Goal: Task Accomplishment & Management: Manage account settings

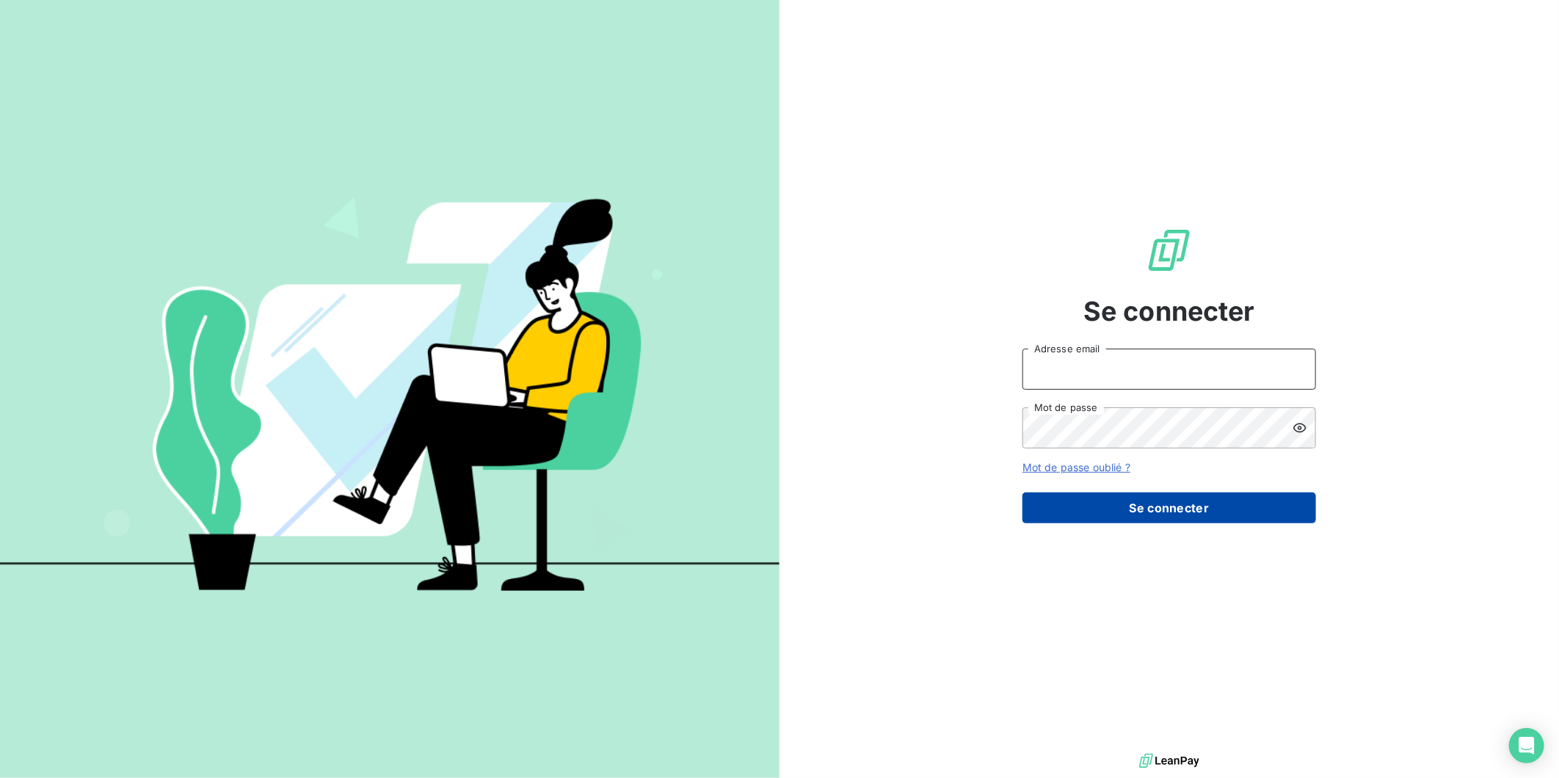
type input "[PERSON_NAME][EMAIL_ADDRESS][DOMAIN_NAME]"
click at [1169, 507] on button "Se connecter" at bounding box center [1170, 508] width 294 height 31
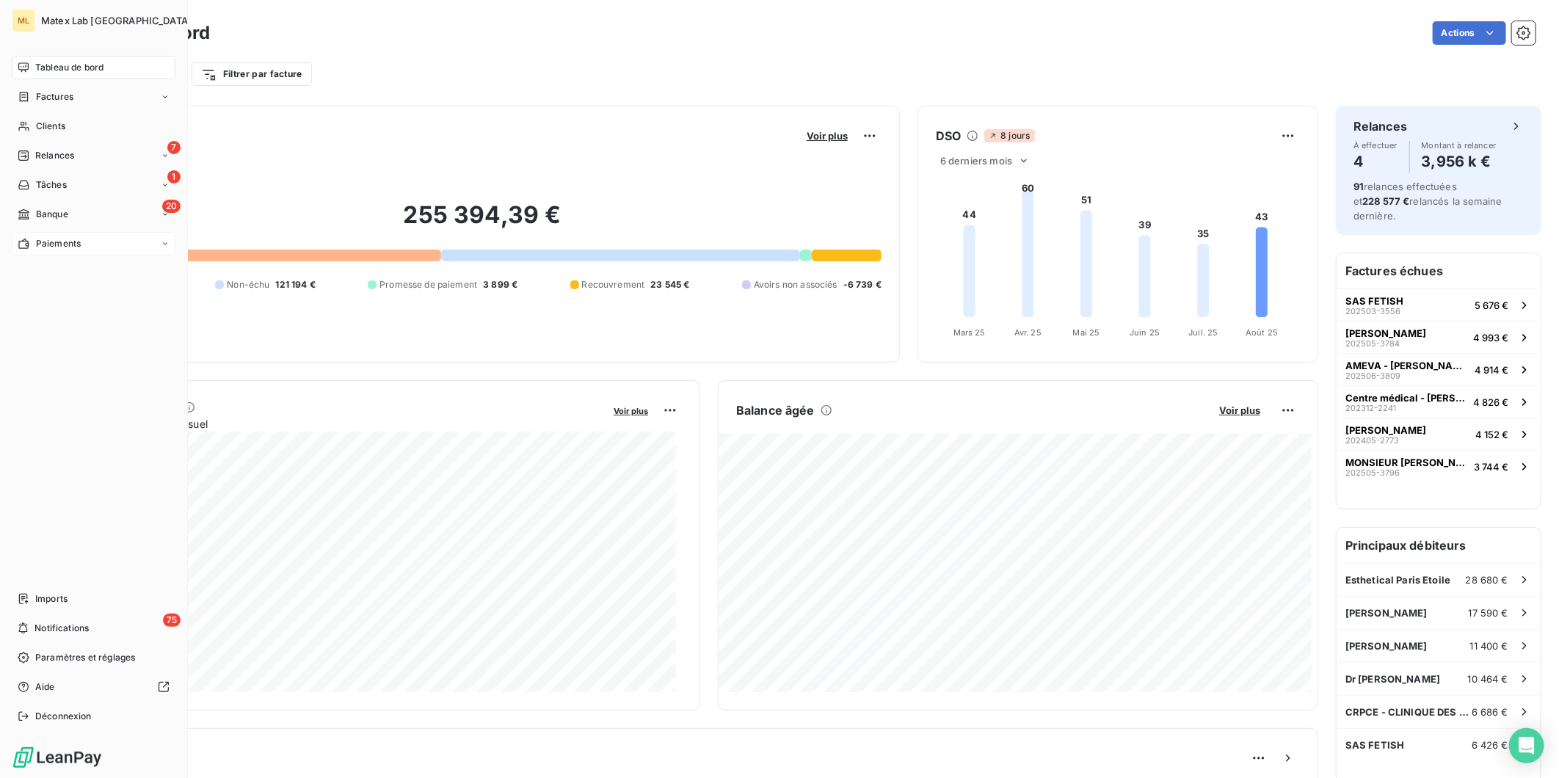
click at [67, 247] on span "Paiements" at bounding box center [58, 243] width 45 height 13
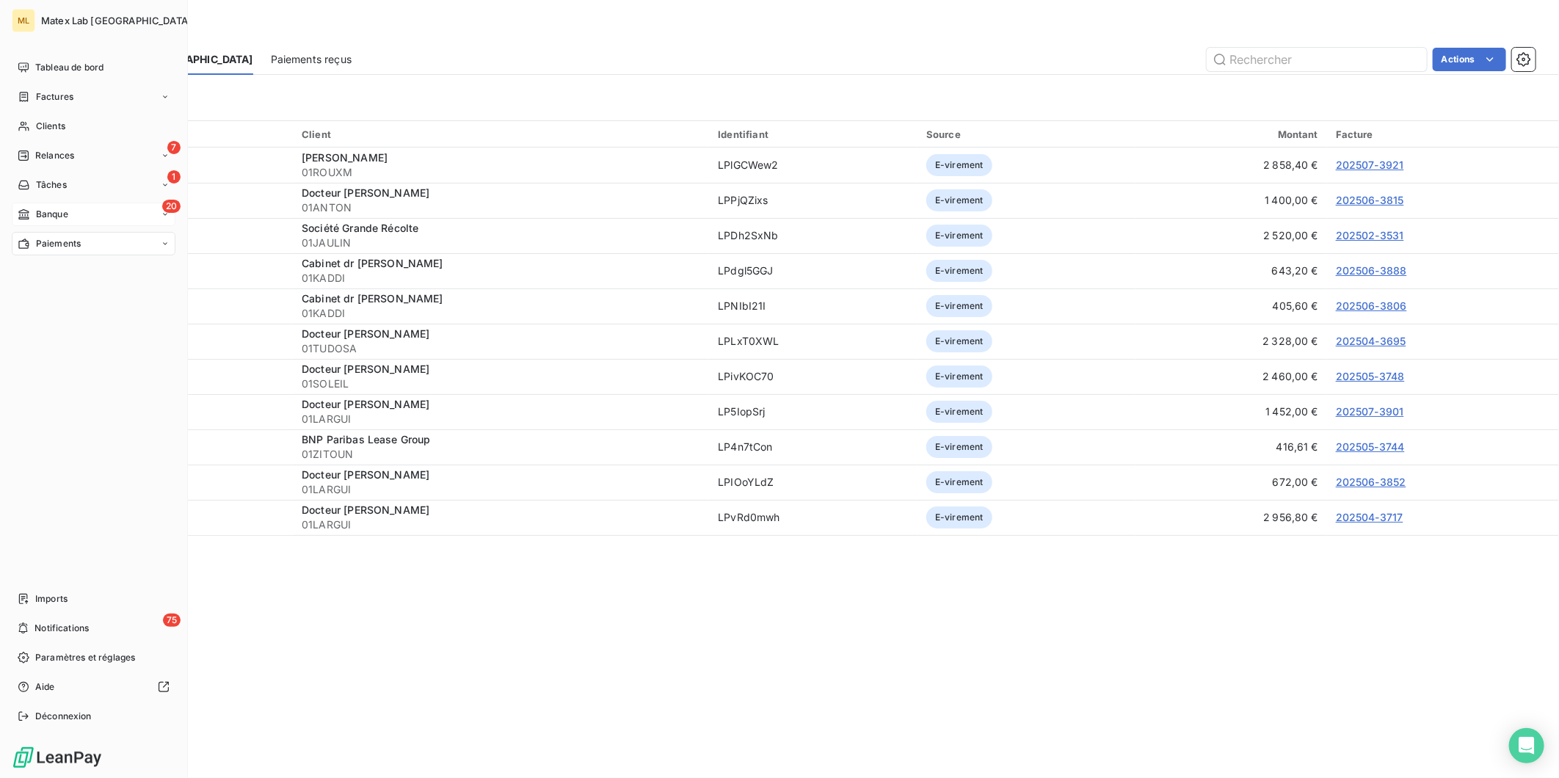
click at [50, 204] on div "20 Banque" at bounding box center [94, 214] width 164 height 23
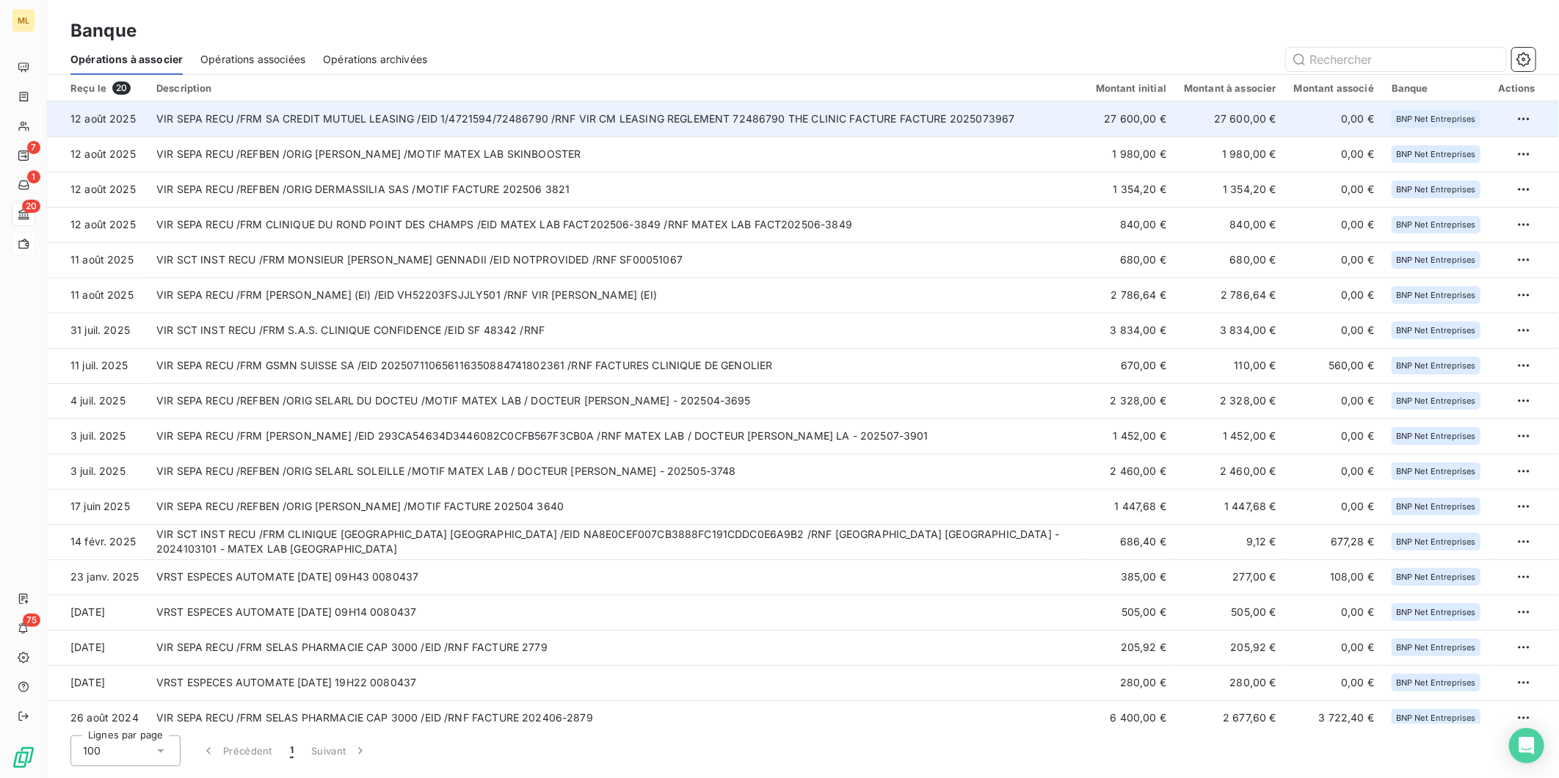
click at [810, 120] on td "VIR SEPA RECU /FRM SA CREDIT MUTUEL LEASING /EID 1/4721594/72486790 /RNF VIR CM…" at bounding box center [618, 118] width 940 height 35
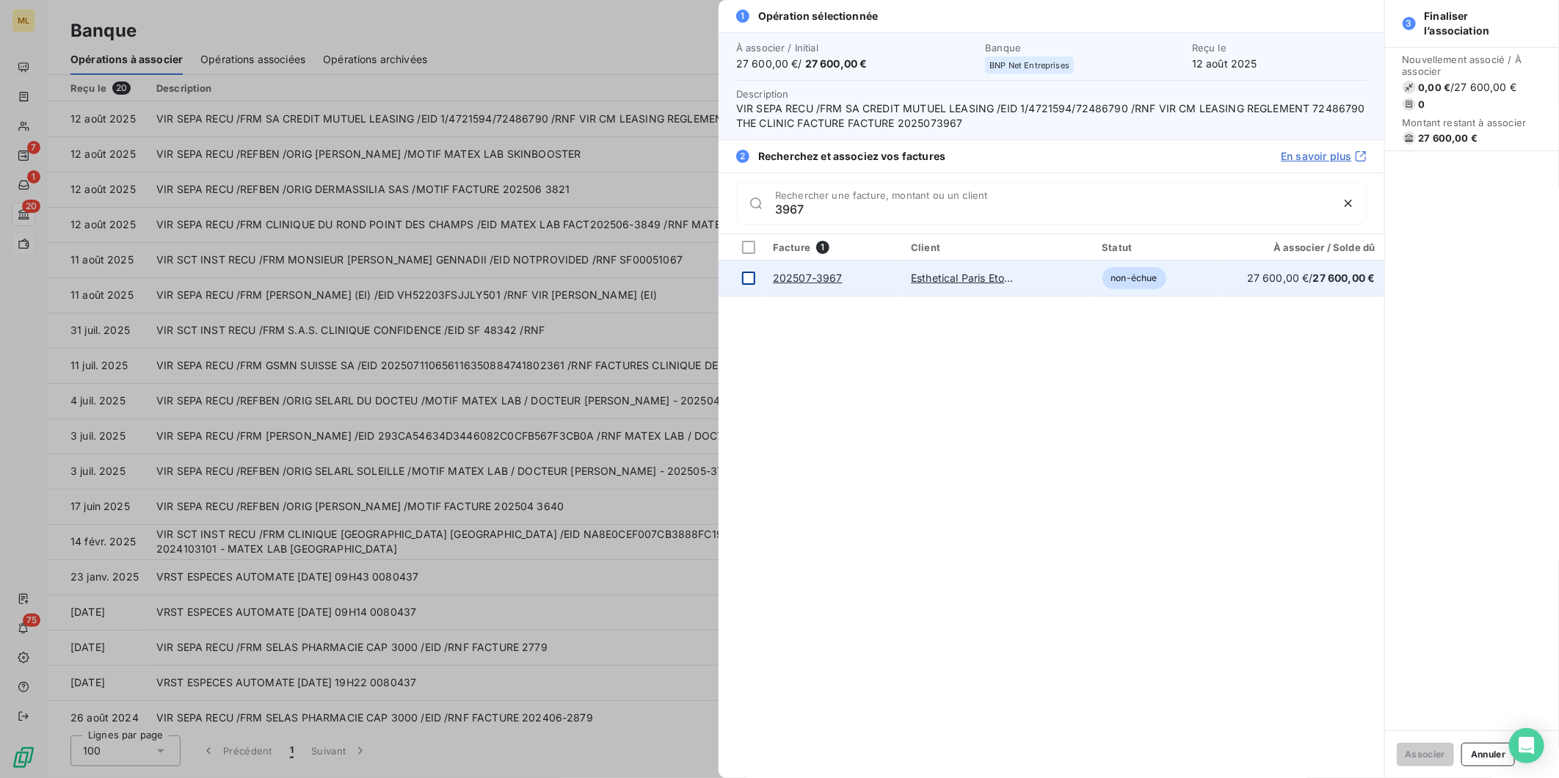
type input "3967"
click at [746, 283] on div at bounding box center [748, 278] width 13 height 13
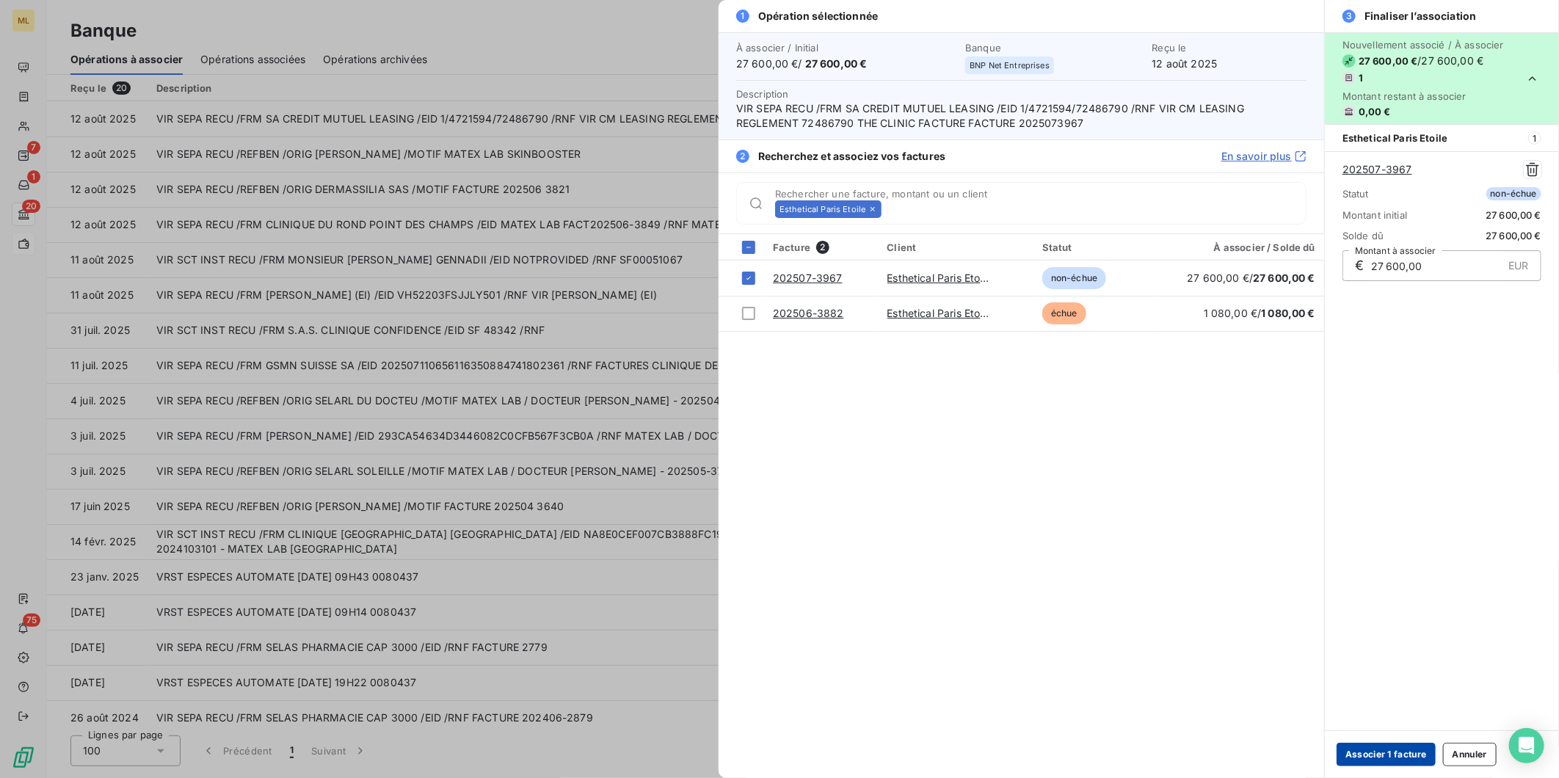
click at [1386, 751] on button "Associer 1 facture" at bounding box center [1386, 754] width 99 height 23
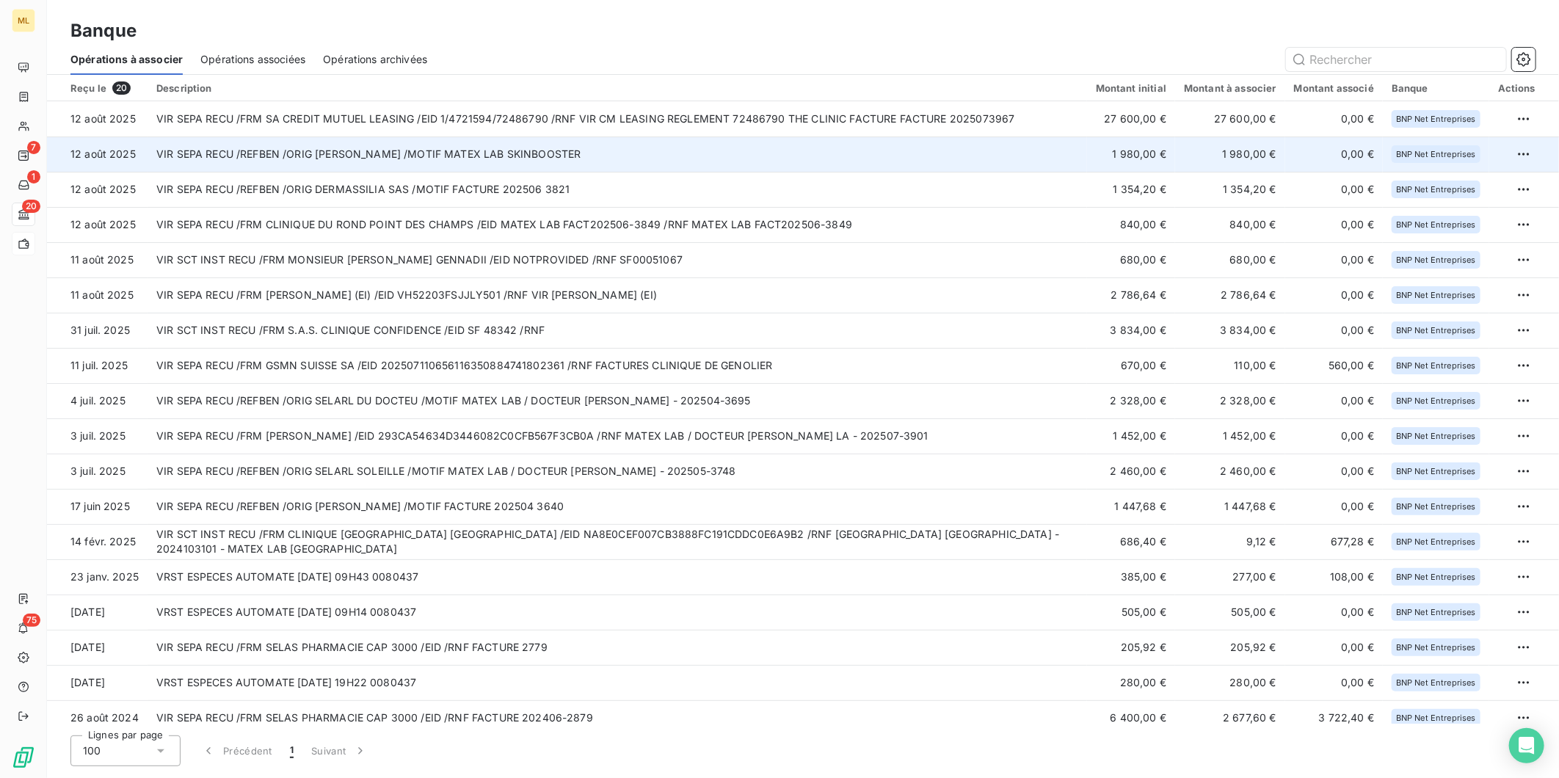
click at [898, 154] on td "VIR SEPA RECU /REFBEN /ORIG [PERSON_NAME] /MOTIF MATEX LAB SKINBOOSTER" at bounding box center [618, 154] width 940 height 35
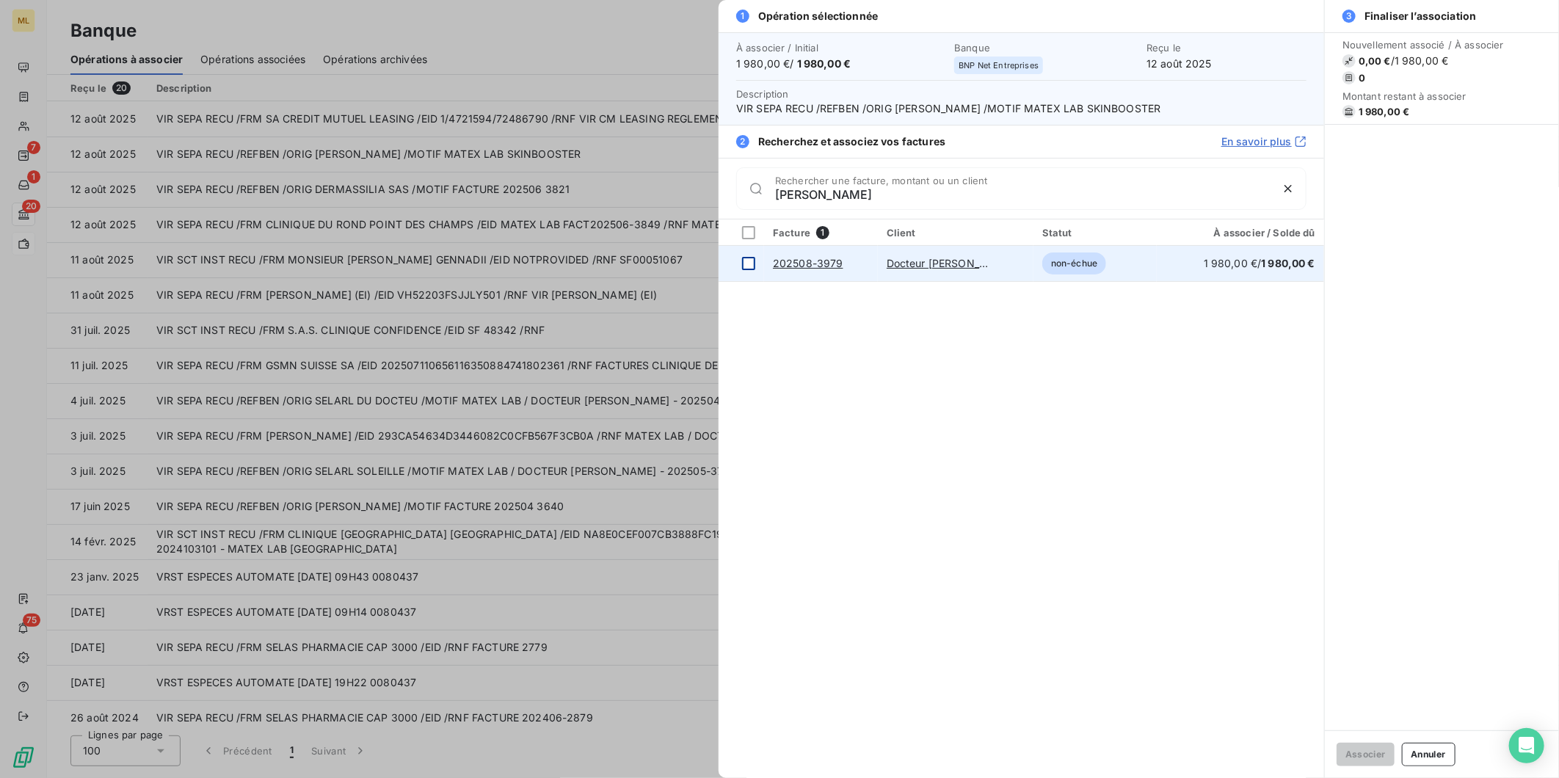
type input "[PERSON_NAME]"
click at [752, 262] on div at bounding box center [748, 263] width 13 height 13
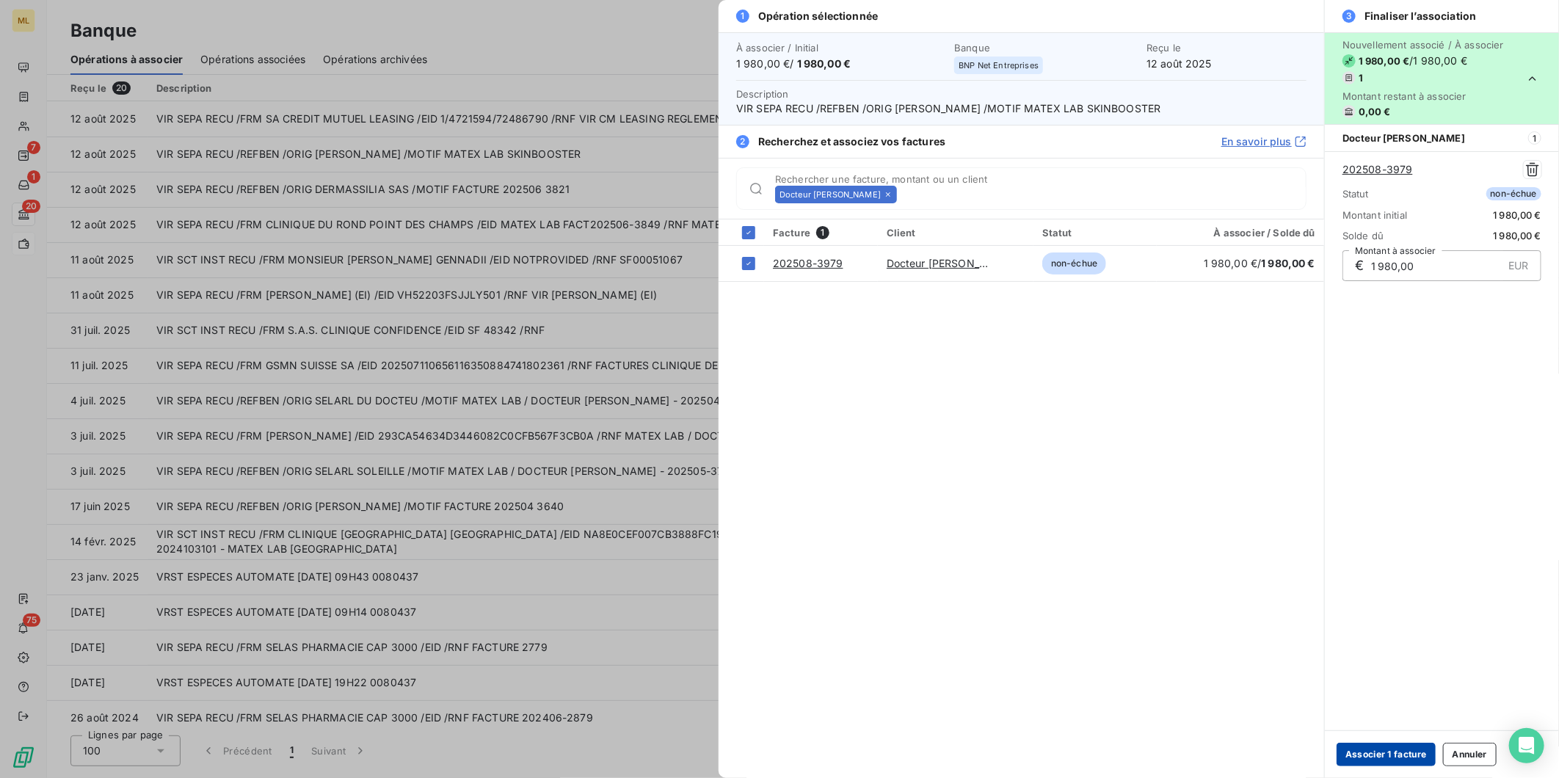
click at [1406, 758] on button "Associer 1 facture" at bounding box center [1386, 754] width 99 height 23
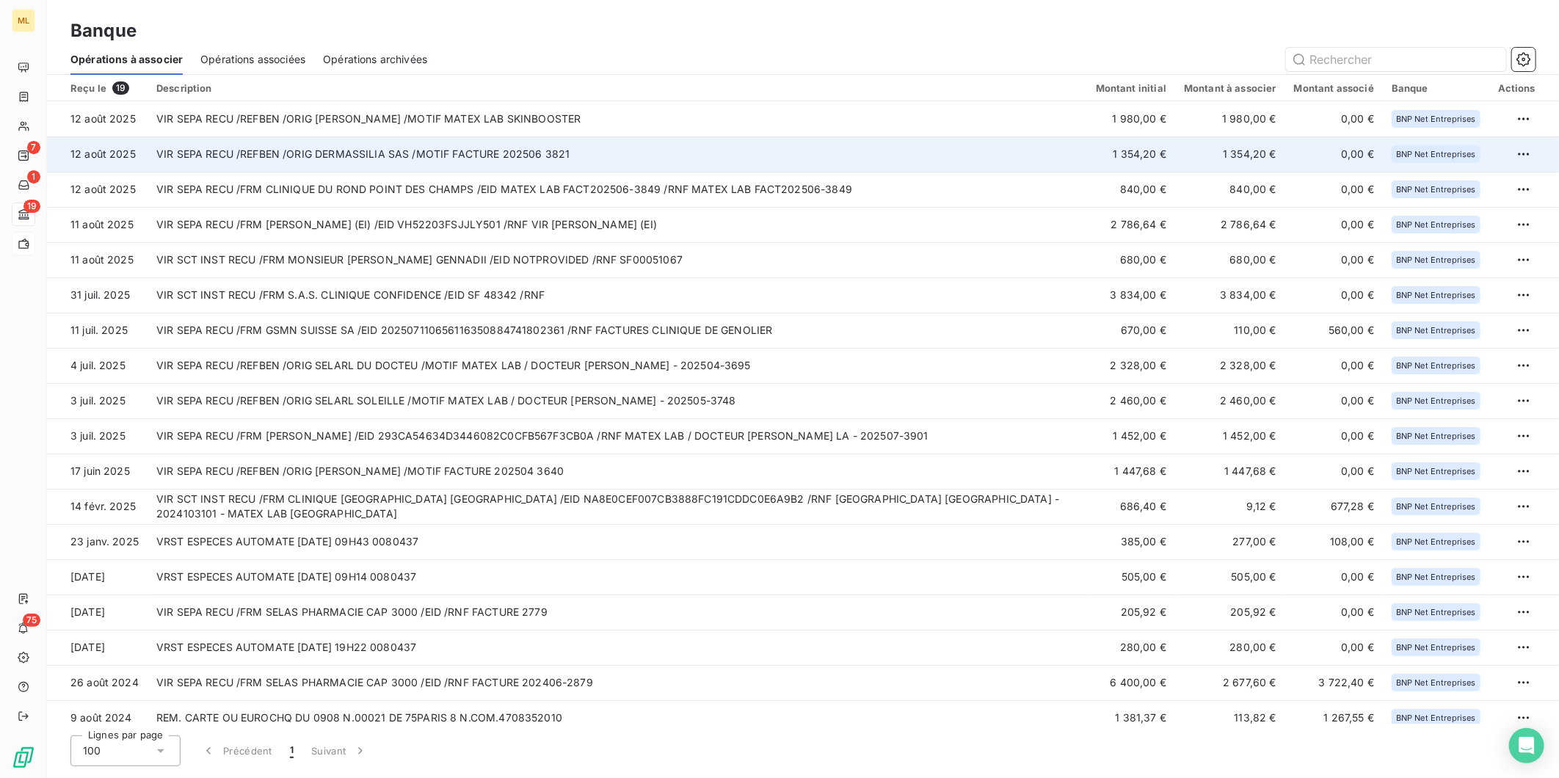
click at [728, 154] on td "VIR SEPA RECU /REFBEN /ORIG DERMASSILIA SAS /MOTIF FACTURE 202506 3821" at bounding box center [618, 154] width 940 height 35
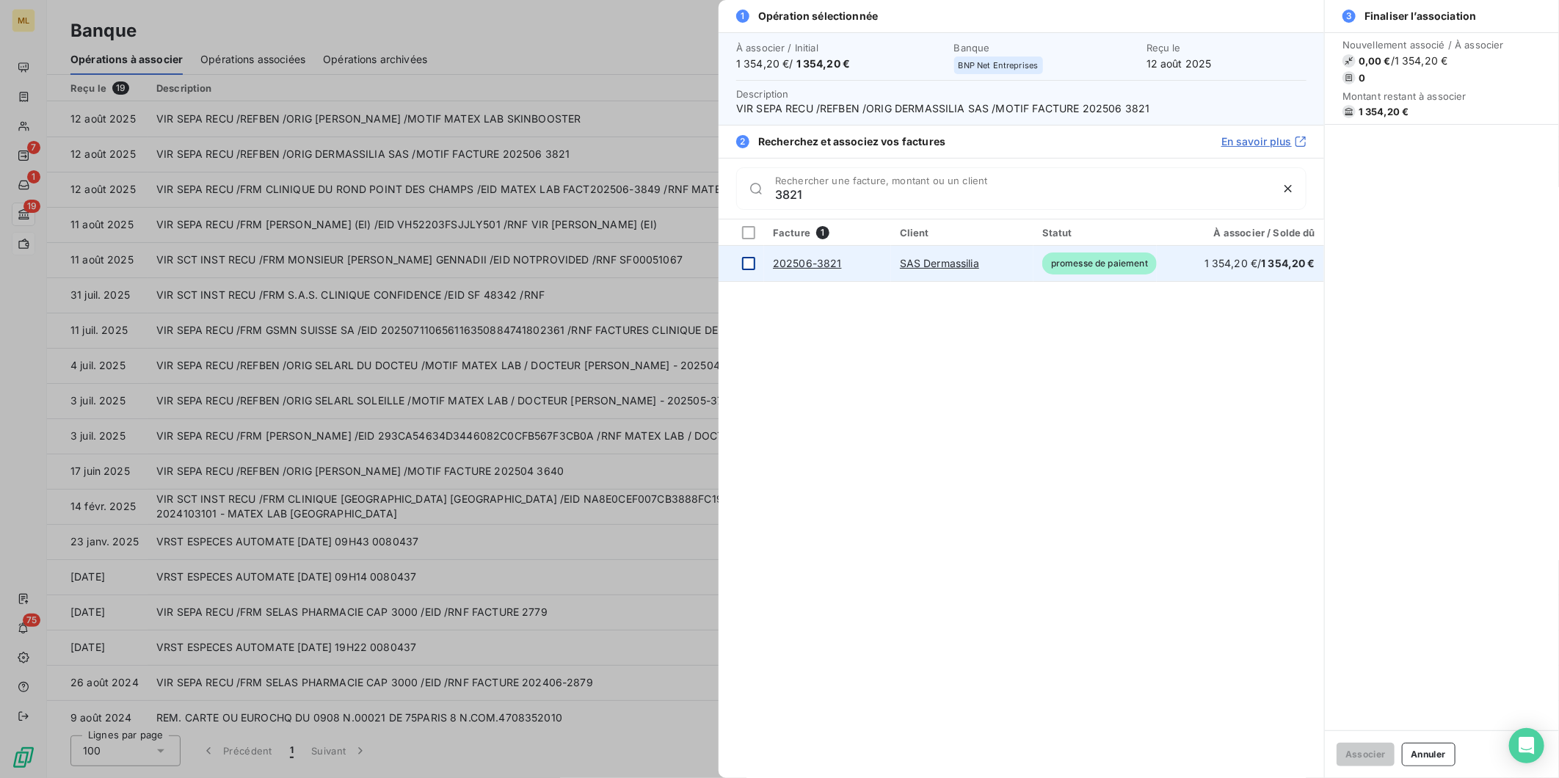
type input "3821"
click at [743, 266] on div at bounding box center [748, 263] width 13 height 13
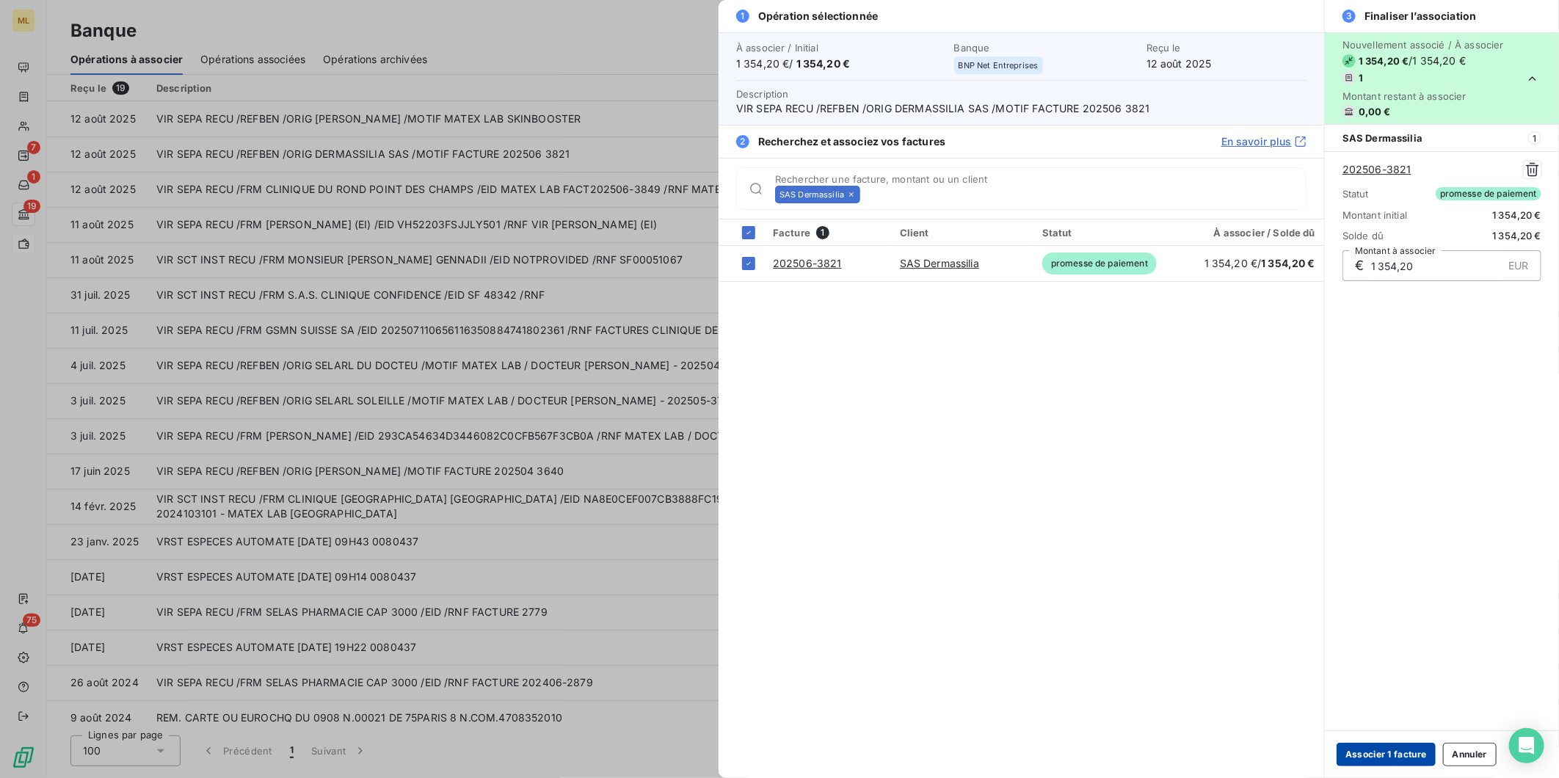
click at [1404, 759] on button "Associer 1 facture" at bounding box center [1386, 754] width 99 height 23
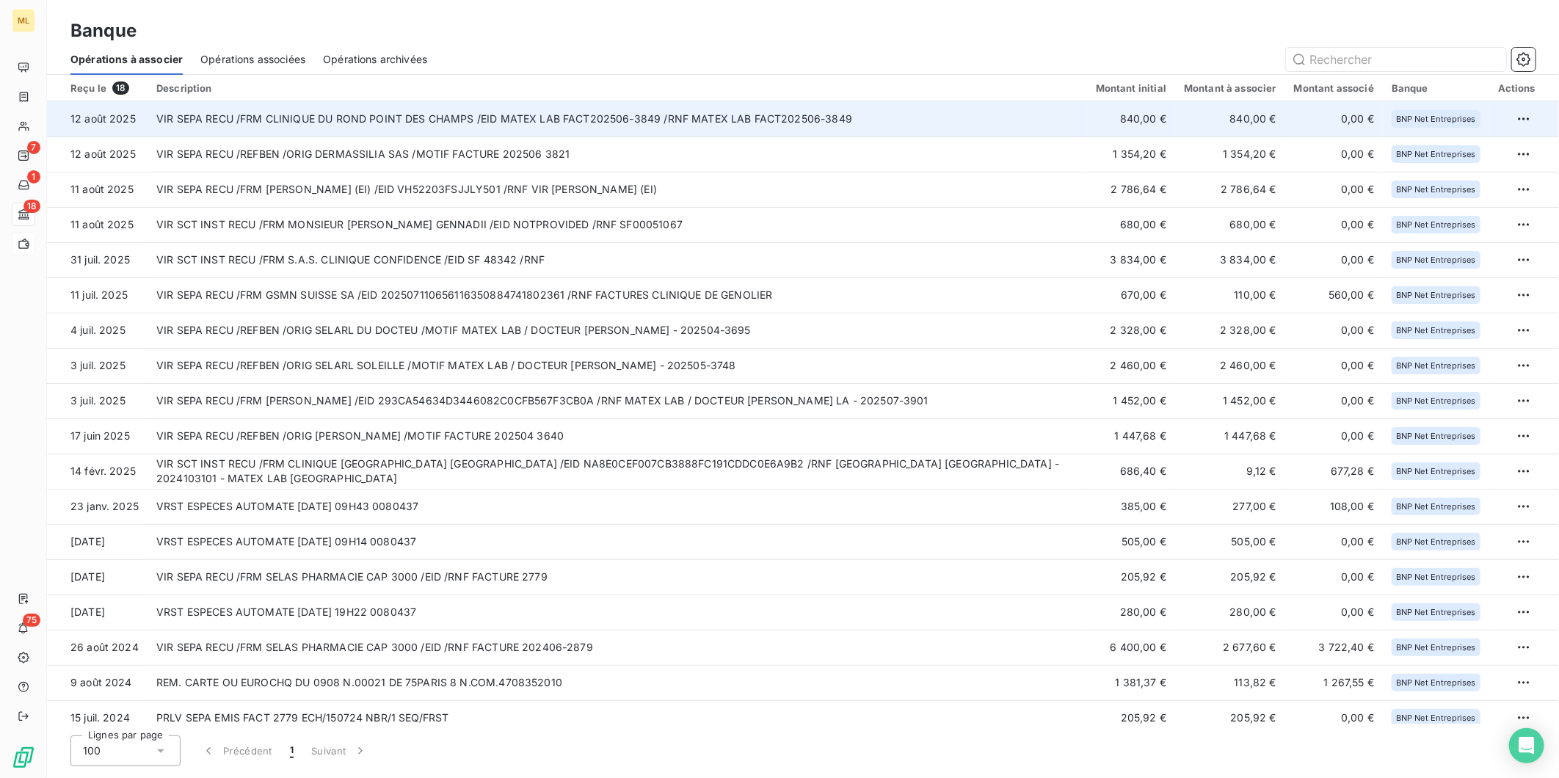
click at [874, 112] on td "VIR SEPA RECU /FRM CLINIQUE DU ROND POINT DES CHAMPS /EID MATEX LAB FACT202506-…" at bounding box center [618, 118] width 940 height 35
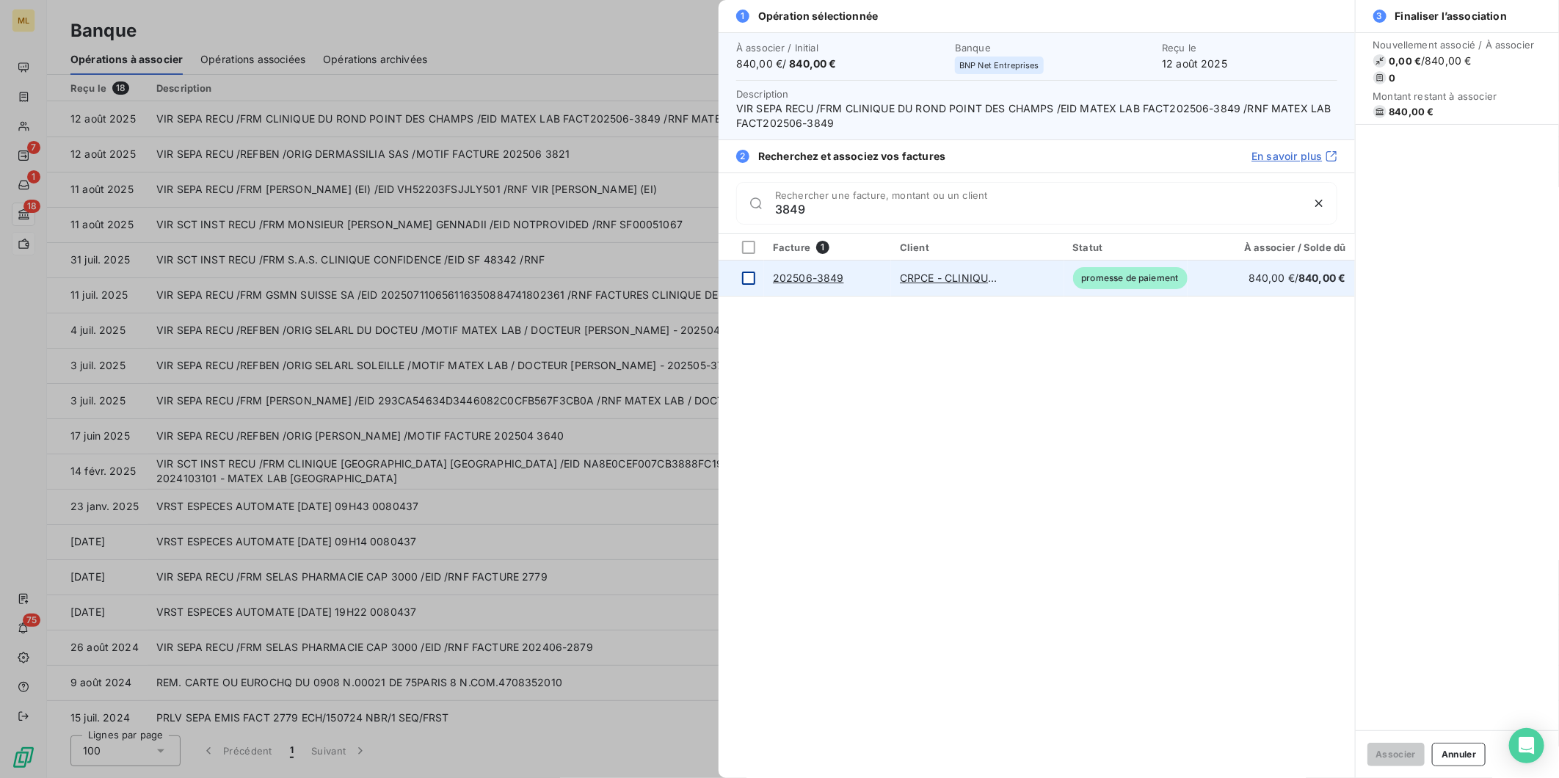
type input "3849"
click at [739, 278] on td at bounding box center [742, 278] width 46 height 35
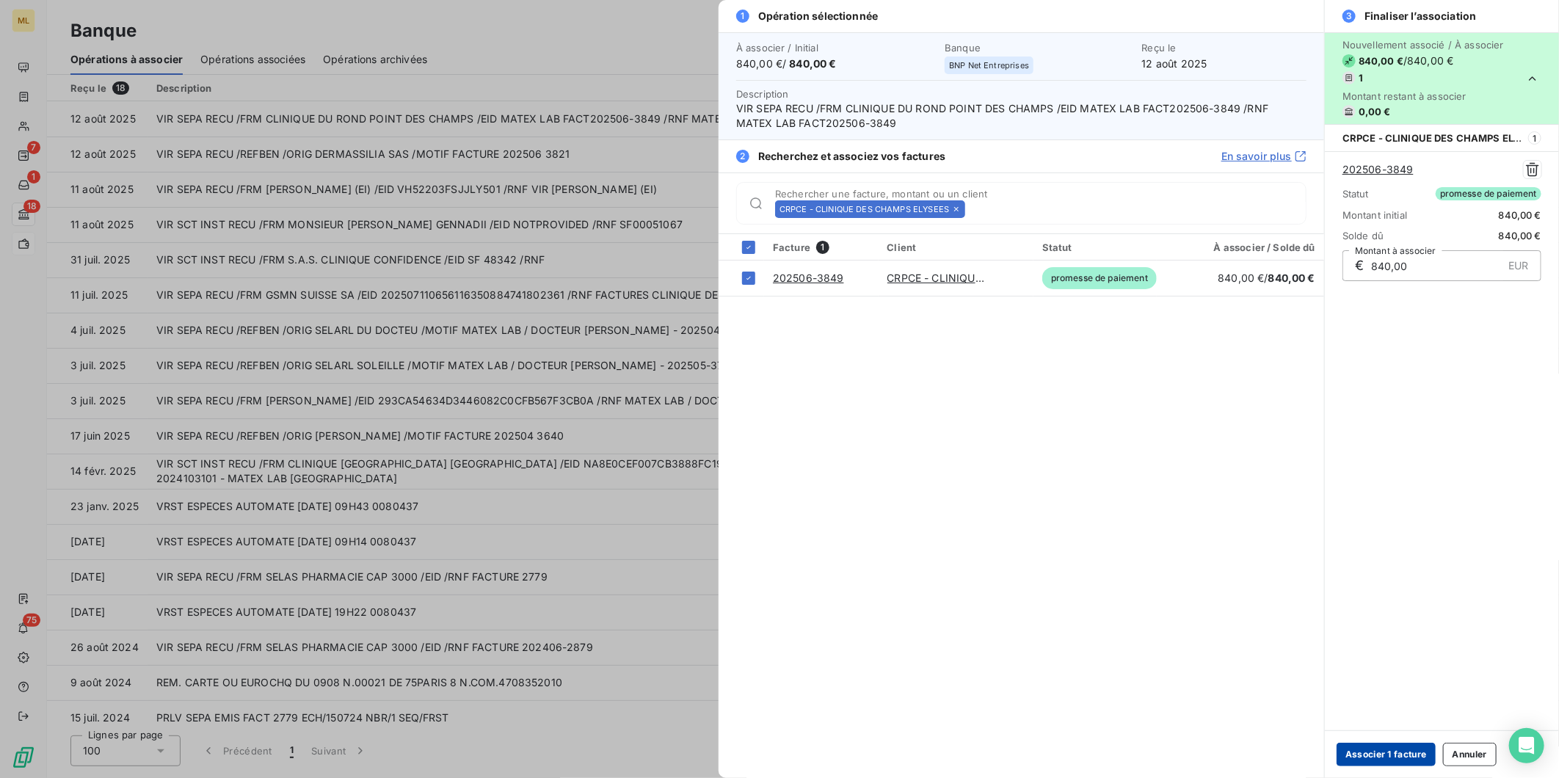
click at [1375, 744] on button "Associer 1 facture" at bounding box center [1386, 754] width 99 height 23
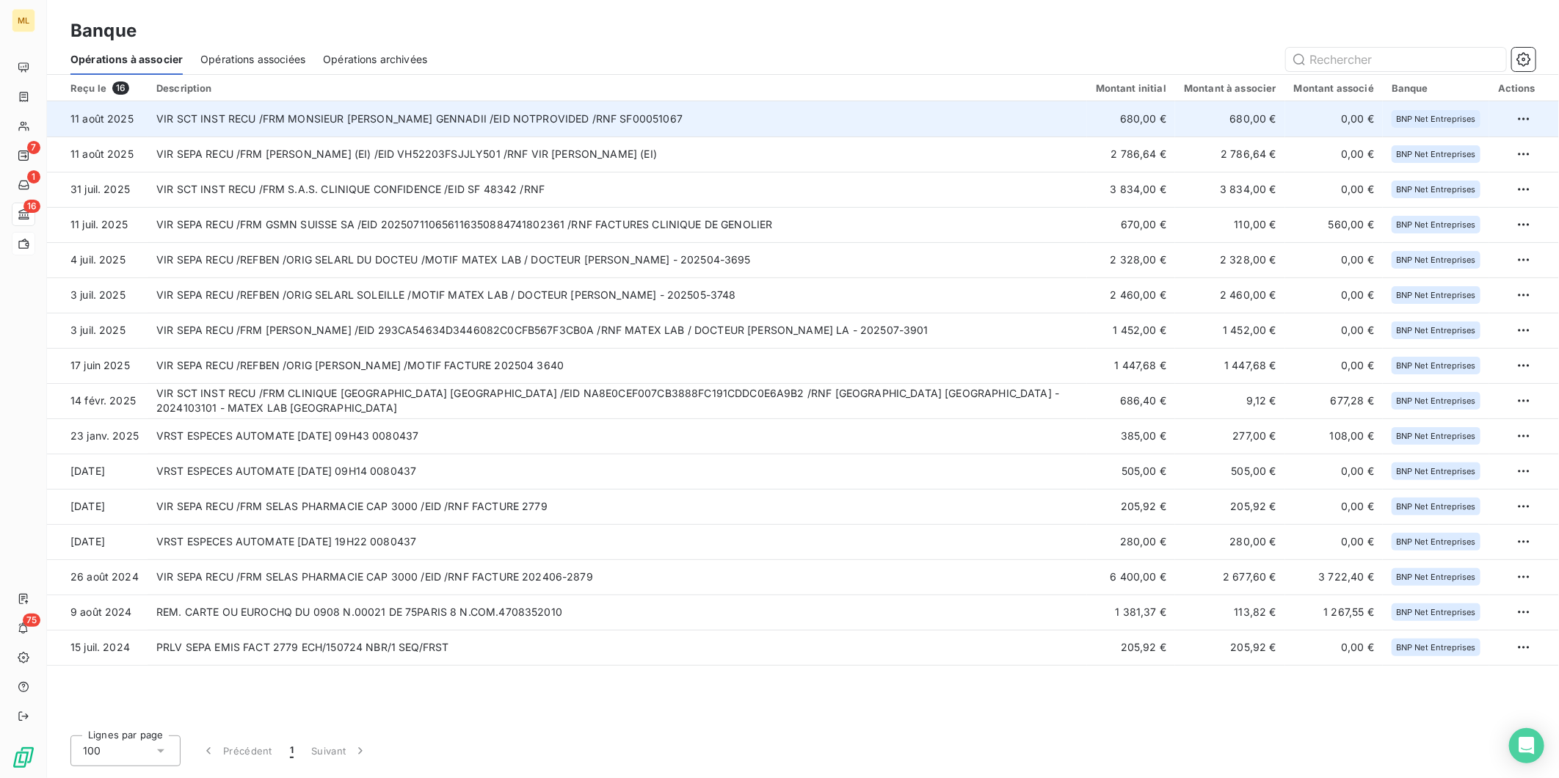
click at [779, 115] on td "VIR SCT INST RECU /FRM MONSIEUR NEGRIA GENNADII /EID NOTPROVIDED /RNF SF00051067" at bounding box center [618, 118] width 940 height 35
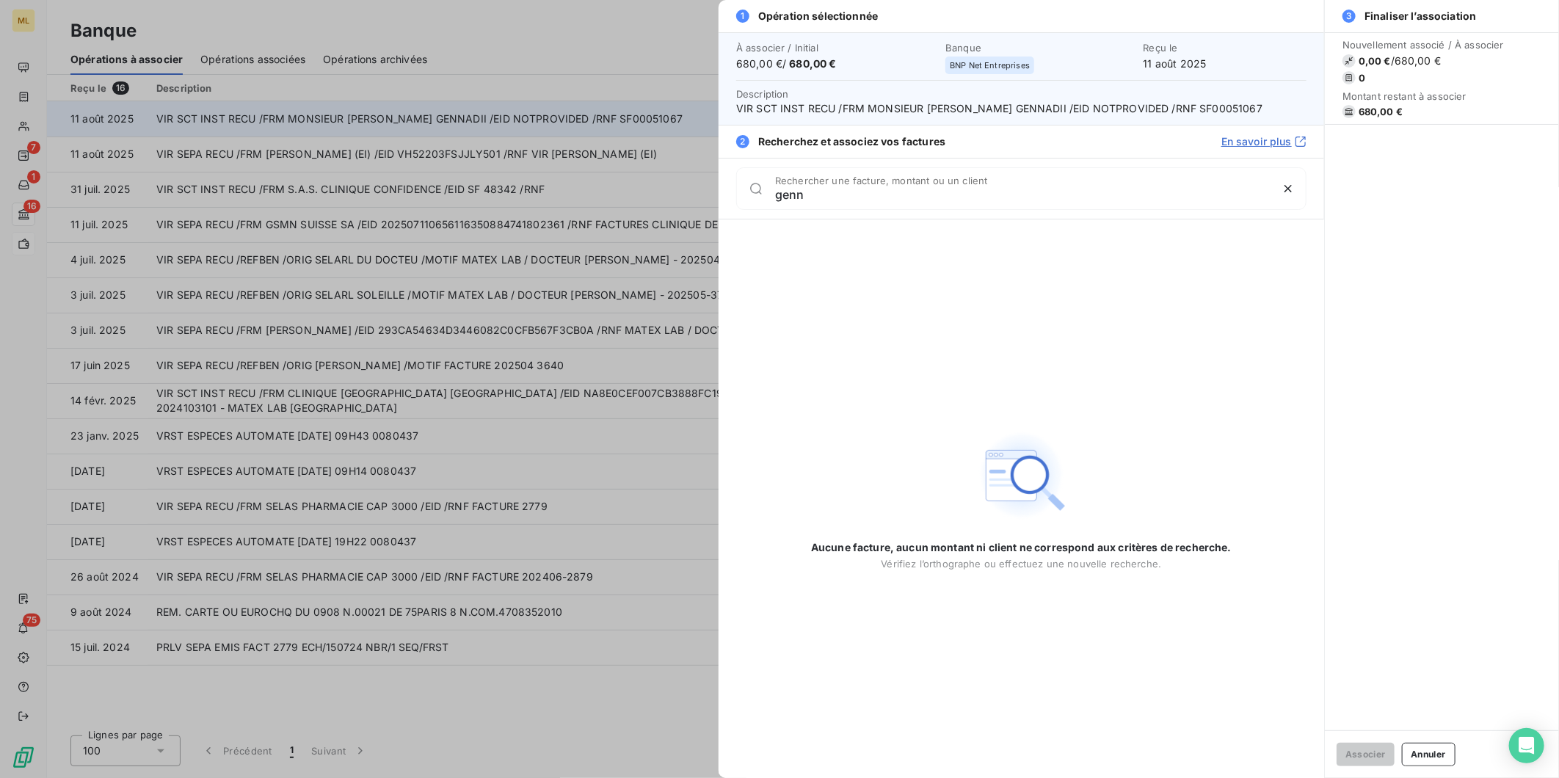
type input "gen"
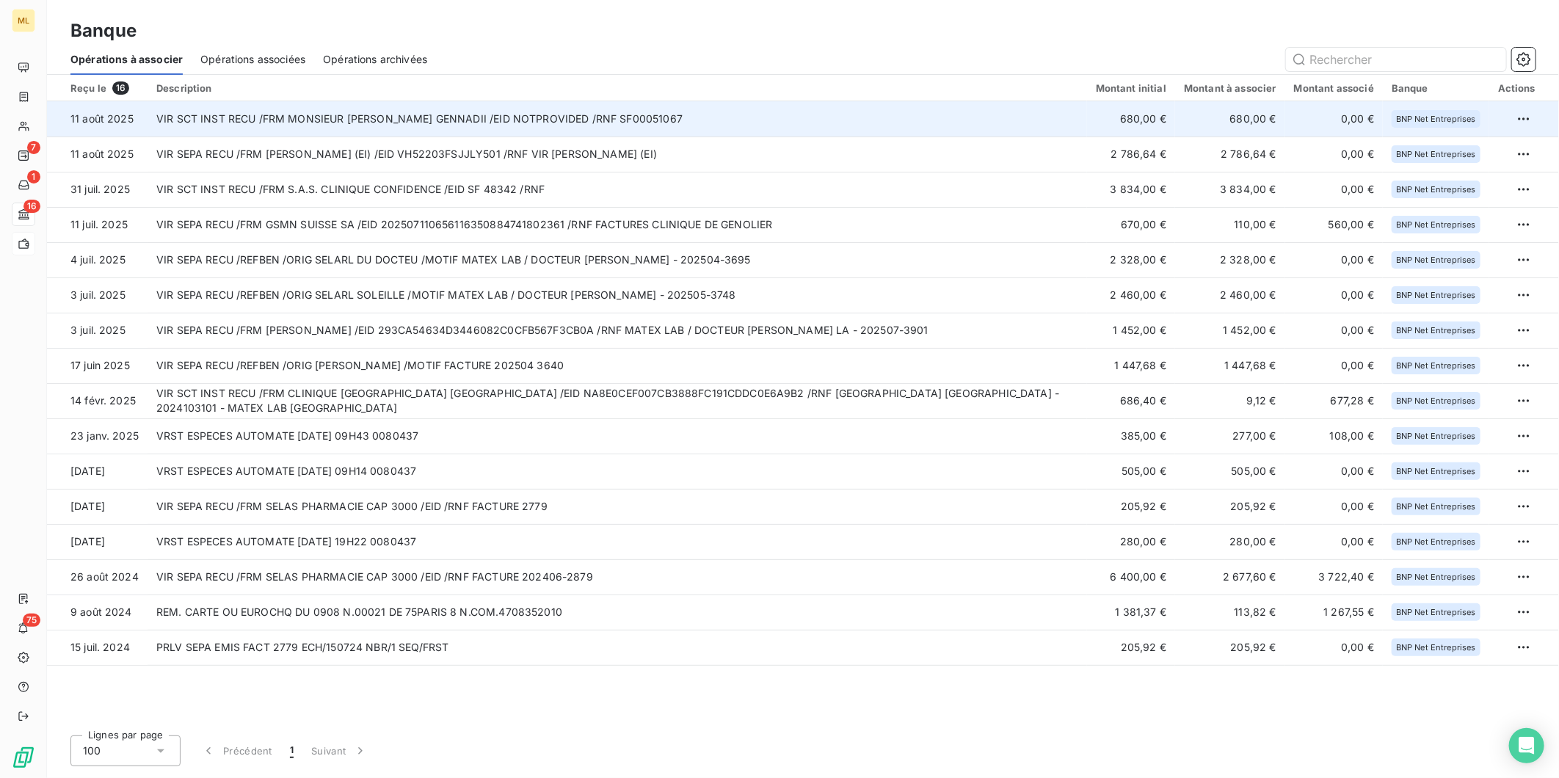
click at [779, 115] on td "VIR SCT INST RECU /FRM MONSIEUR NEGRIA GENNADII /EID NOTPROVIDED /RNF SF00051067" at bounding box center [618, 118] width 940 height 35
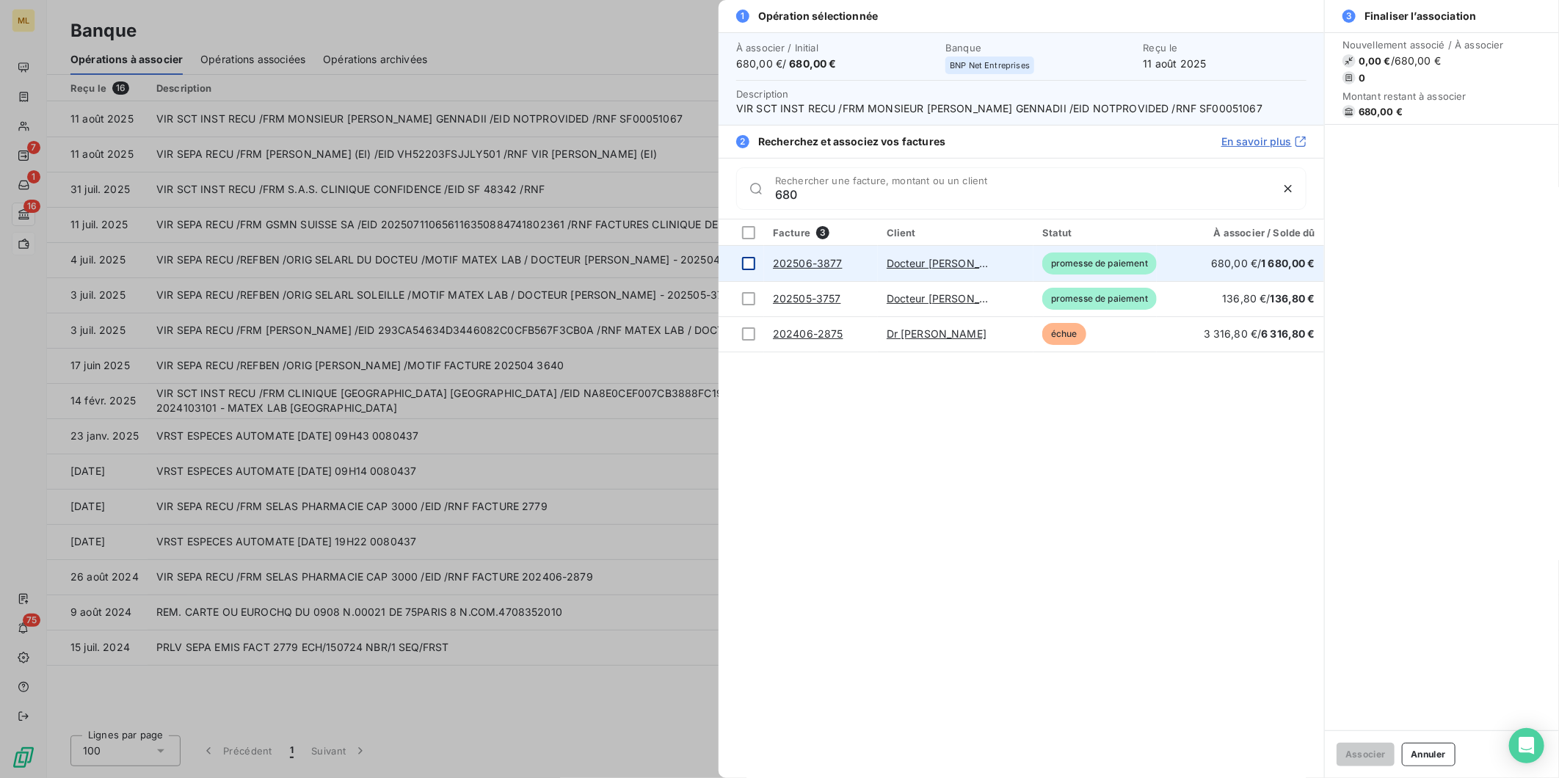
type input "680"
click at [751, 261] on div at bounding box center [748, 263] width 13 height 13
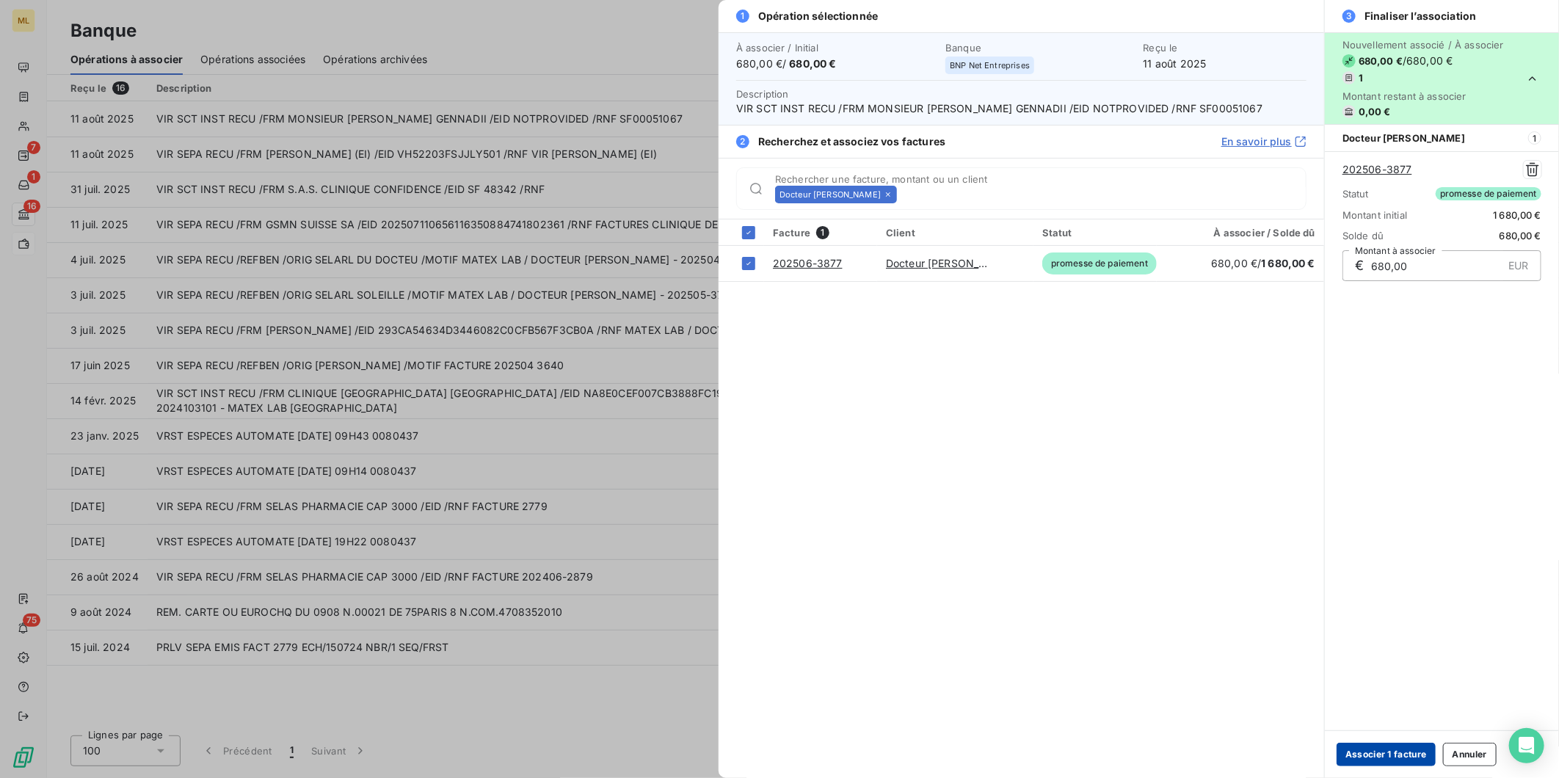
click at [1388, 752] on button "Associer 1 facture" at bounding box center [1386, 754] width 99 height 23
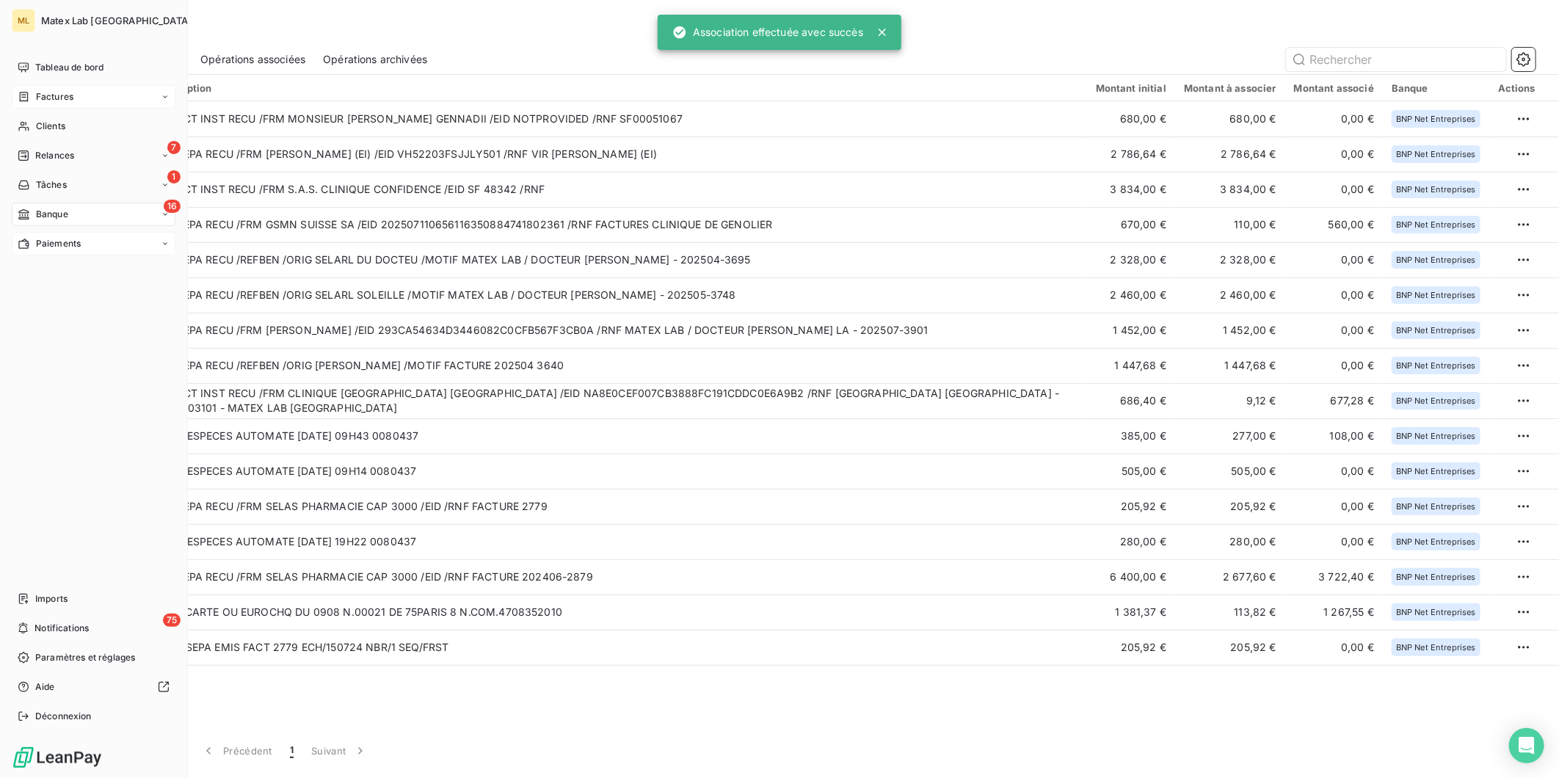
click at [70, 92] on span "Factures" at bounding box center [54, 96] width 37 height 13
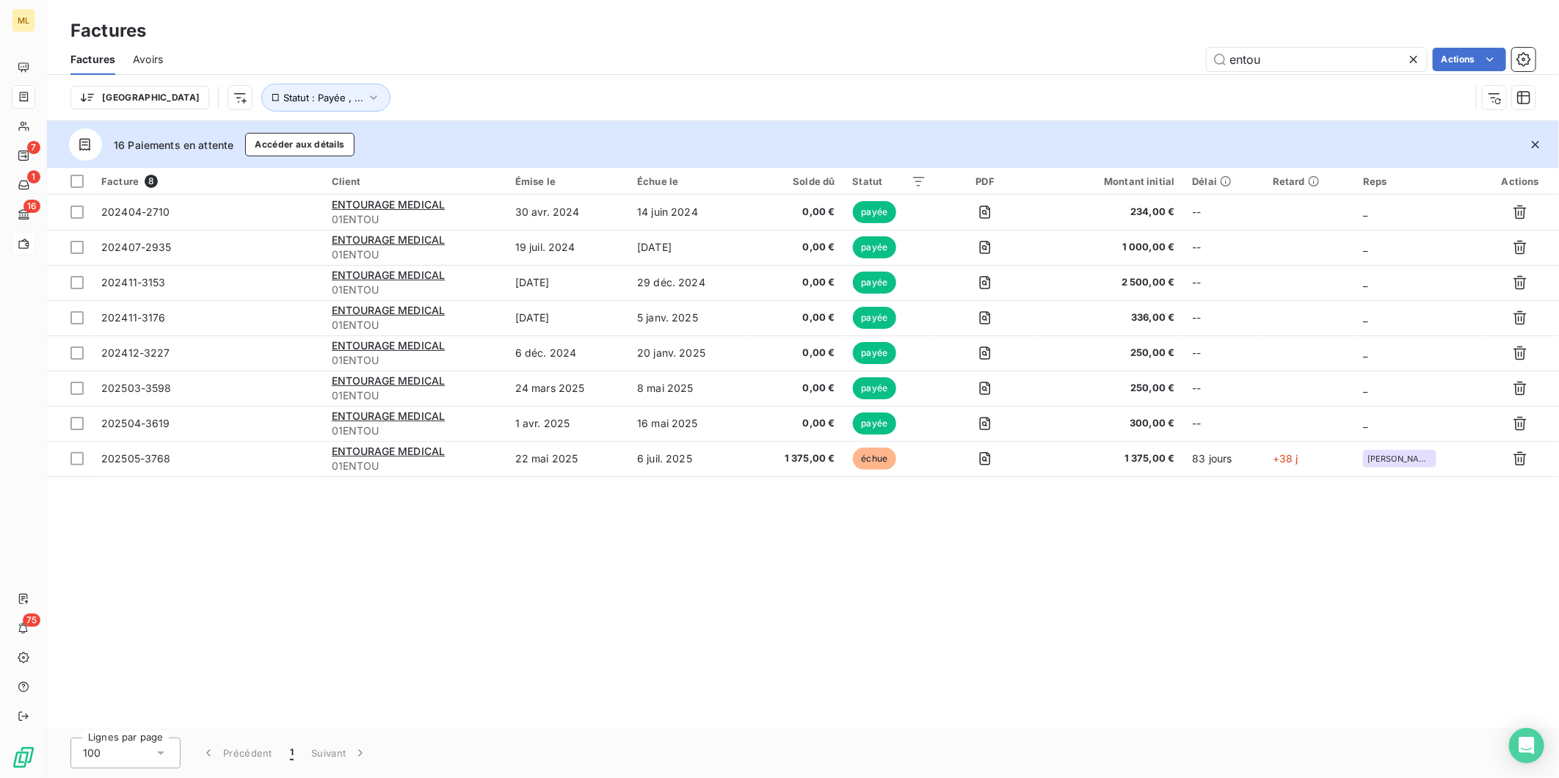
drag, startPoint x: 1272, startPoint y: 59, endPoint x: 1201, endPoint y: 59, distance: 71.2
click at [1201, 59] on div "entou Actions" at bounding box center [858, 59] width 1355 height 23
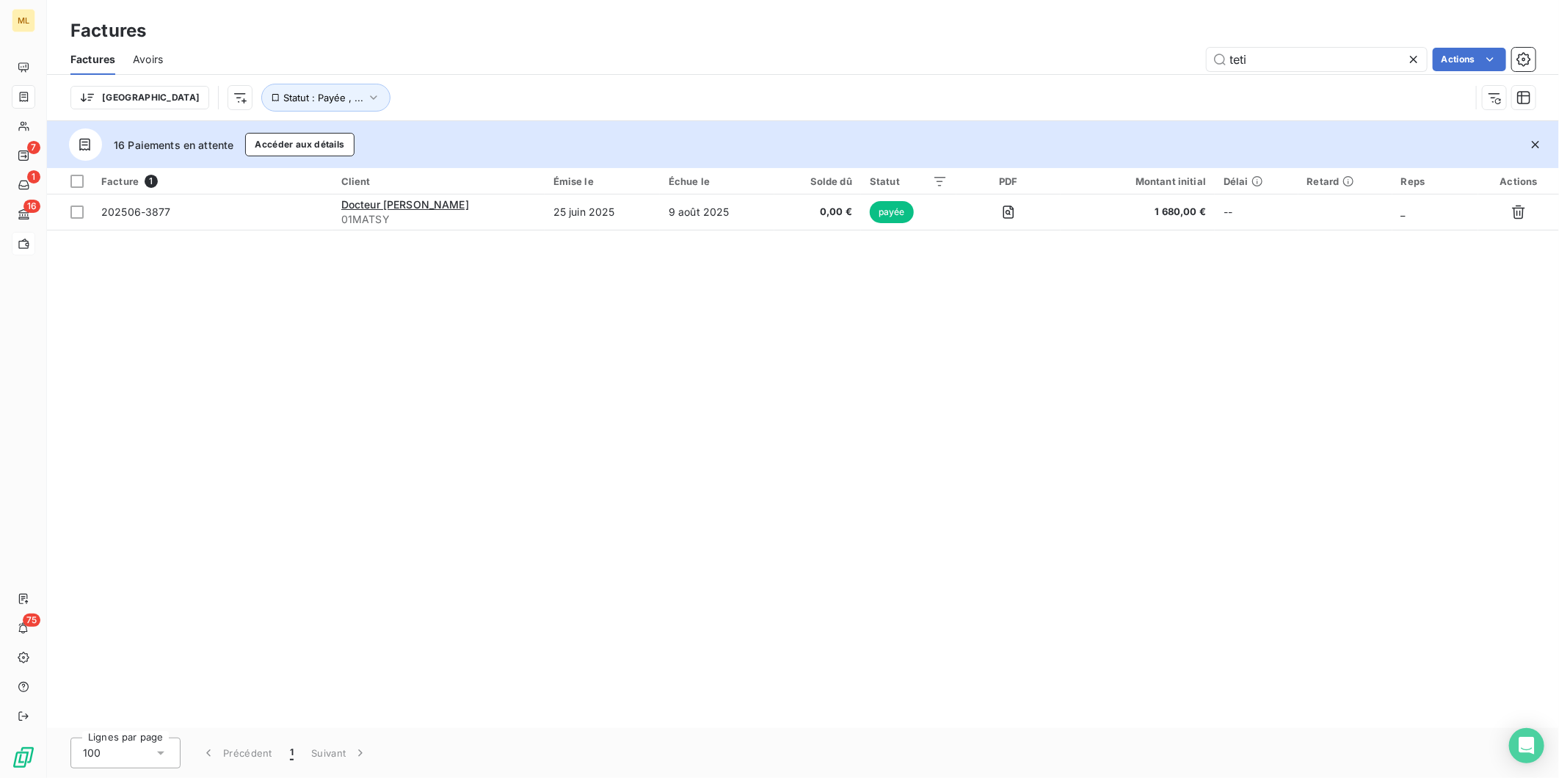
type input "teti"
click at [1415, 57] on icon at bounding box center [1414, 59] width 15 height 15
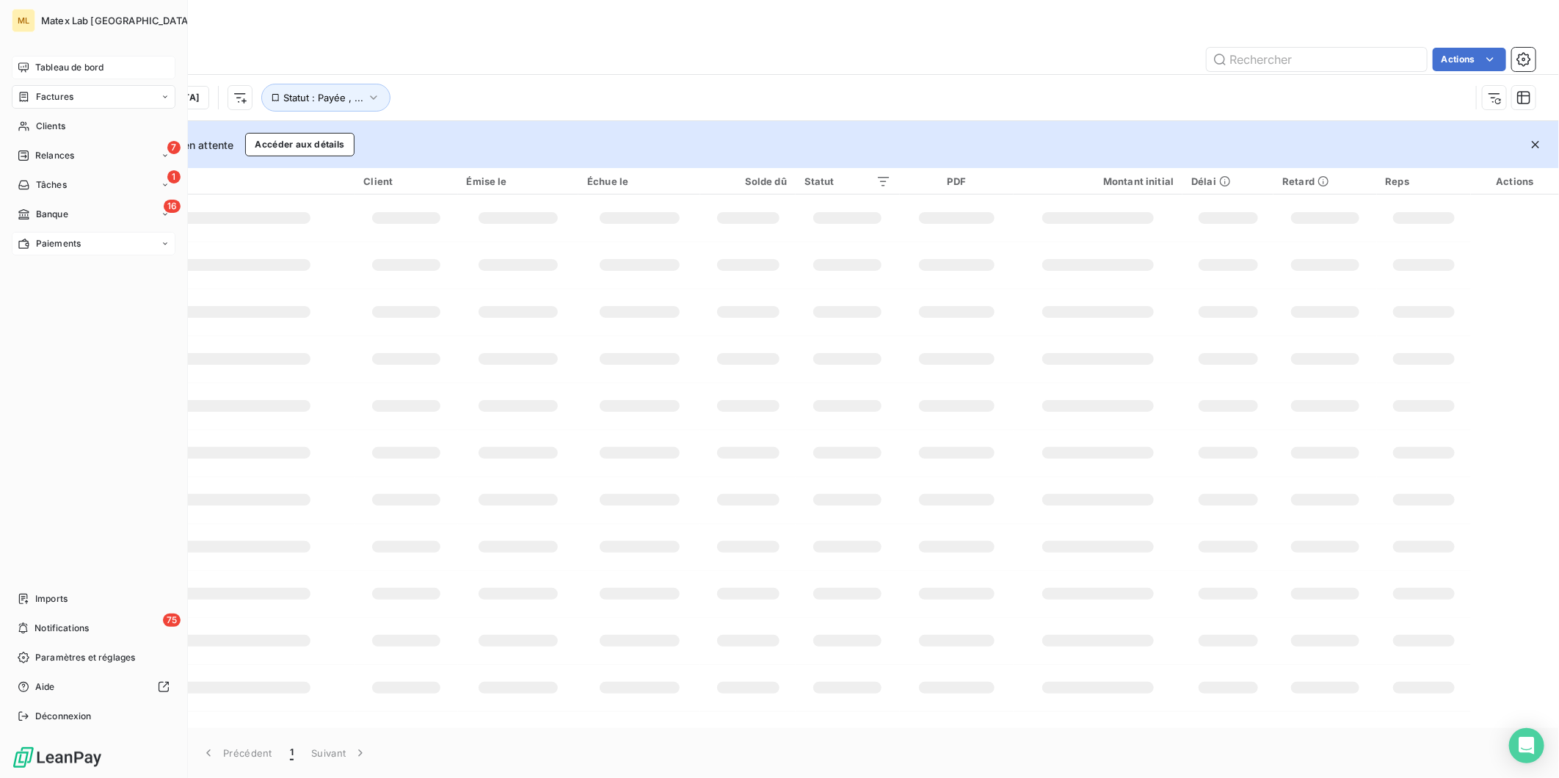
click at [50, 67] on span "Tableau de bord" at bounding box center [69, 67] width 68 height 13
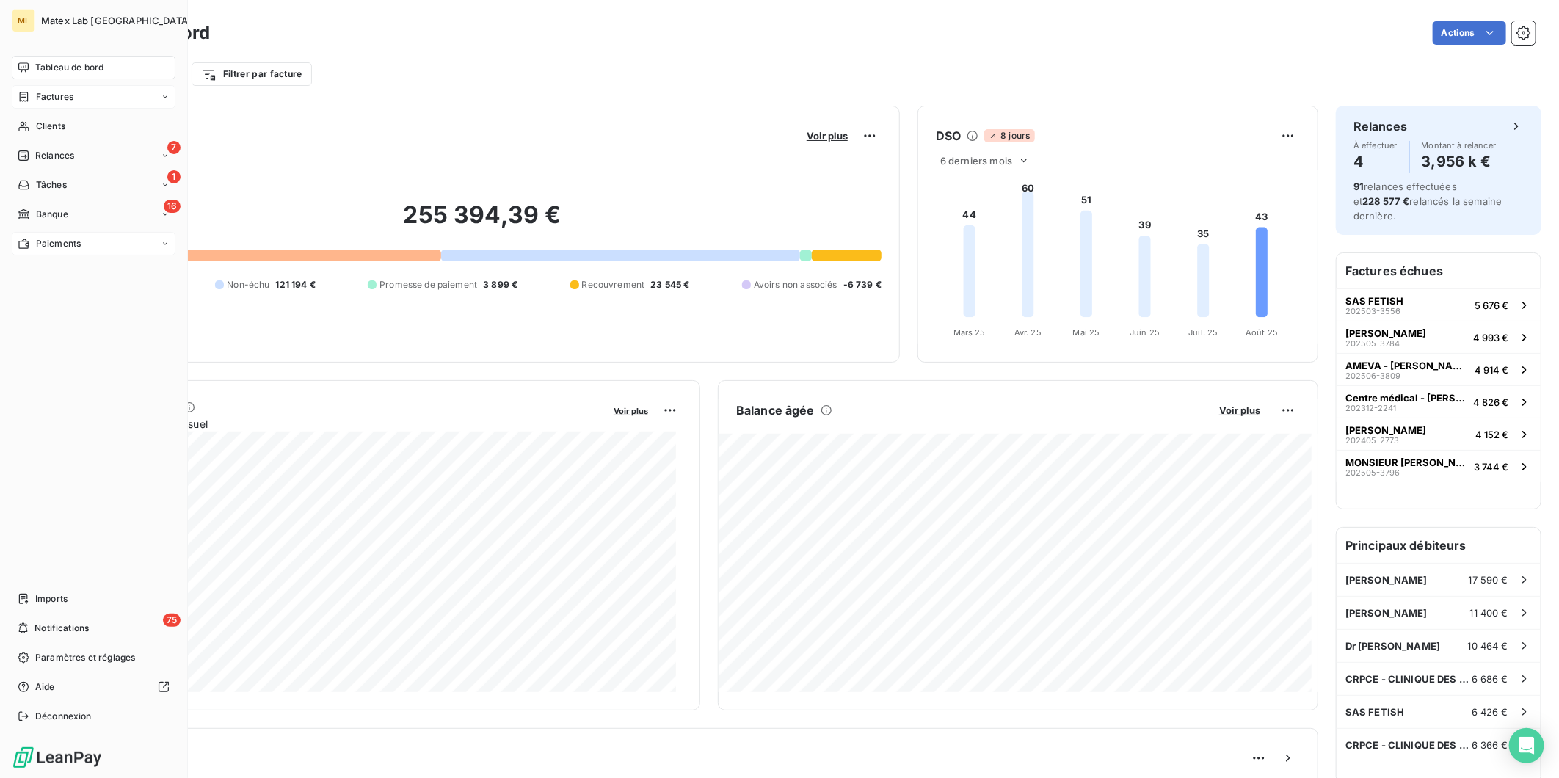
click at [94, 104] on div "Factures" at bounding box center [94, 96] width 164 height 23
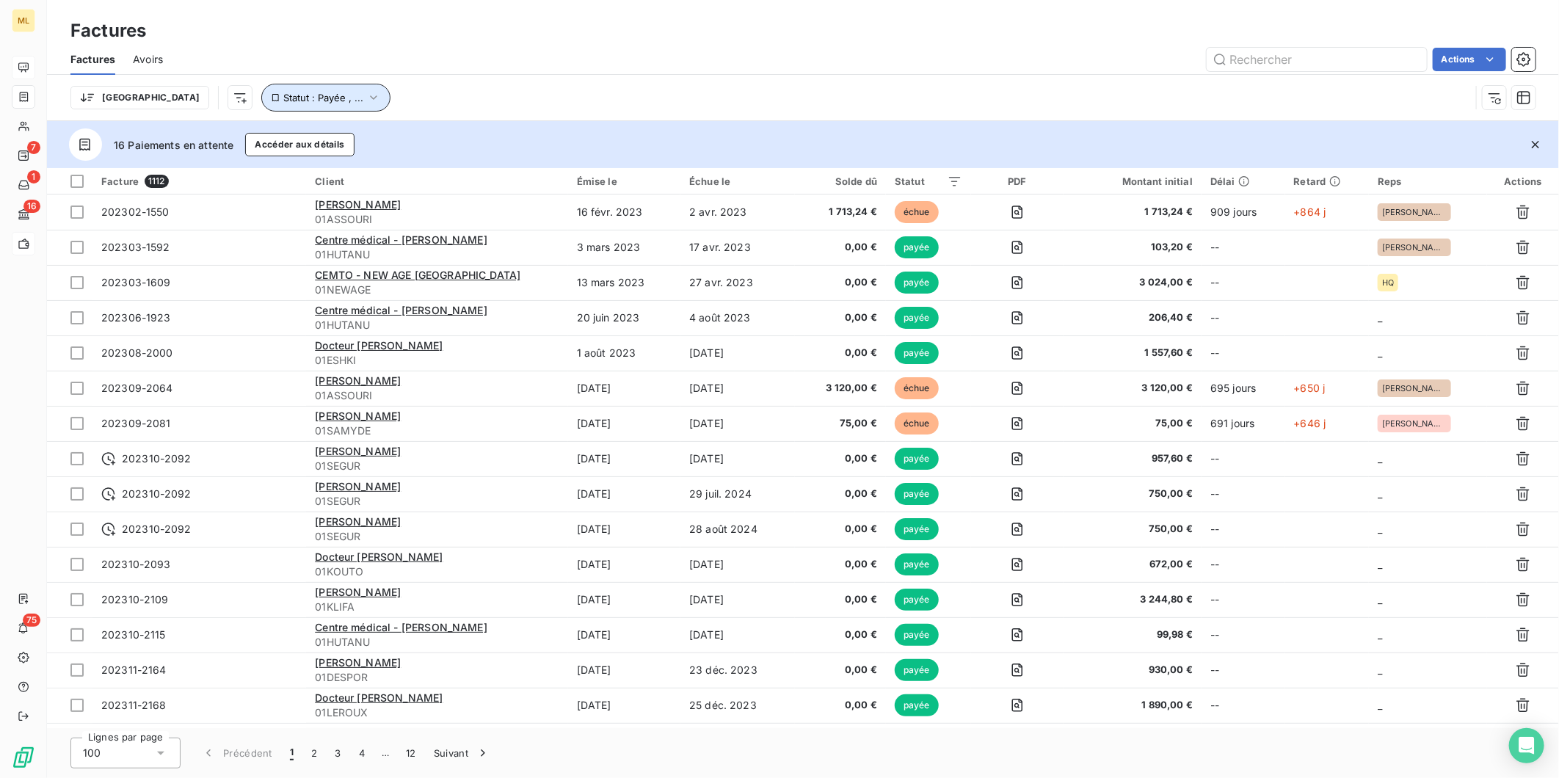
click at [304, 92] on button "Statut : Payée , ..." at bounding box center [325, 98] width 129 height 28
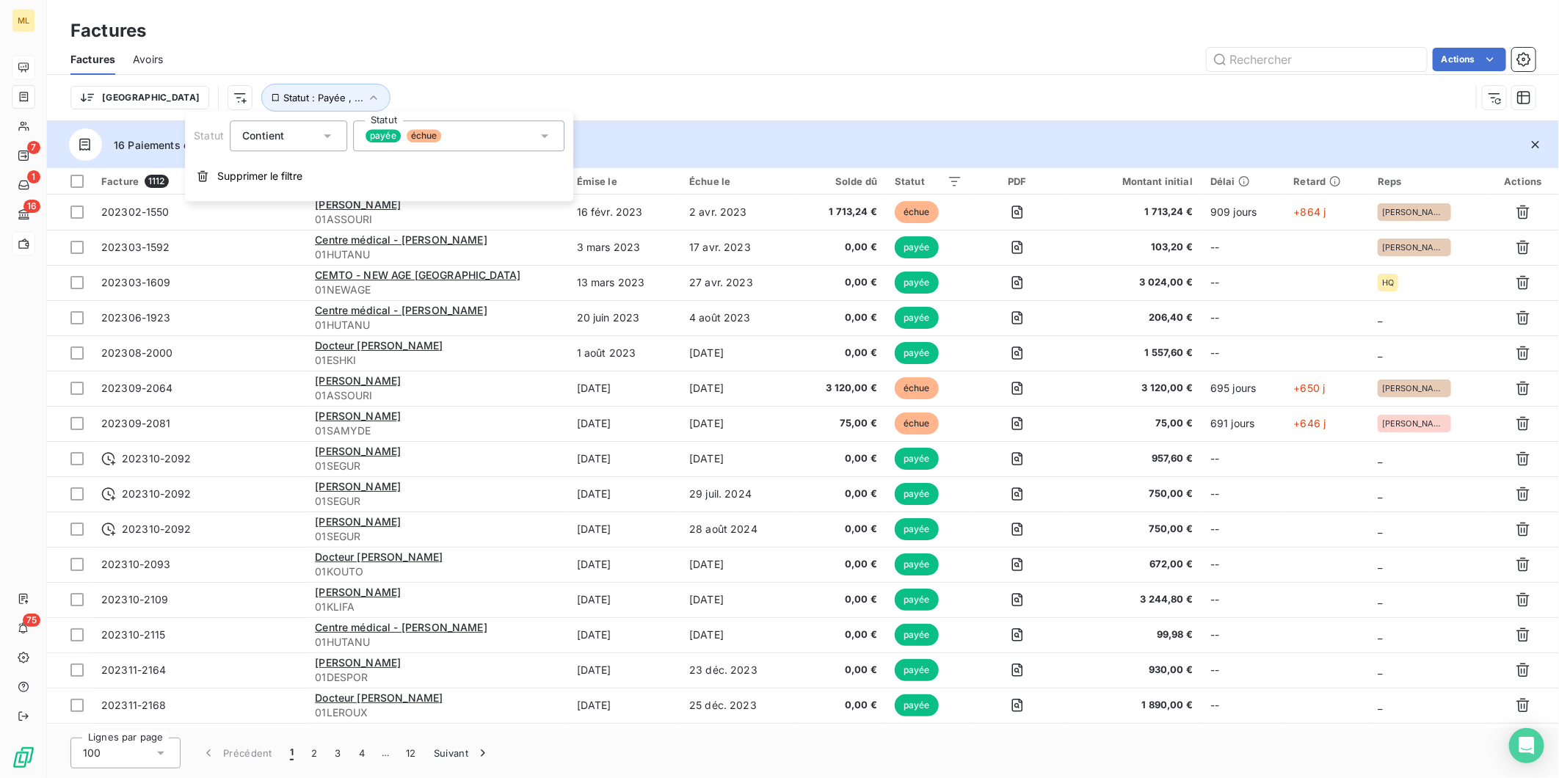
click at [454, 142] on div "payée échue" at bounding box center [458, 135] width 211 height 31
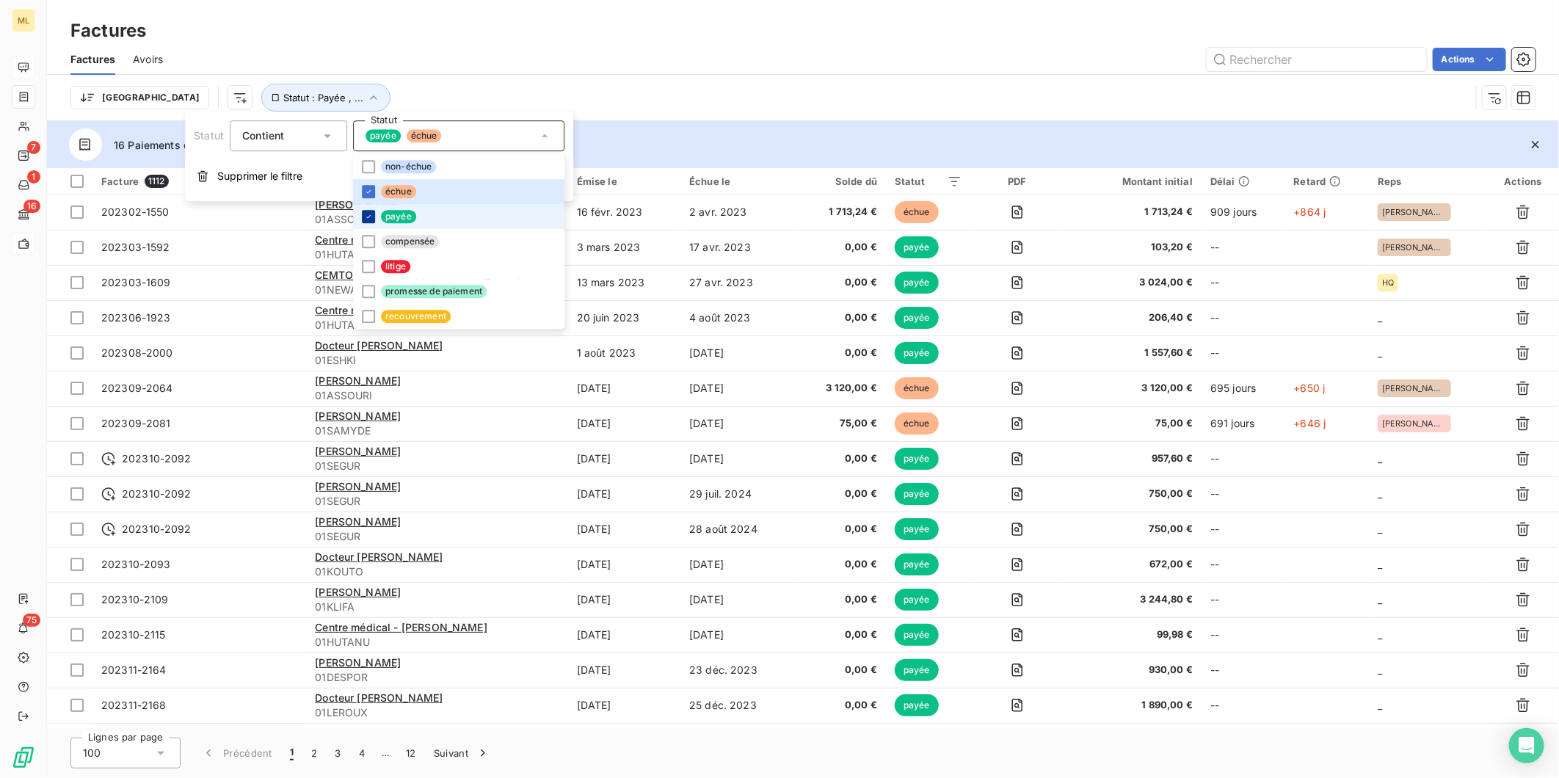
click at [373, 214] on div at bounding box center [368, 216] width 13 height 13
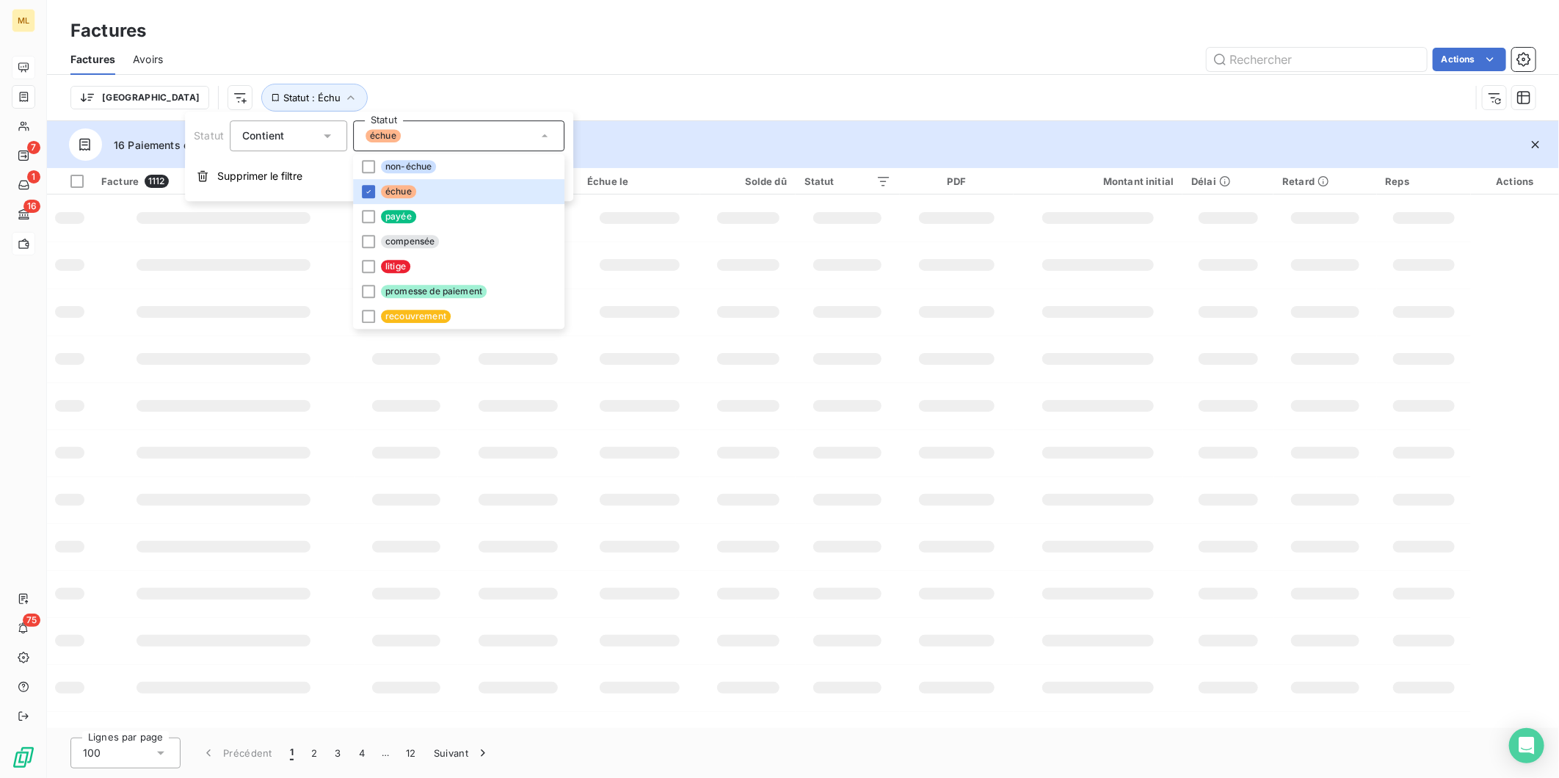
click at [722, 97] on div "Trier Statut : Échu" at bounding box center [770, 98] width 1400 height 28
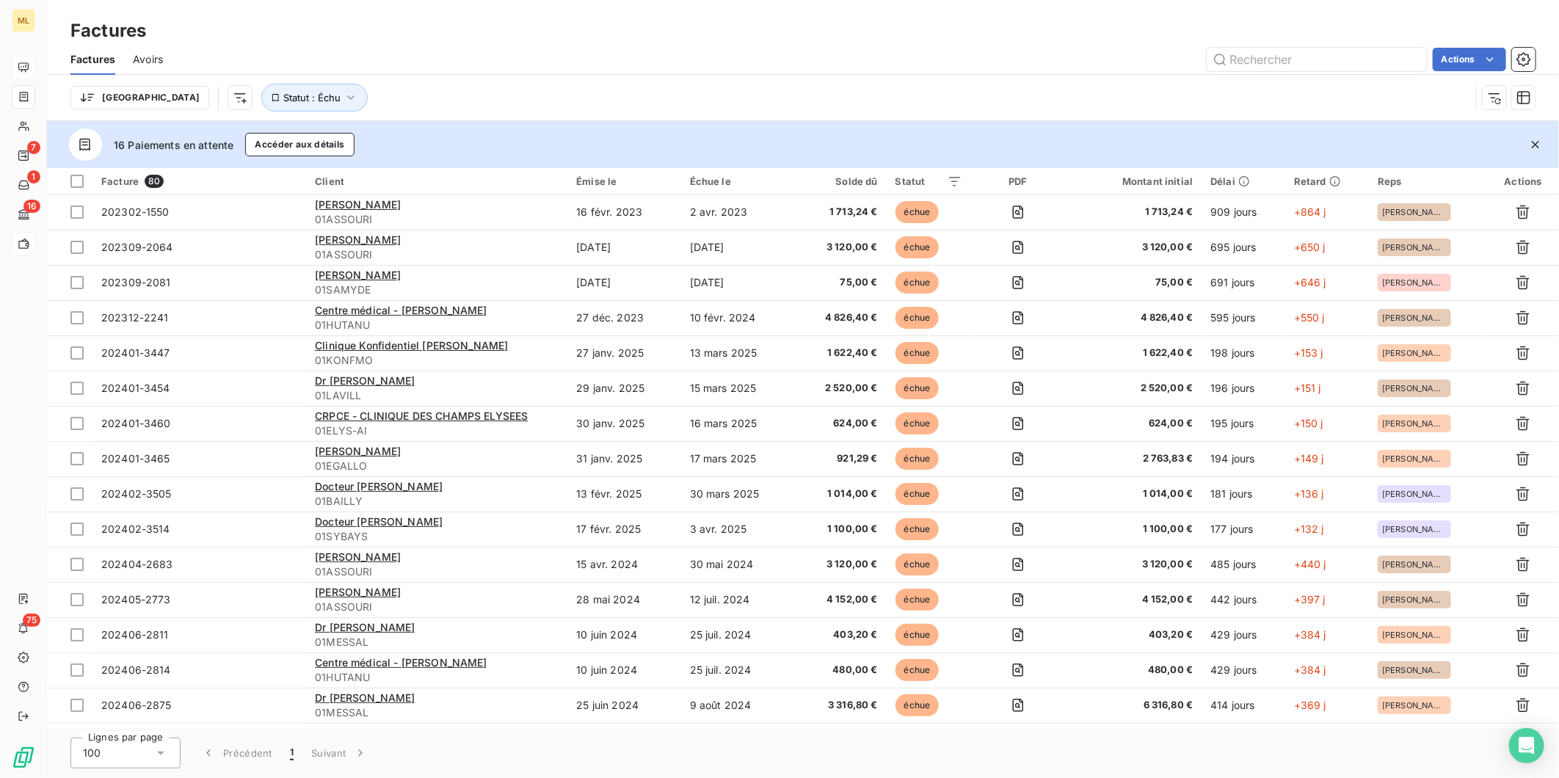
click at [150, 744] on div "100" at bounding box center [125, 753] width 110 height 31
click at [126, 663] on li "25" at bounding box center [125, 669] width 110 height 26
click at [356, 750] on button "4" at bounding box center [361, 753] width 23 height 31
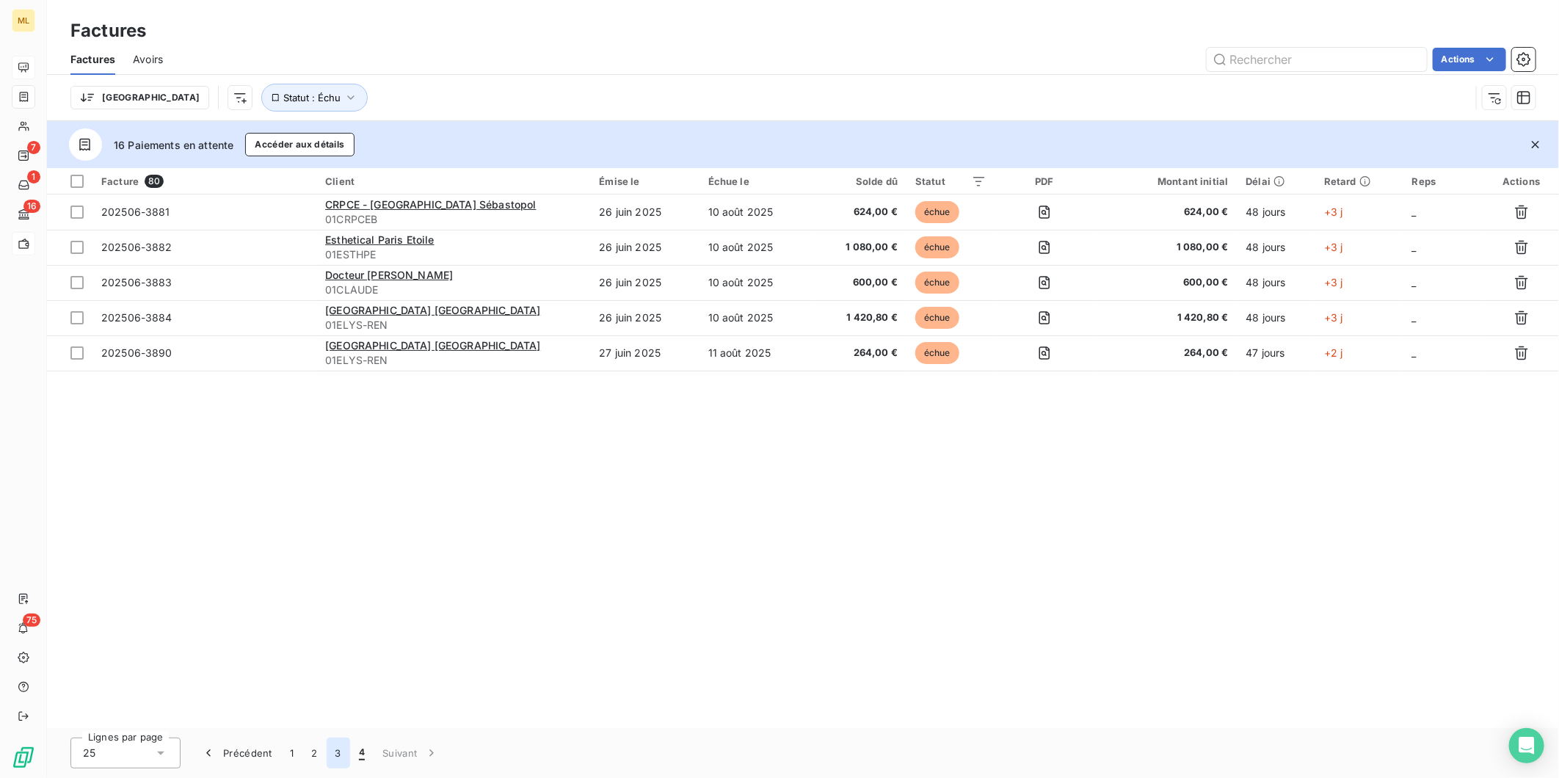
click at [333, 752] on button "3" at bounding box center [338, 753] width 23 height 31
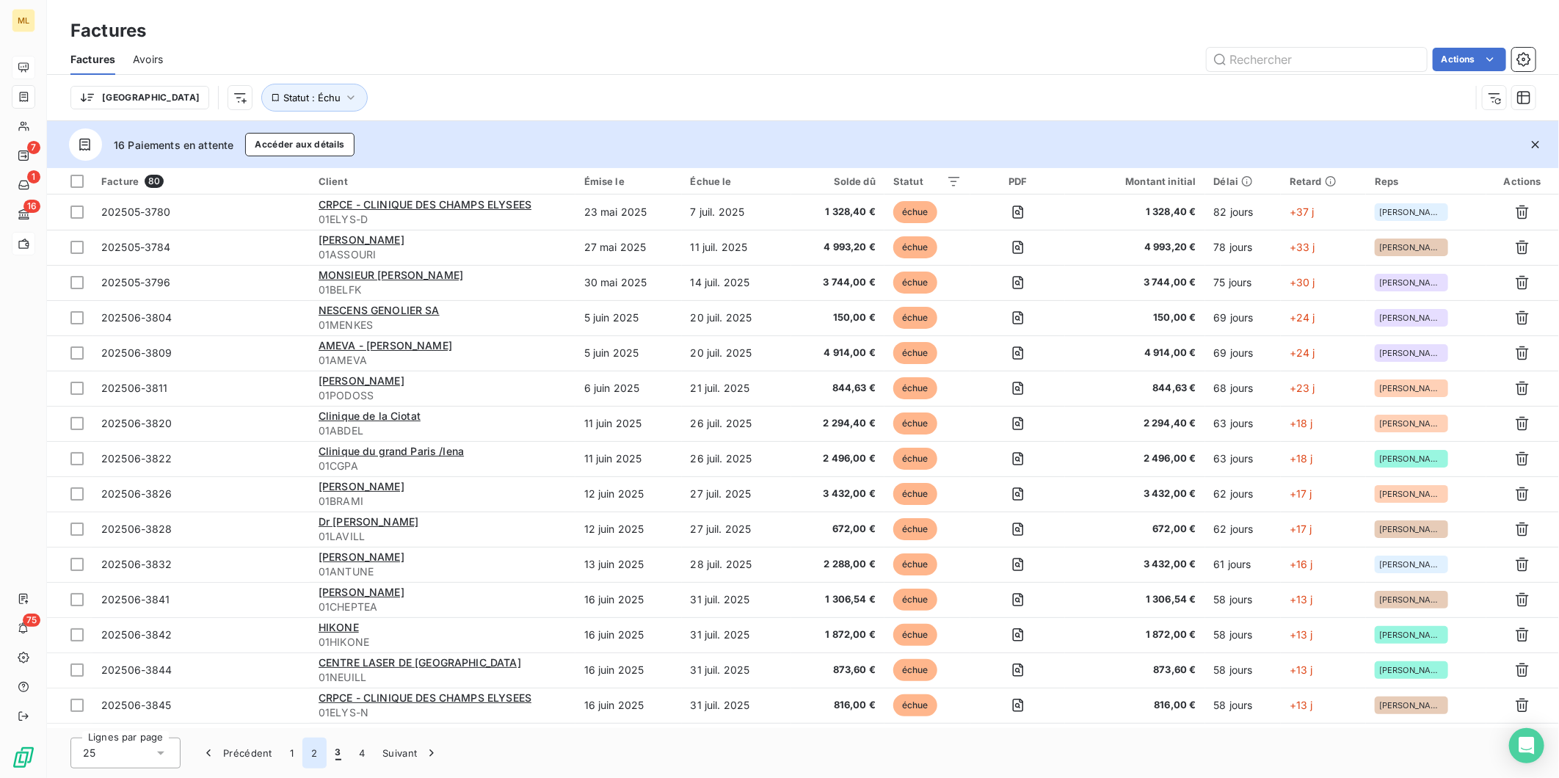
click at [316, 750] on button "2" at bounding box center [313, 753] width 23 height 31
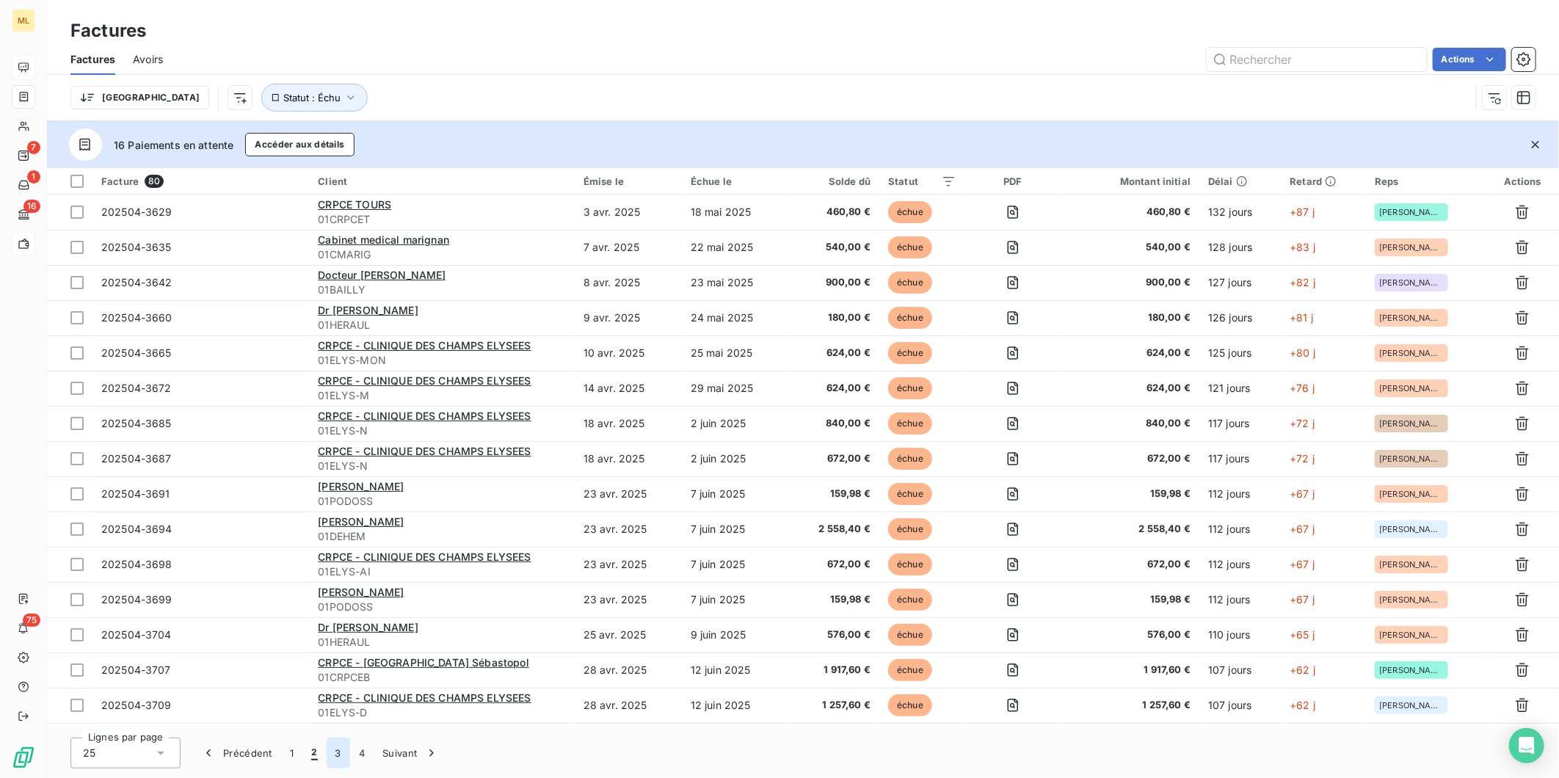
click at [336, 750] on button "3" at bounding box center [338, 753] width 23 height 31
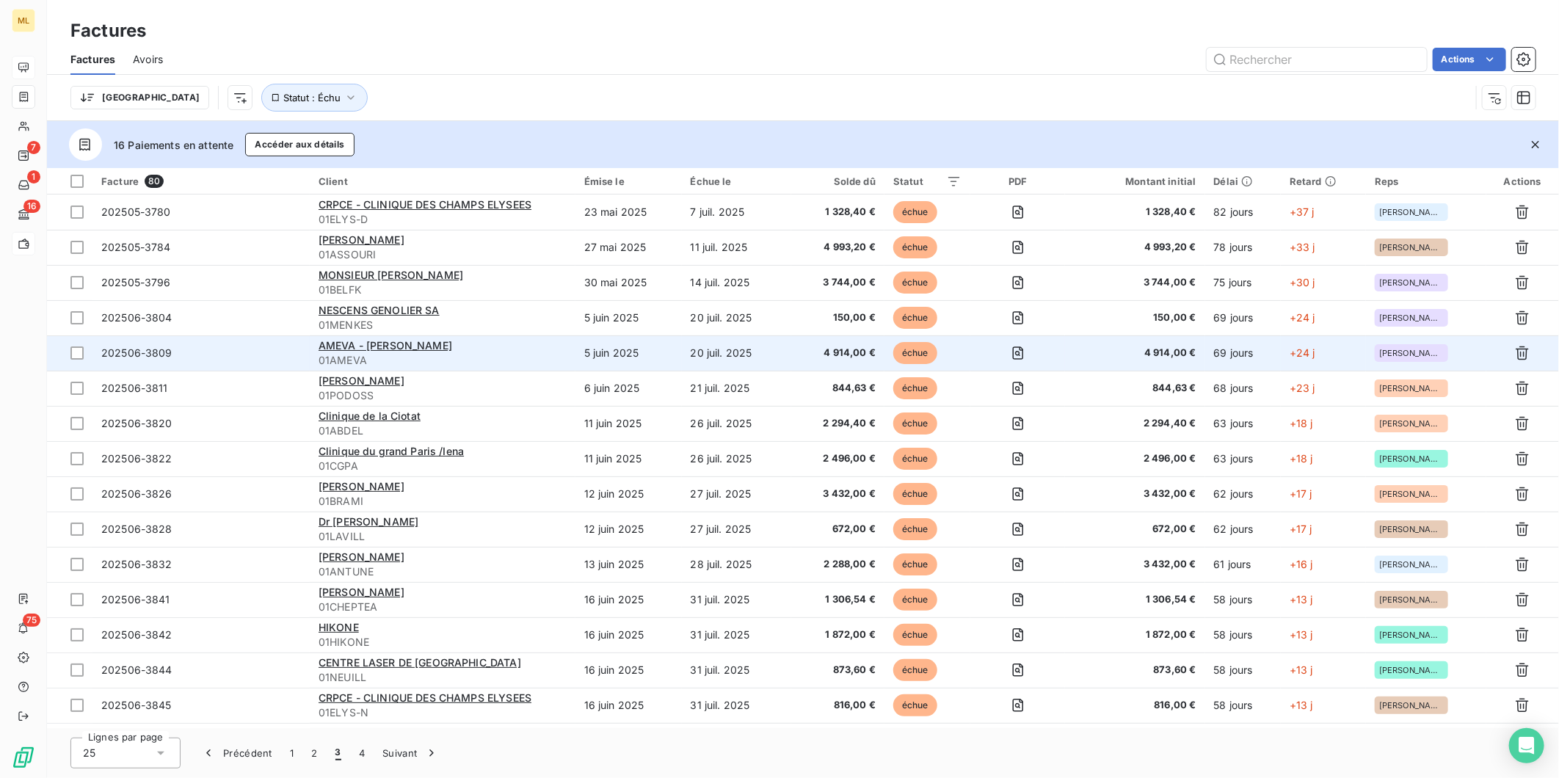
click at [810, 349] on span "4 914,00 €" at bounding box center [838, 353] width 76 height 15
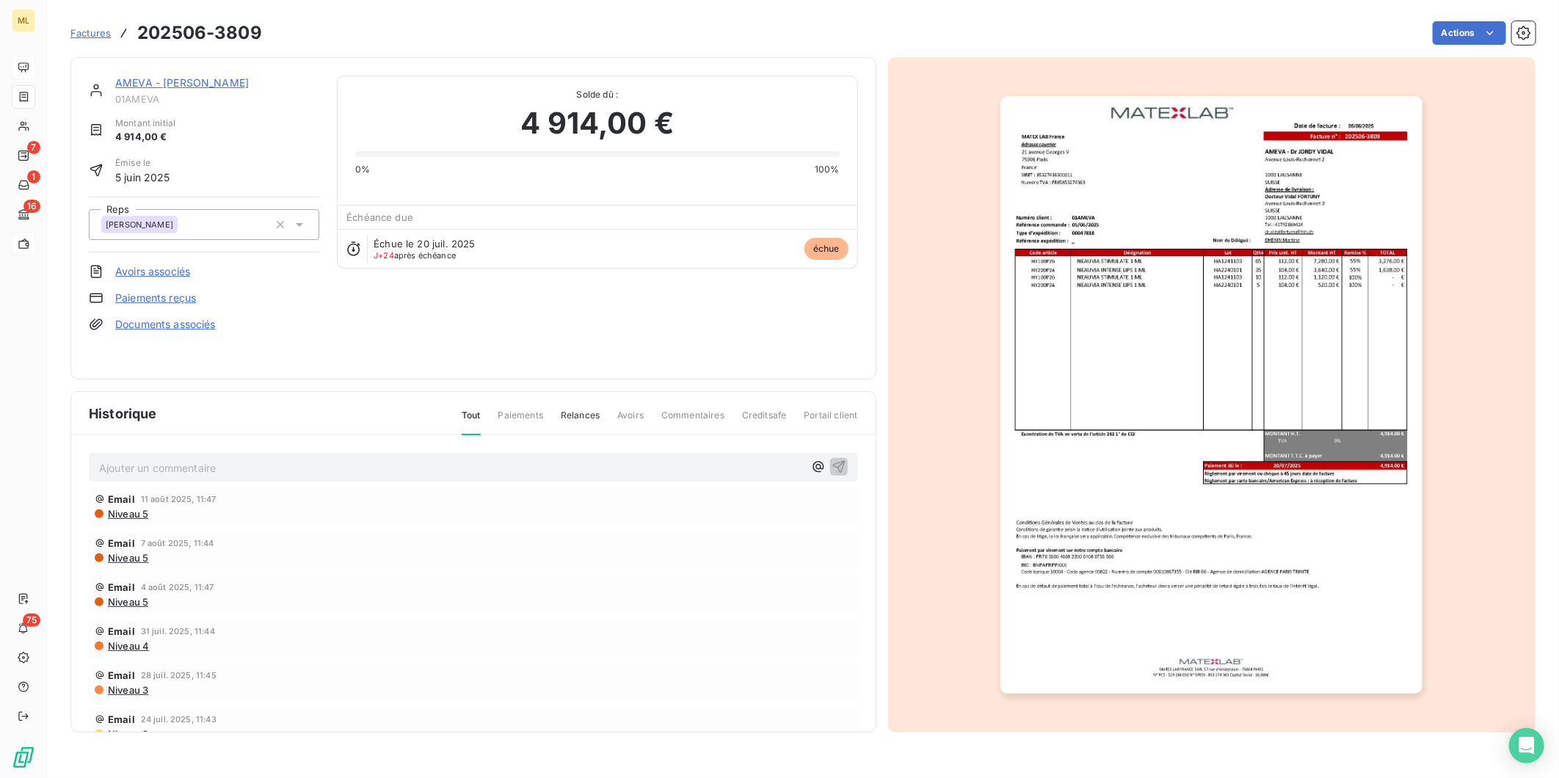
click at [207, 73] on div "AMEVA - Dr JORDY VIDAL 01AMEVA Montant initial 4 914,00 € Émise le 5 juin 2025 …" at bounding box center [473, 218] width 806 height 322
click at [207, 85] on link "AMEVA - Dr JORDY VIDAL" at bounding box center [182, 82] width 134 height 12
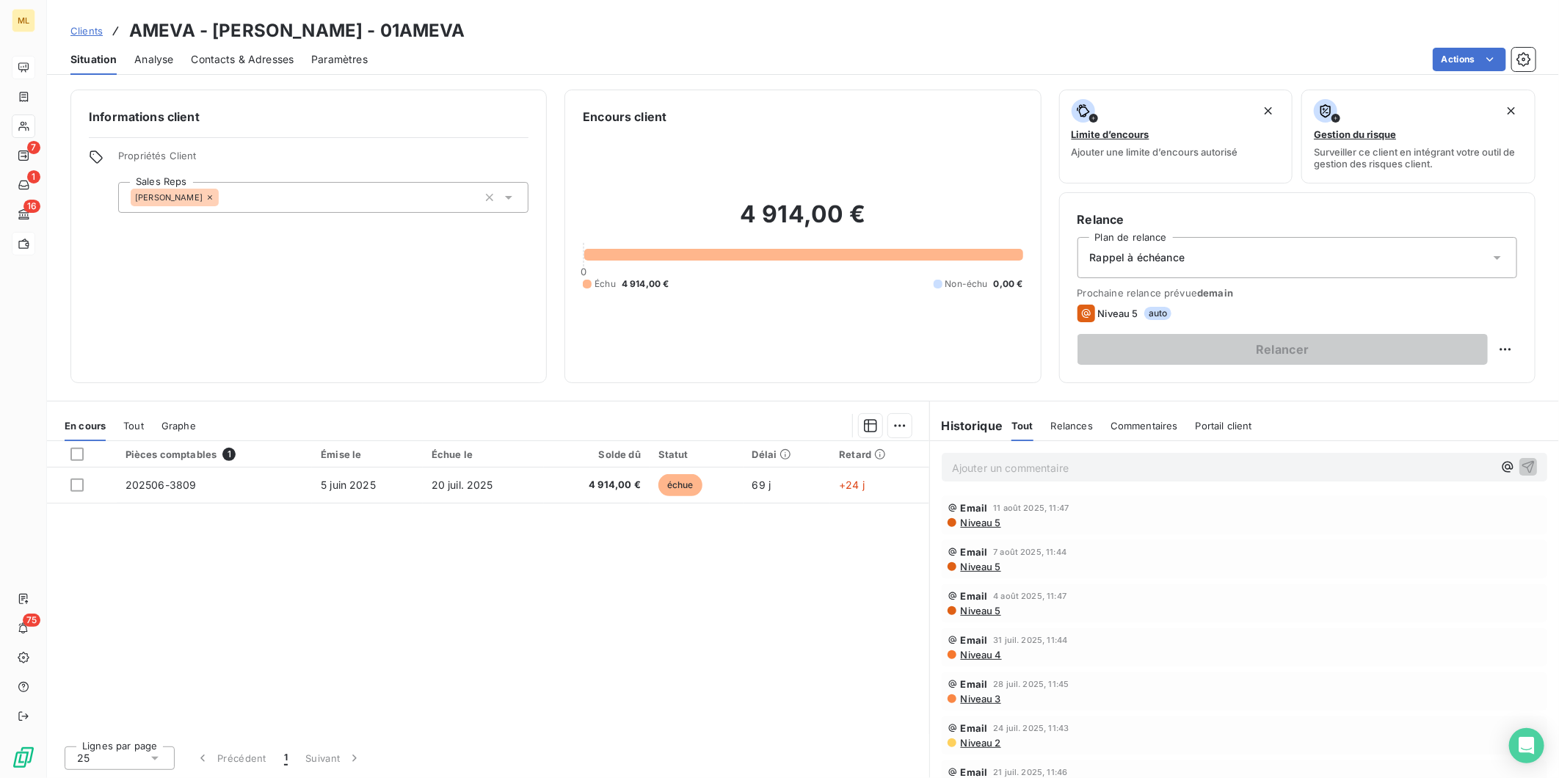
click at [162, 60] on span "Analyse" at bounding box center [153, 59] width 39 height 15
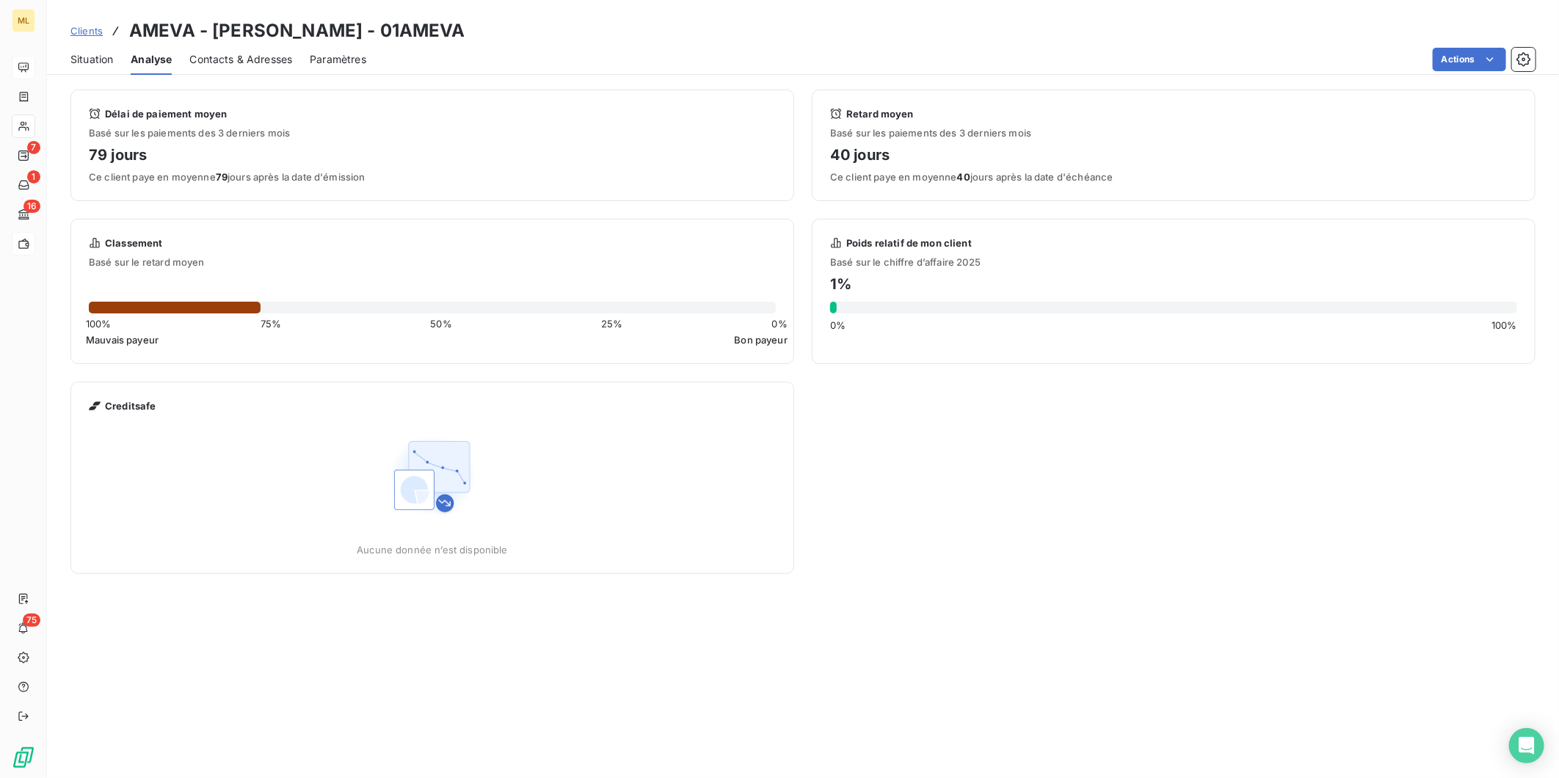
click at [261, 59] on span "Contacts & Adresses" at bounding box center [240, 59] width 103 height 15
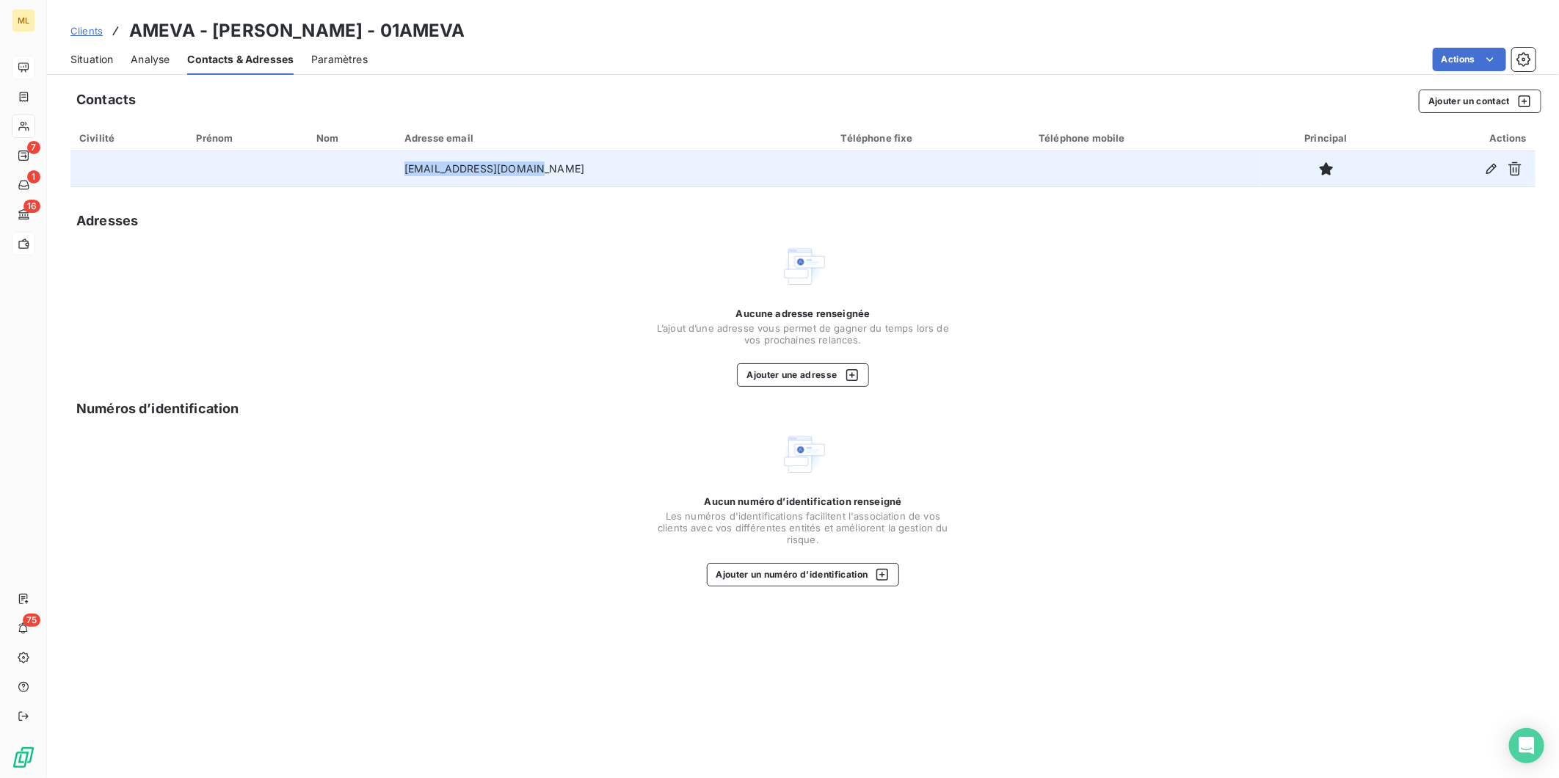
drag, startPoint x: 555, startPoint y: 165, endPoint x: 437, endPoint y: 164, distance: 118.2
click at [437, 164] on td "dr.vidalfortuny@hin.ch" at bounding box center [614, 168] width 437 height 35
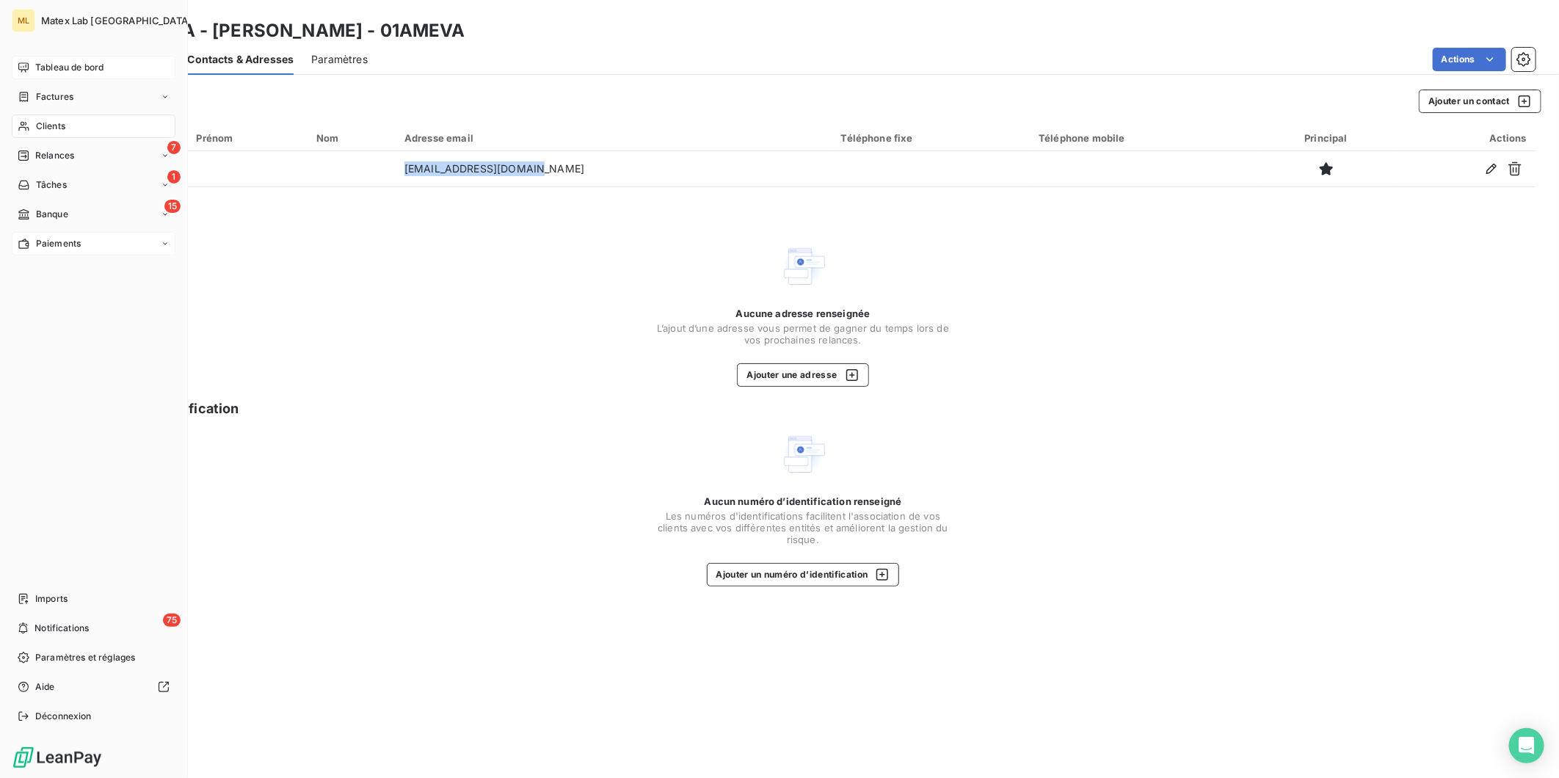
click at [62, 129] on span "Clients" at bounding box center [50, 126] width 29 height 13
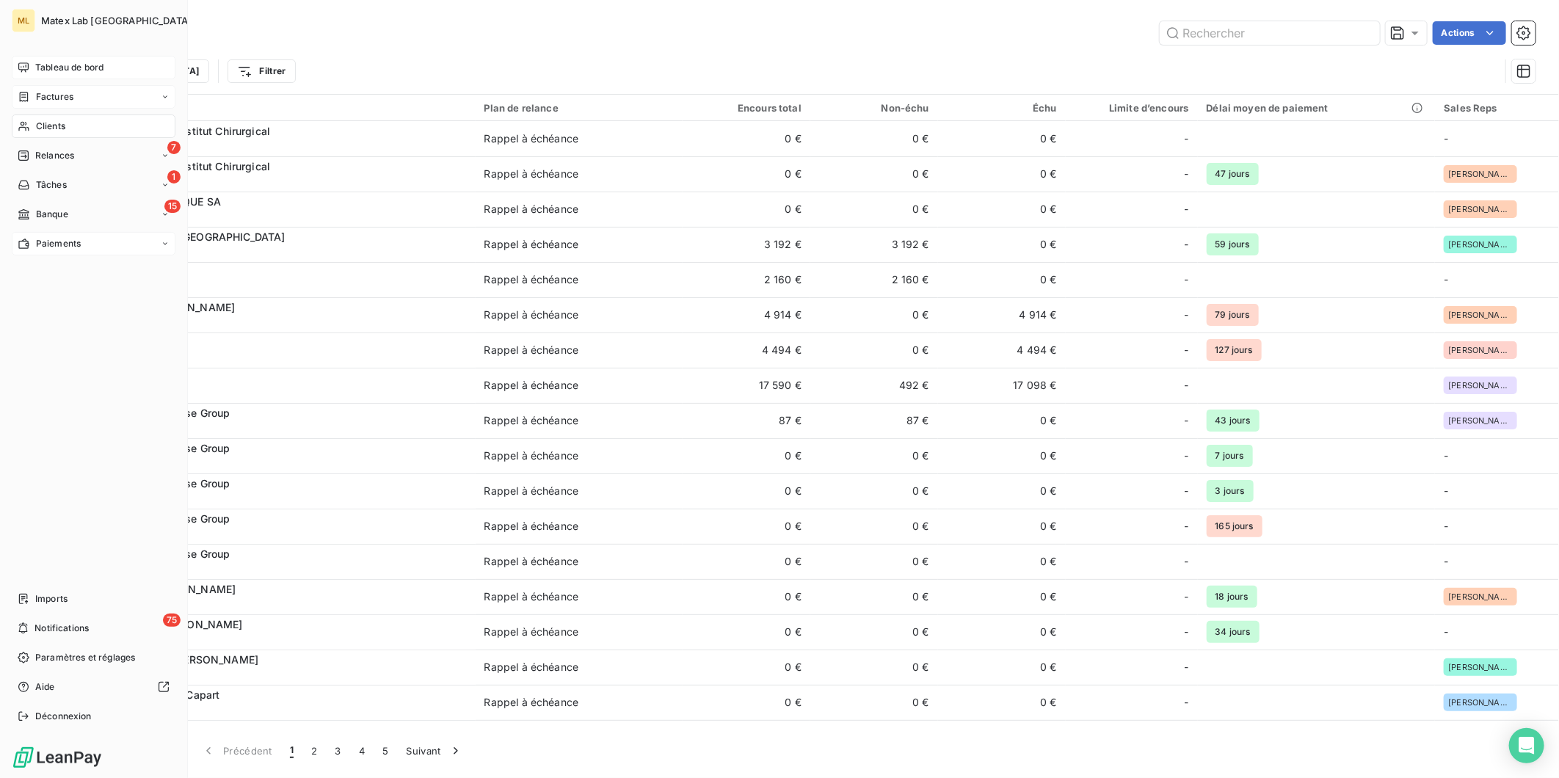
click at [81, 98] on div "Factures" at bounding box center [94, 96] width 164 height 23
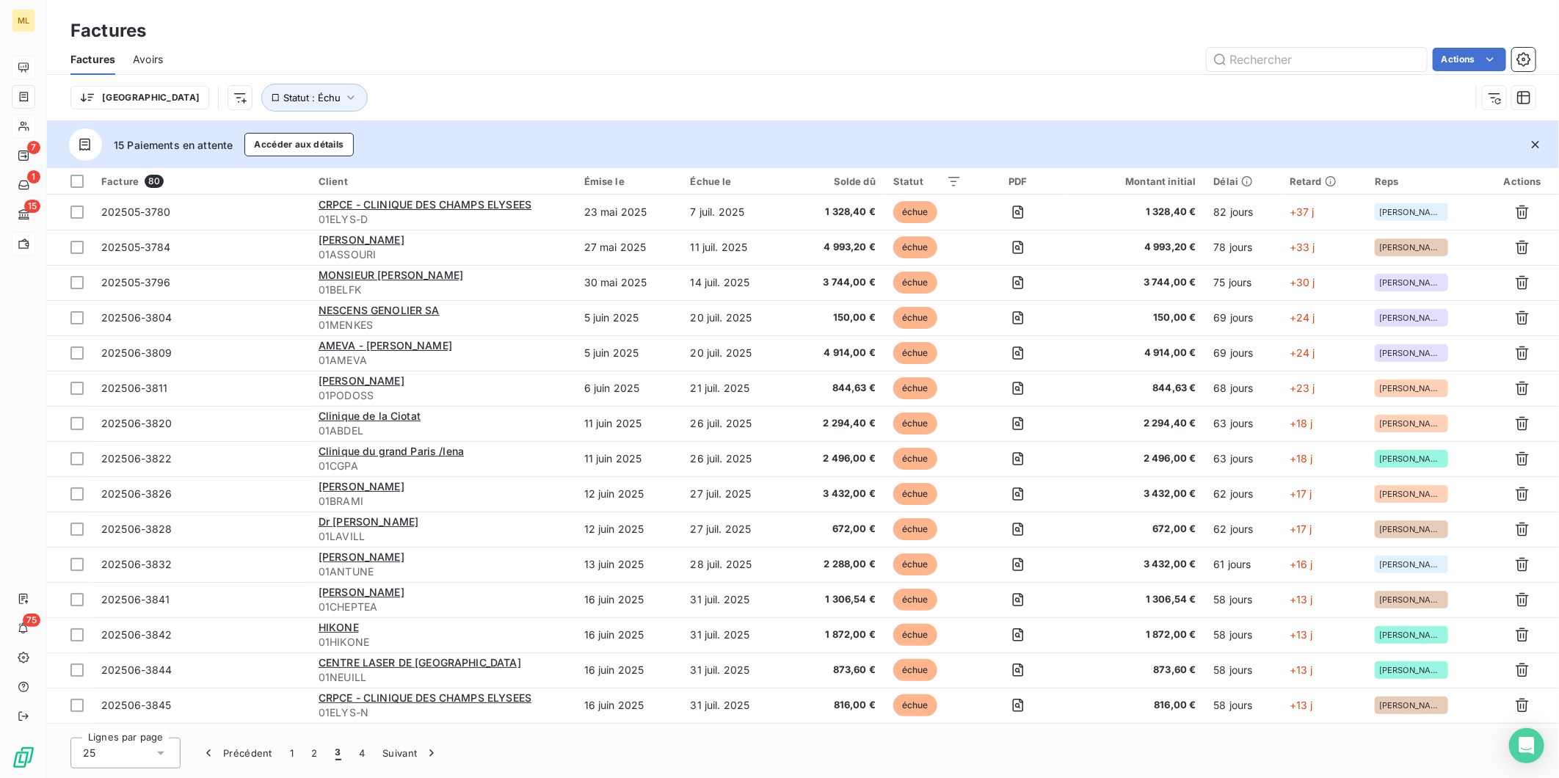
click at [150, 57] on span "Avoirs" at bounding box center [148, 59] width 30 height 15
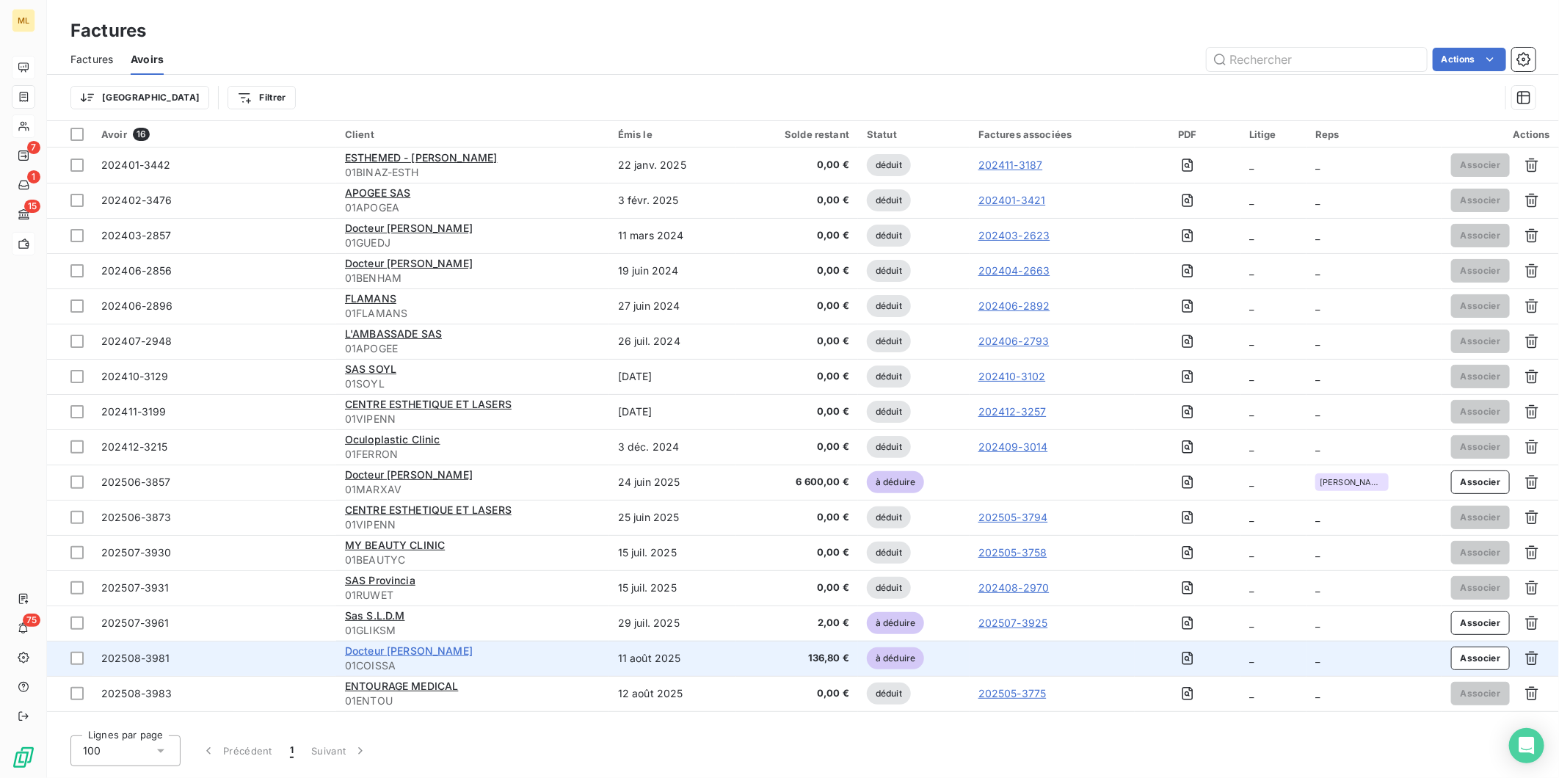
click at [471, 650] on span "Docteur Veronique COISSARD" at bounding box center [409, 651] width 128 height 12
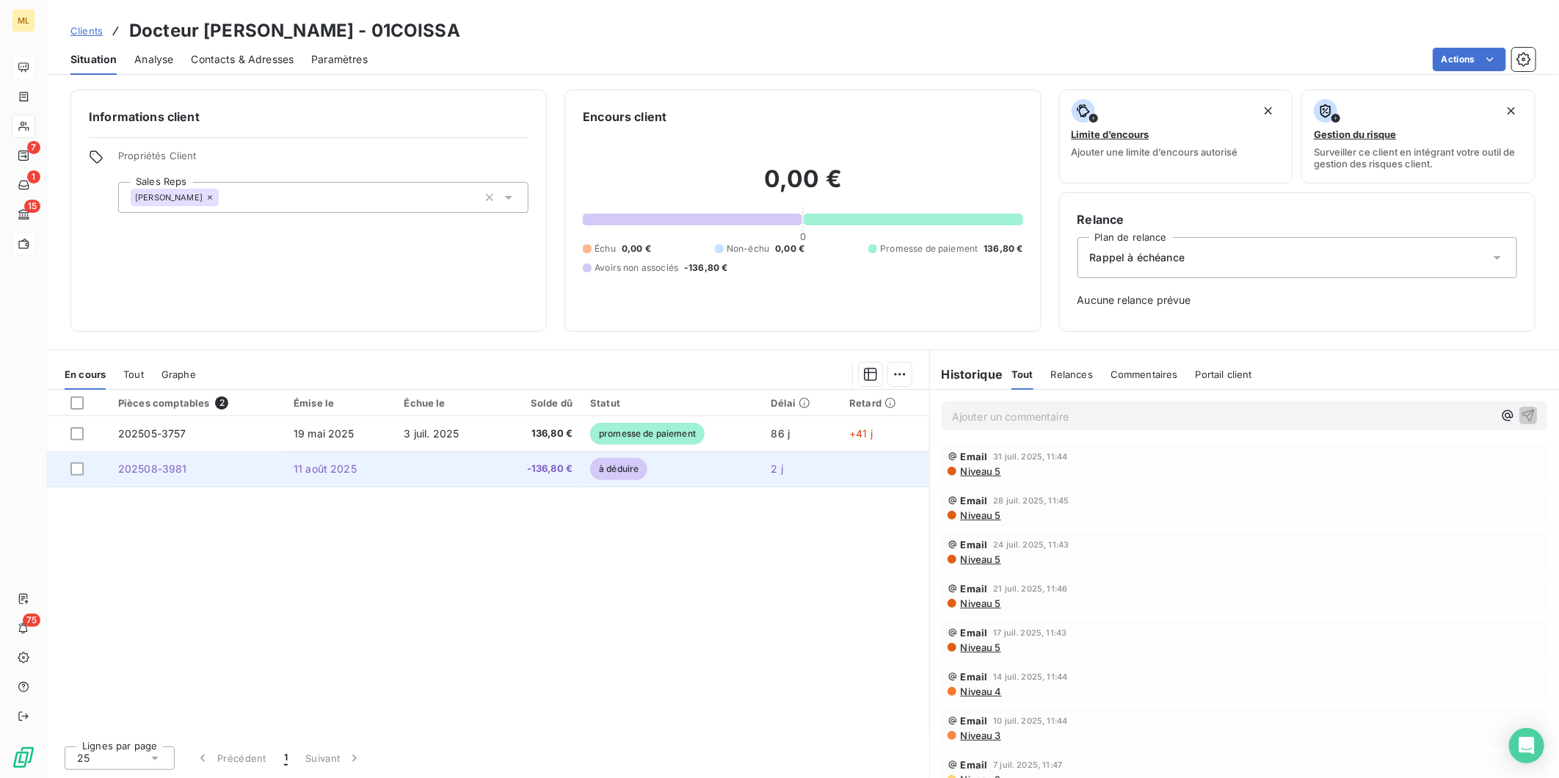
click at [460, 470] on td at bounding box center [444, 468] width 99 height 35
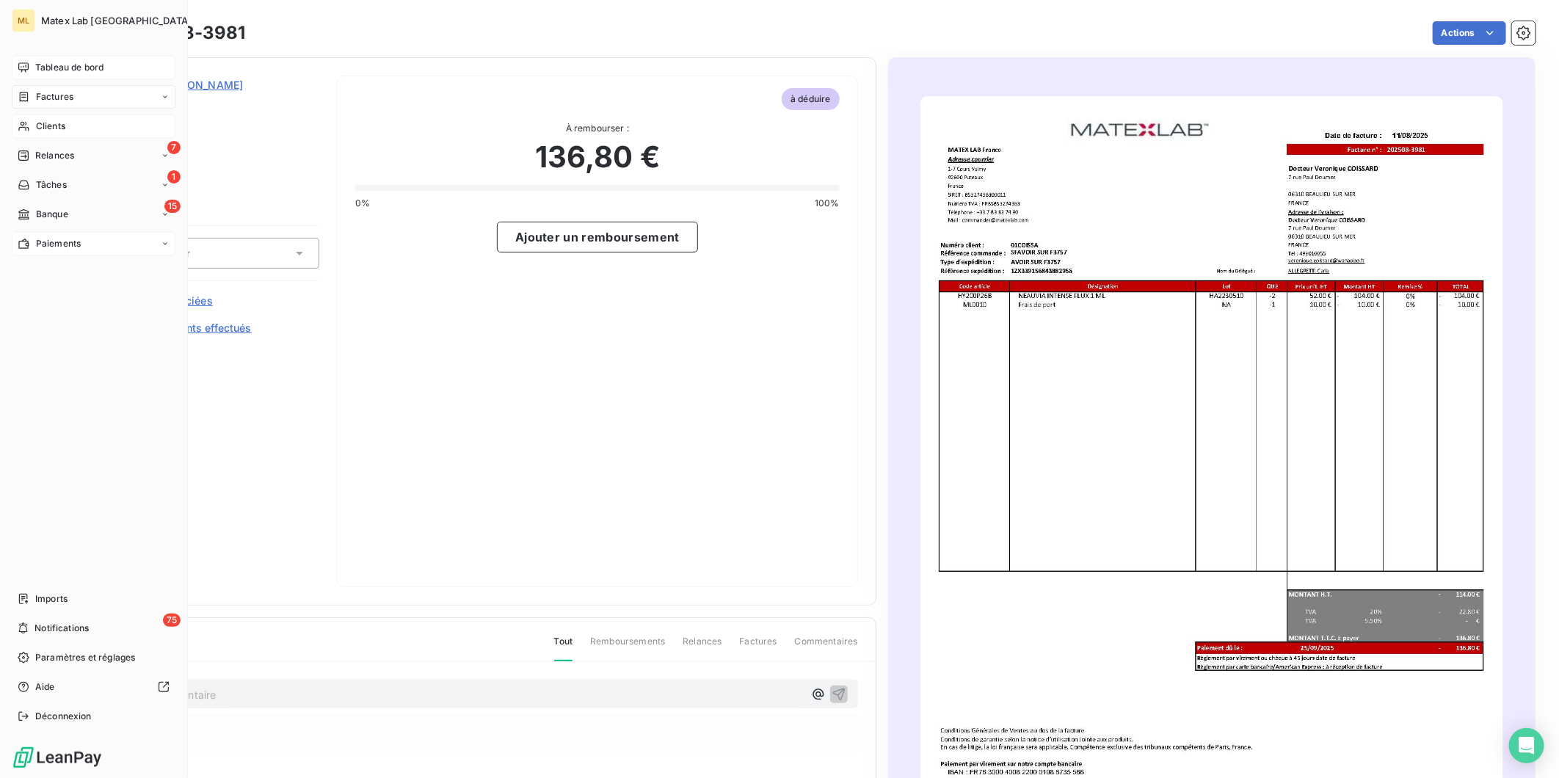
click at [66, 91] on span "Factures" at bounding box center [54, 96] width 37 height 13
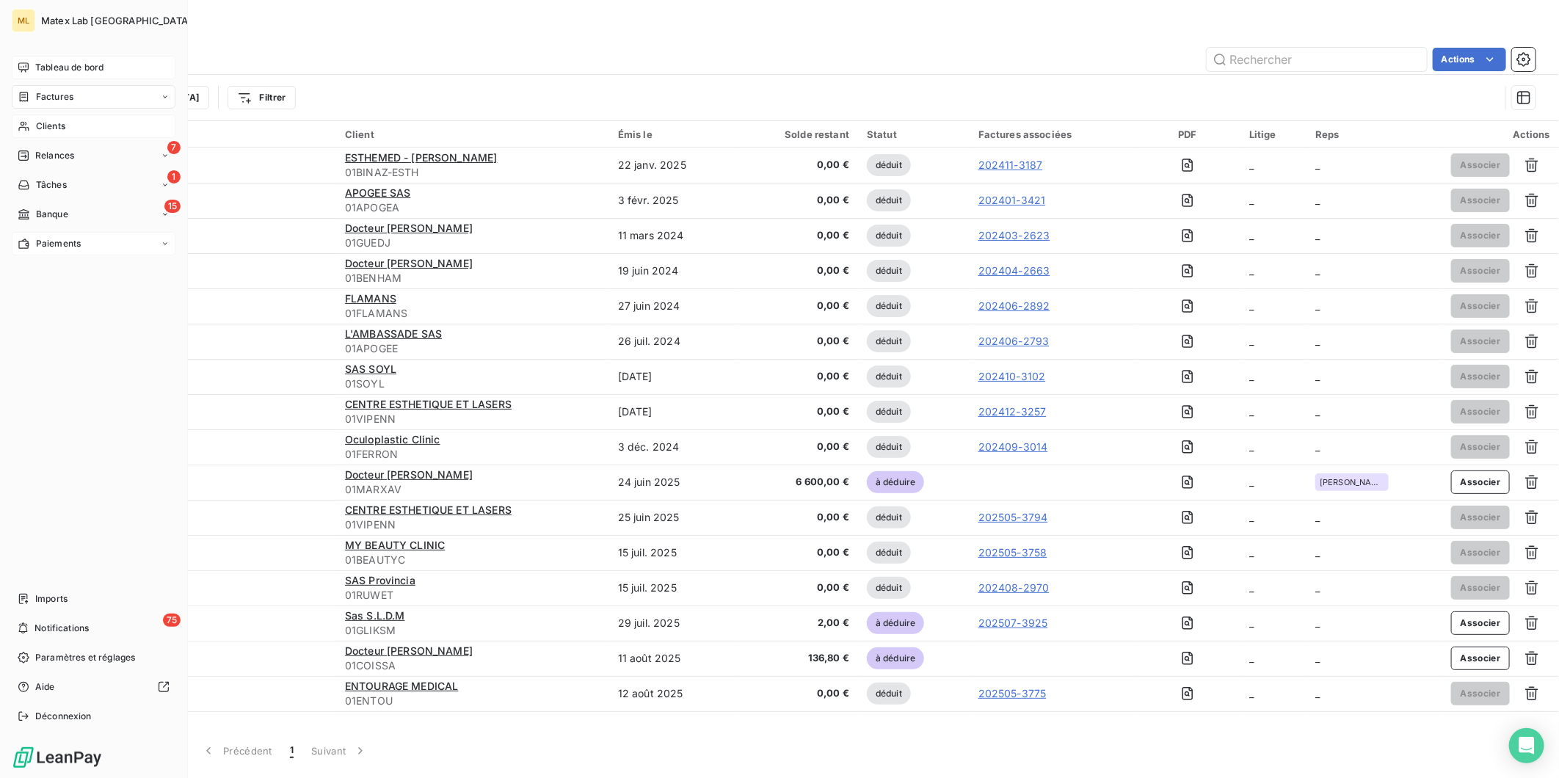
click at [52, 98] on span "Factures" at bounding box center [54, 96] width 37 height 13
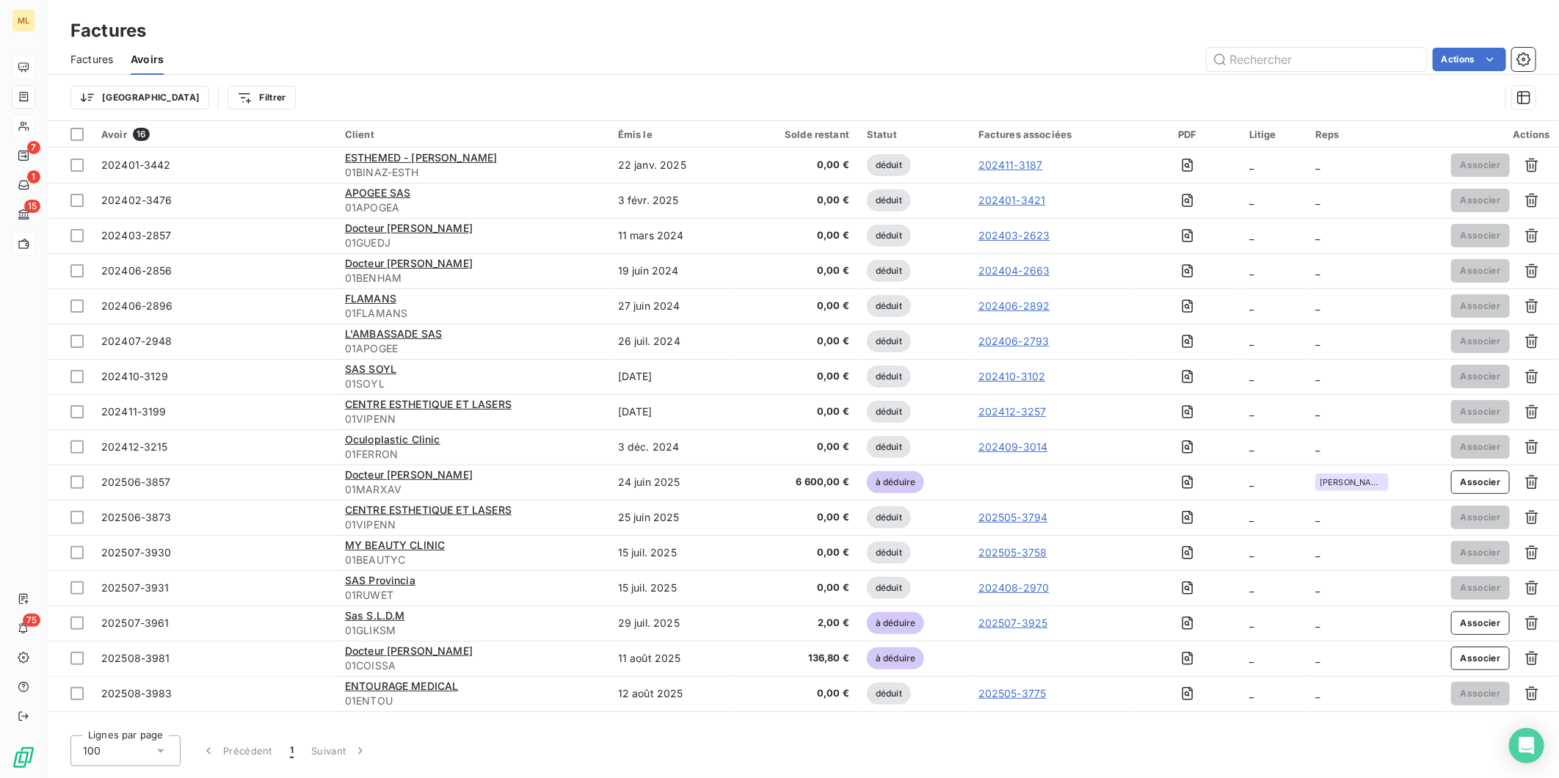
click at [93, 62] on span "Factures" at bounding box center [91, 59] width 43 height 15
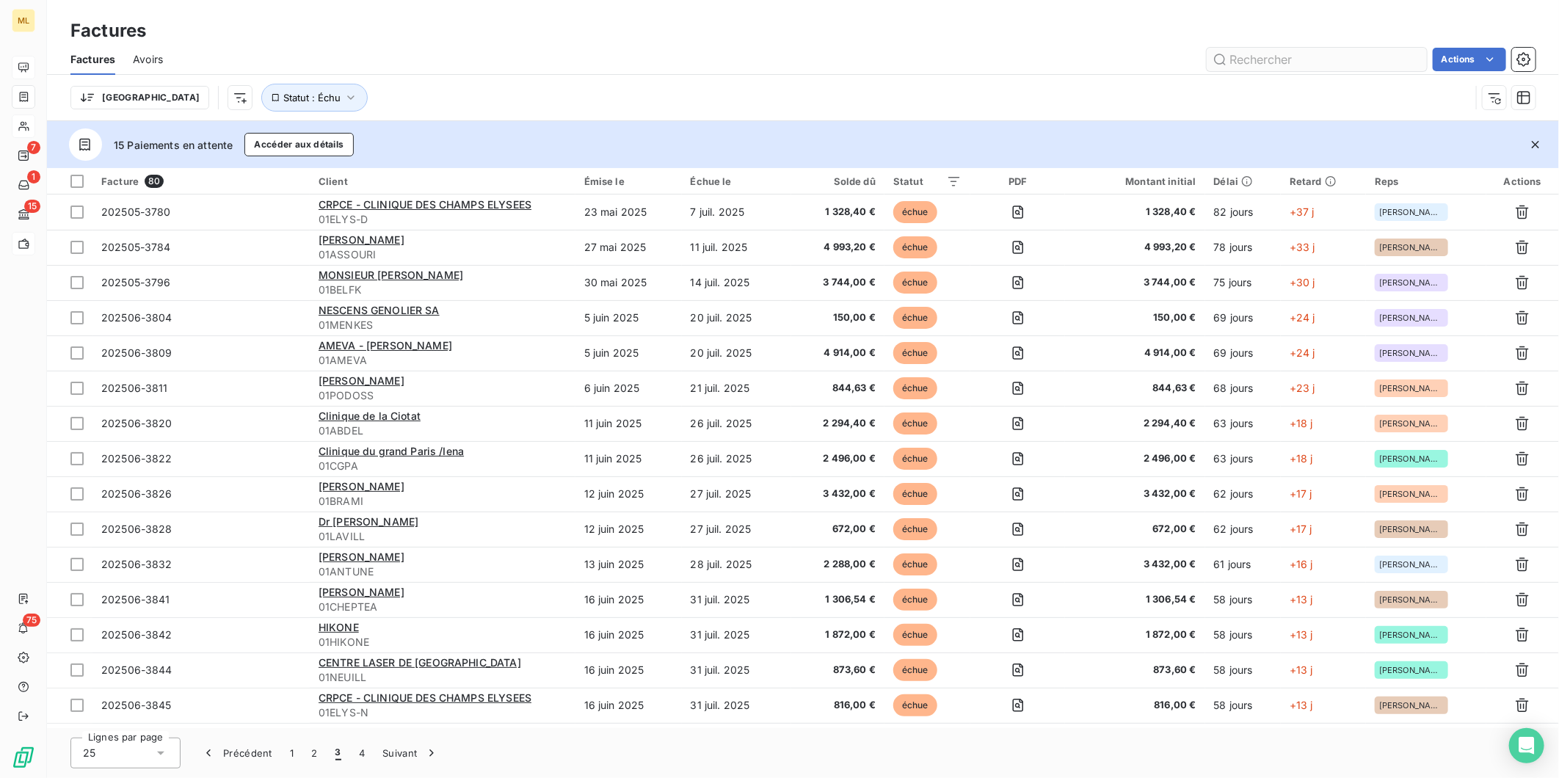
click at [1266, 56] on input "text" at bounding box center [1317, 59] width 220 height 23
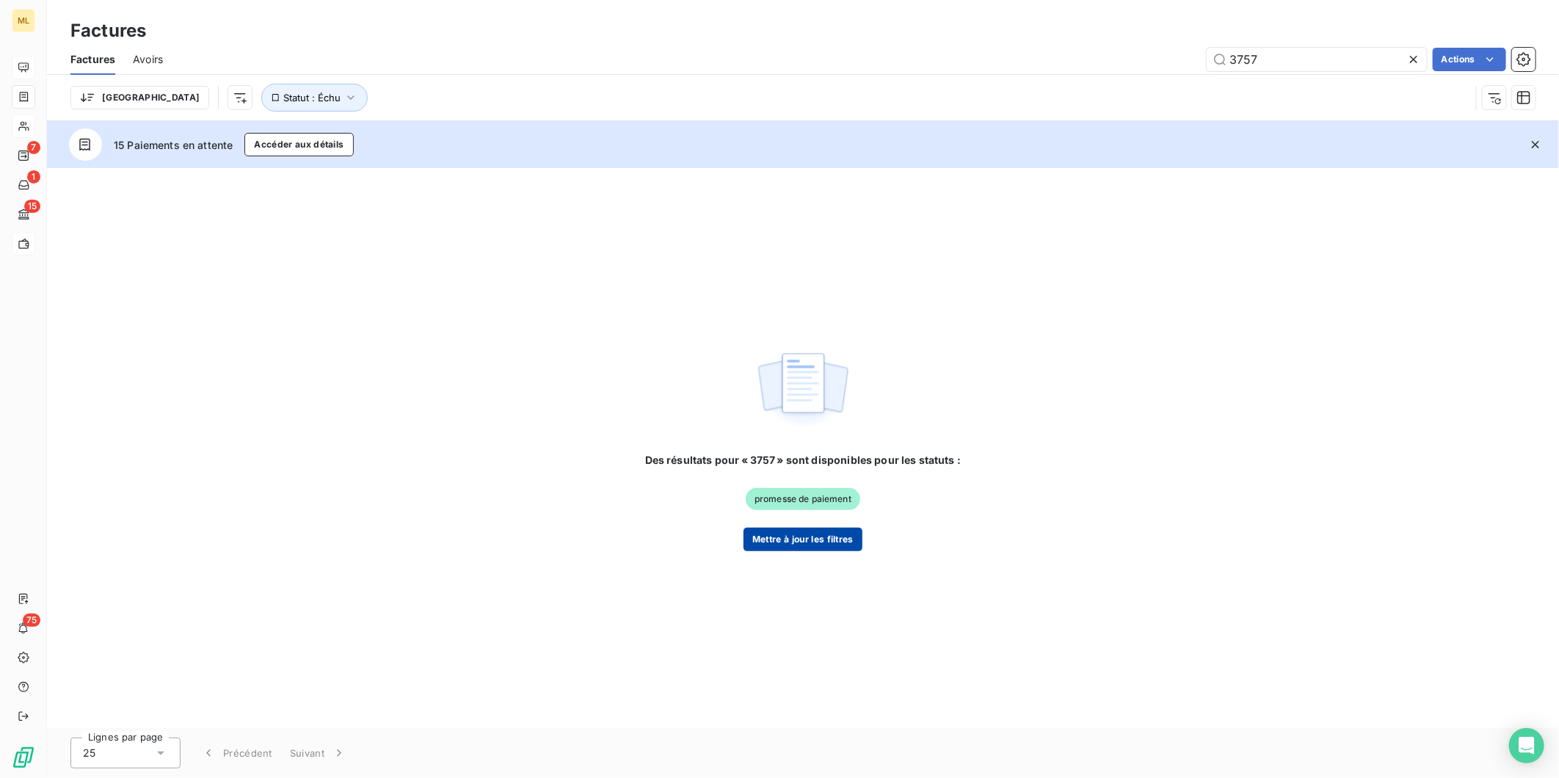
type input "3757"
click at [810, 546] on button "Mettre à jour les filtres" at bounding box center [803, 539] width 119 height 23
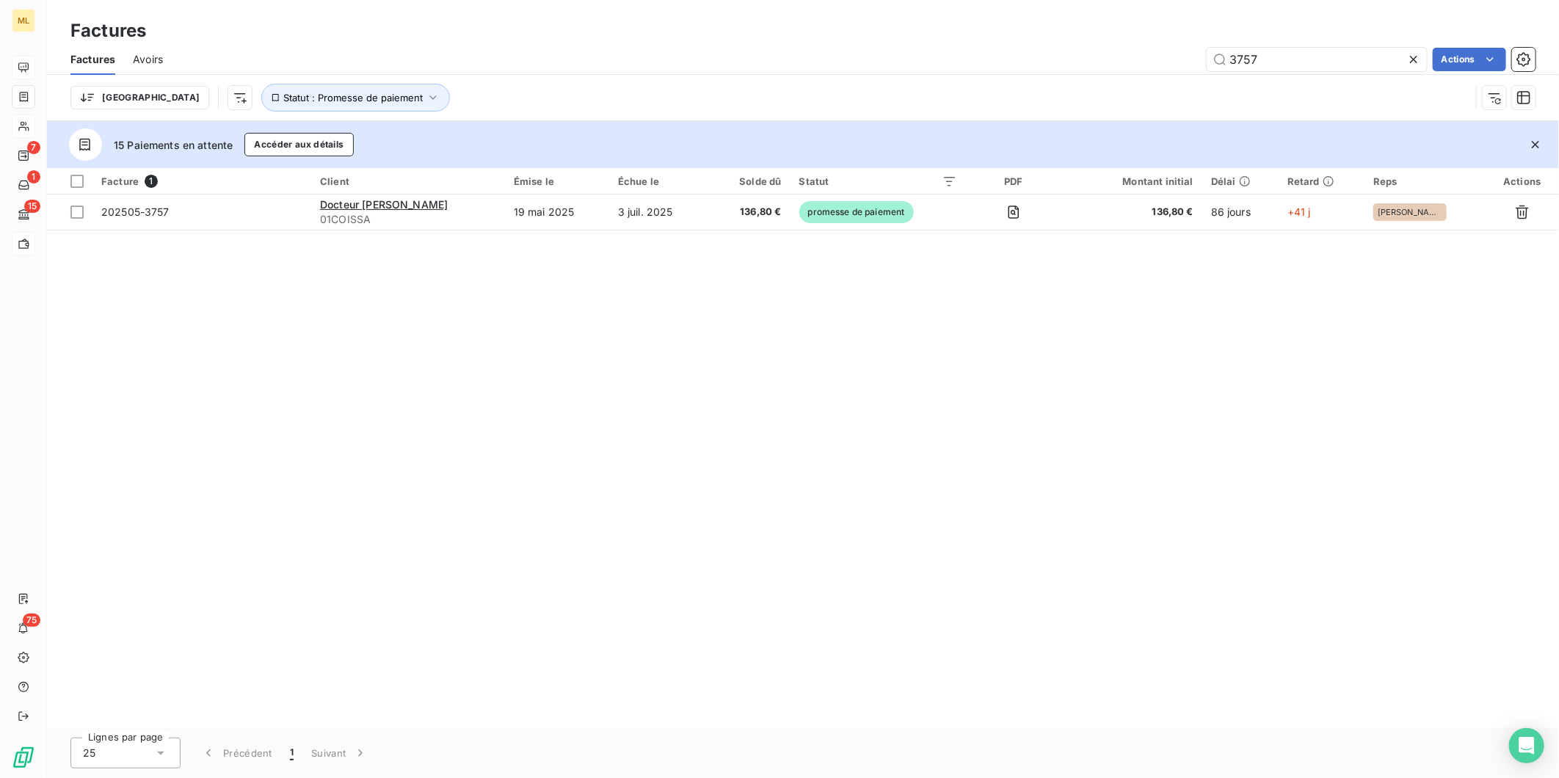
click at [151, 57] on span "Avoirs" at bounding box center [148, 59] width 30 height 15
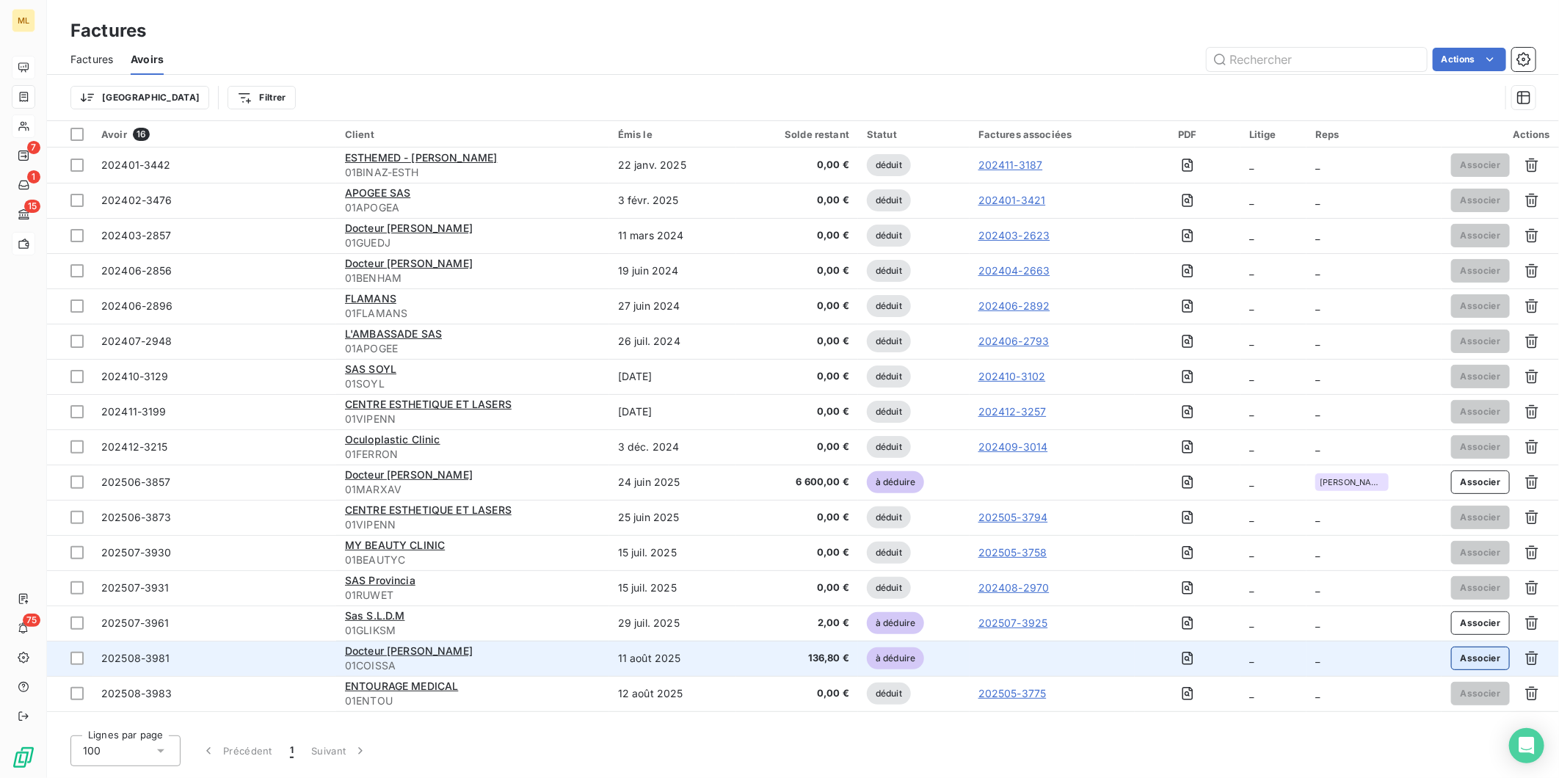
click at [1473, 656] on button "Associer" at bounding box center [1480, 658] width 59 height 23
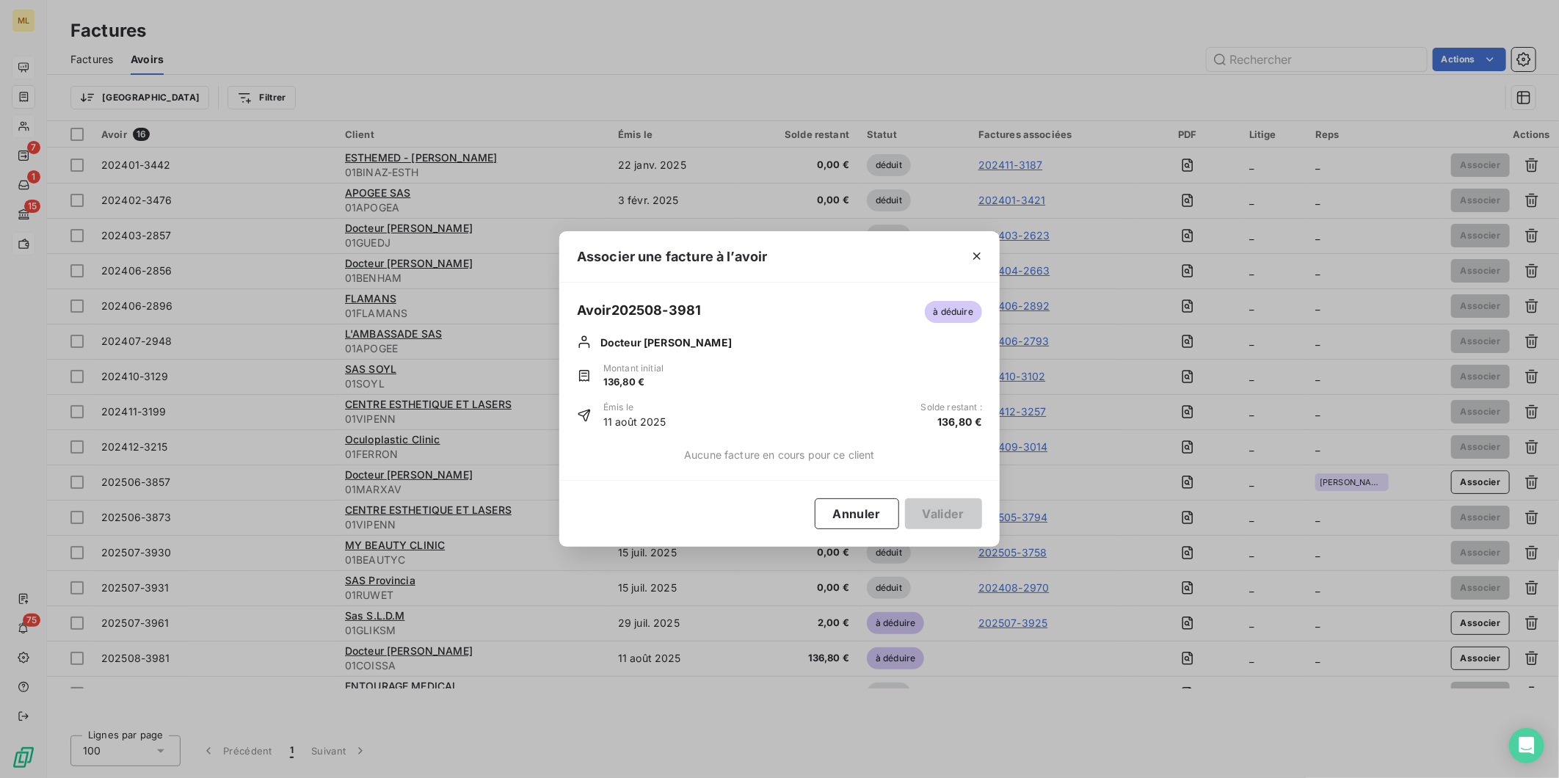
click at [863, 455] on span "Aucune facture en cours pour ce client" at bounding box center [779, 454] width 191 height 15
click at [864, 518] on button "Annuler" at bounding box center [857, 513] width 84 height 31
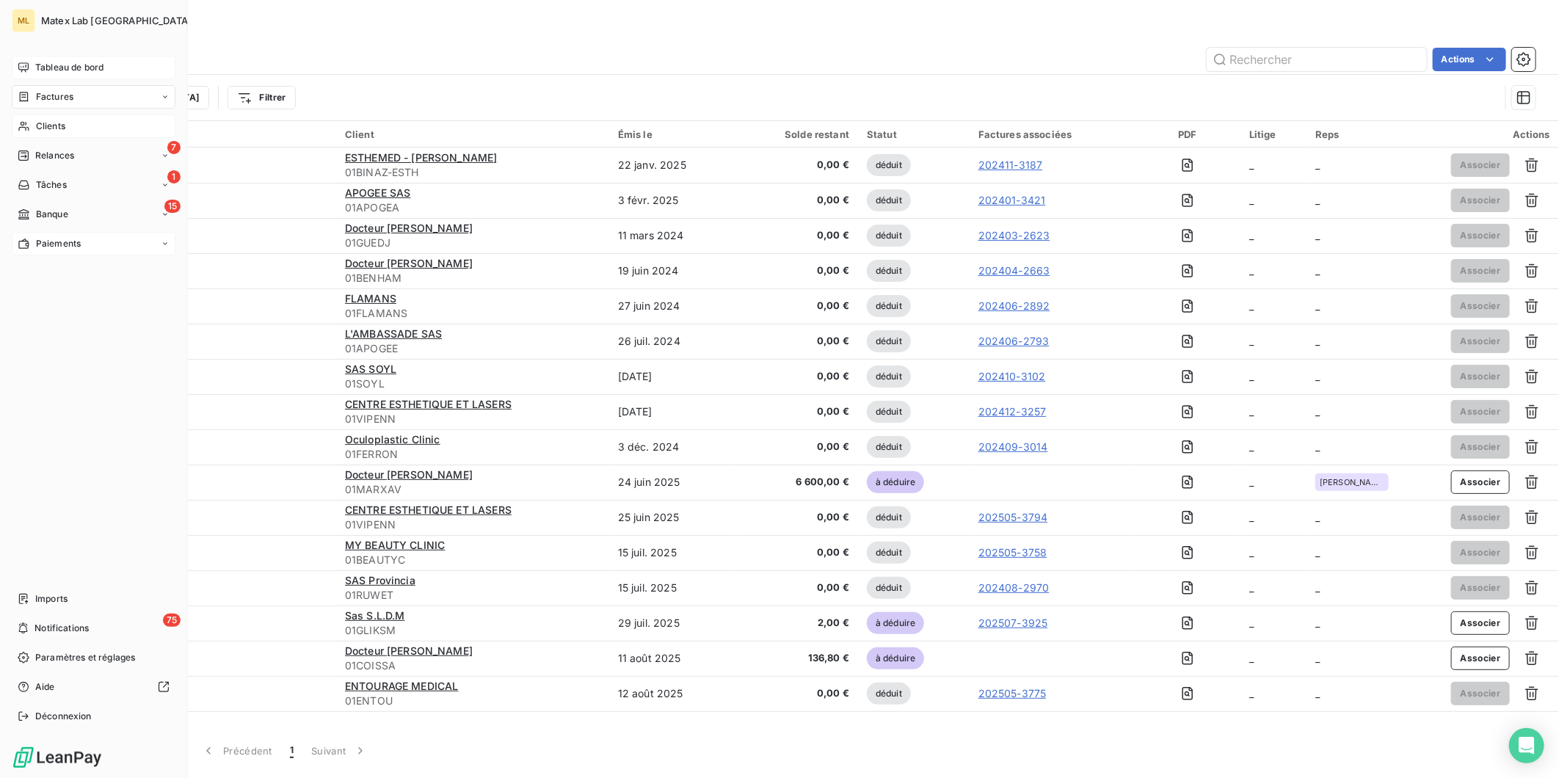
click at [46, 93] on span "Factures" at bounding box center [54, 96] width 37 height 13
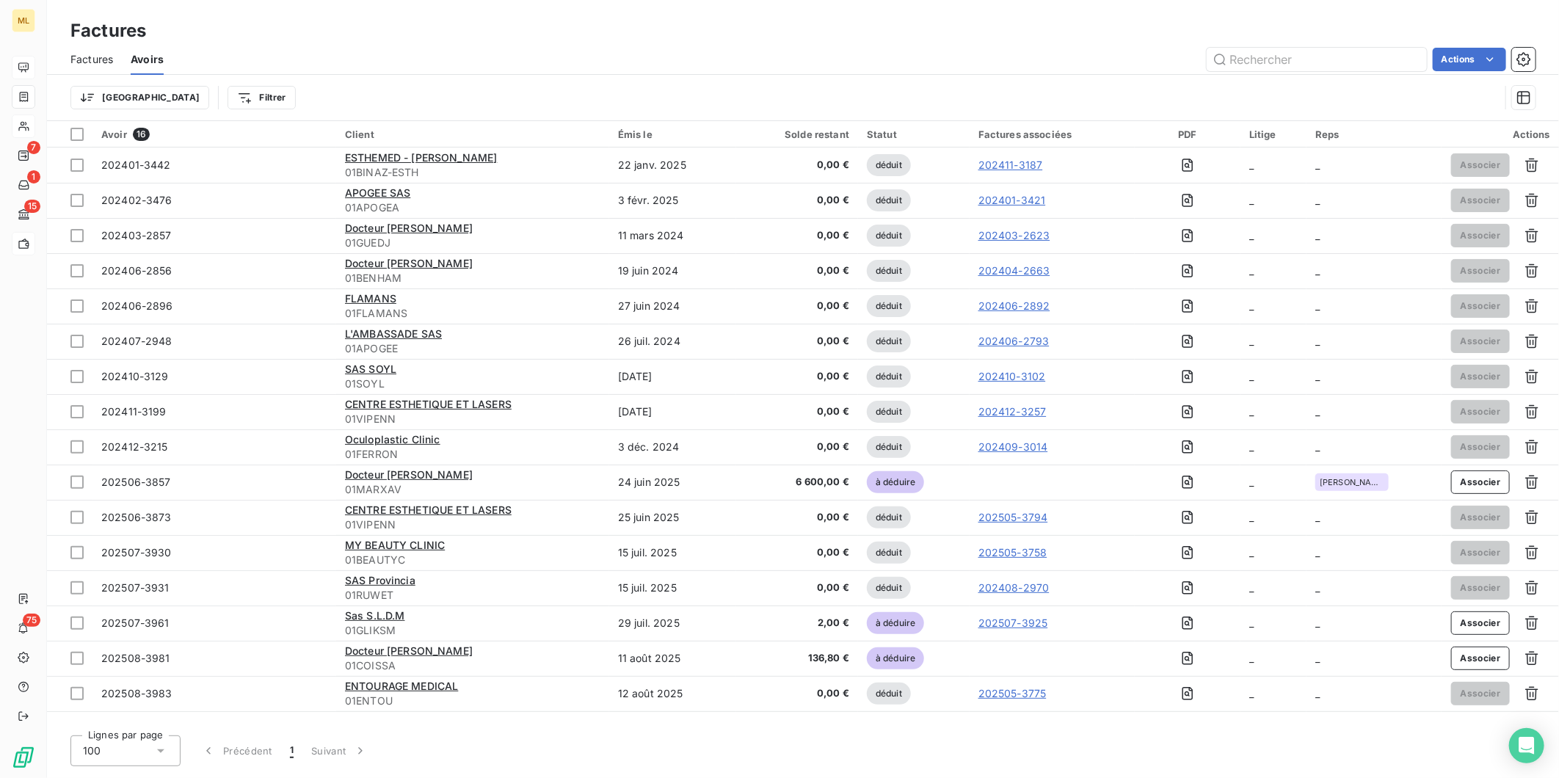
click at [82, 59] on span "Factures" at bounding box center [91, 59] width 43 height 15
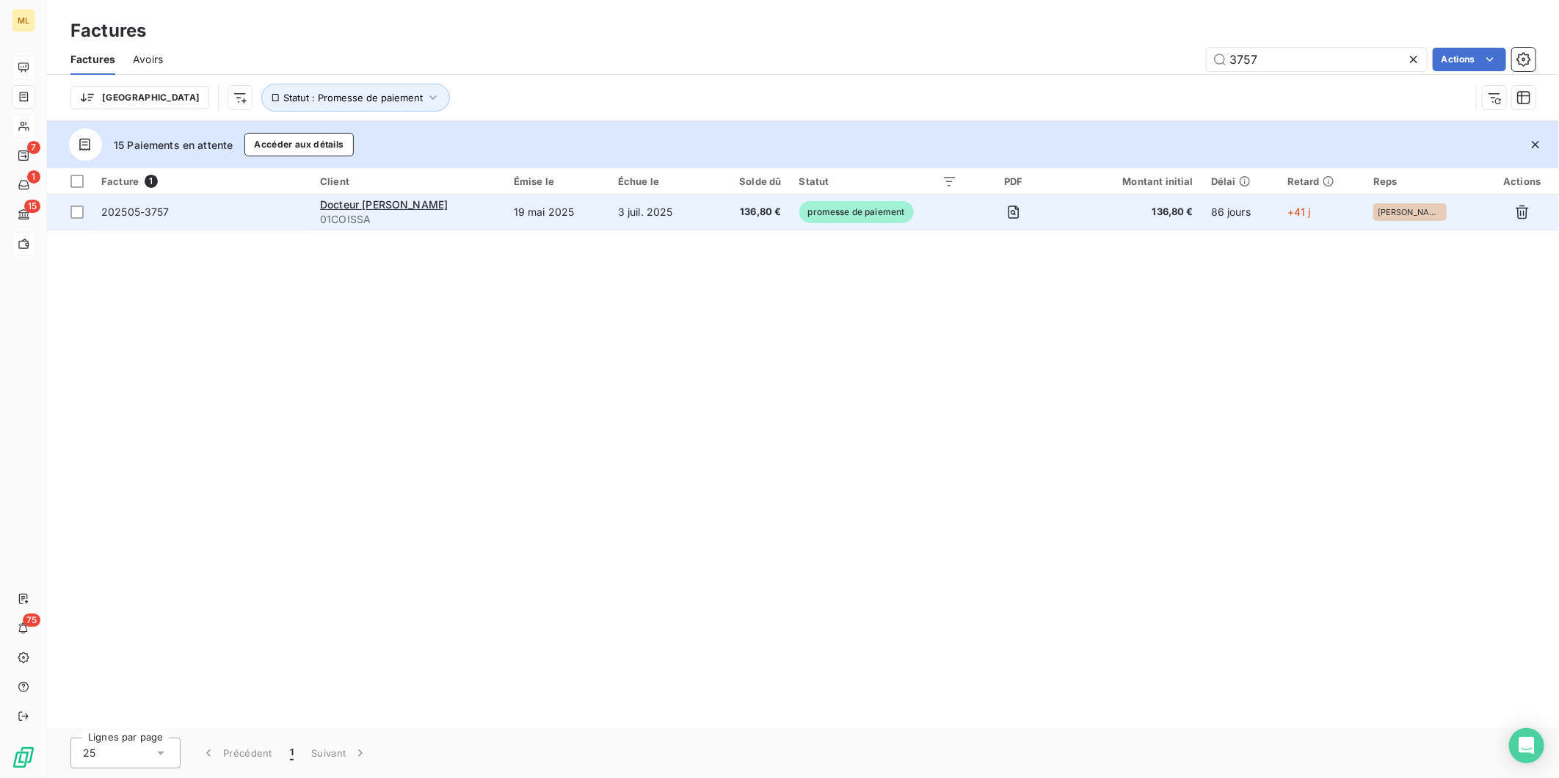
click at [872, 208] on span "promesse de paiement" at bounding box center [856, 212] width 115 height 22
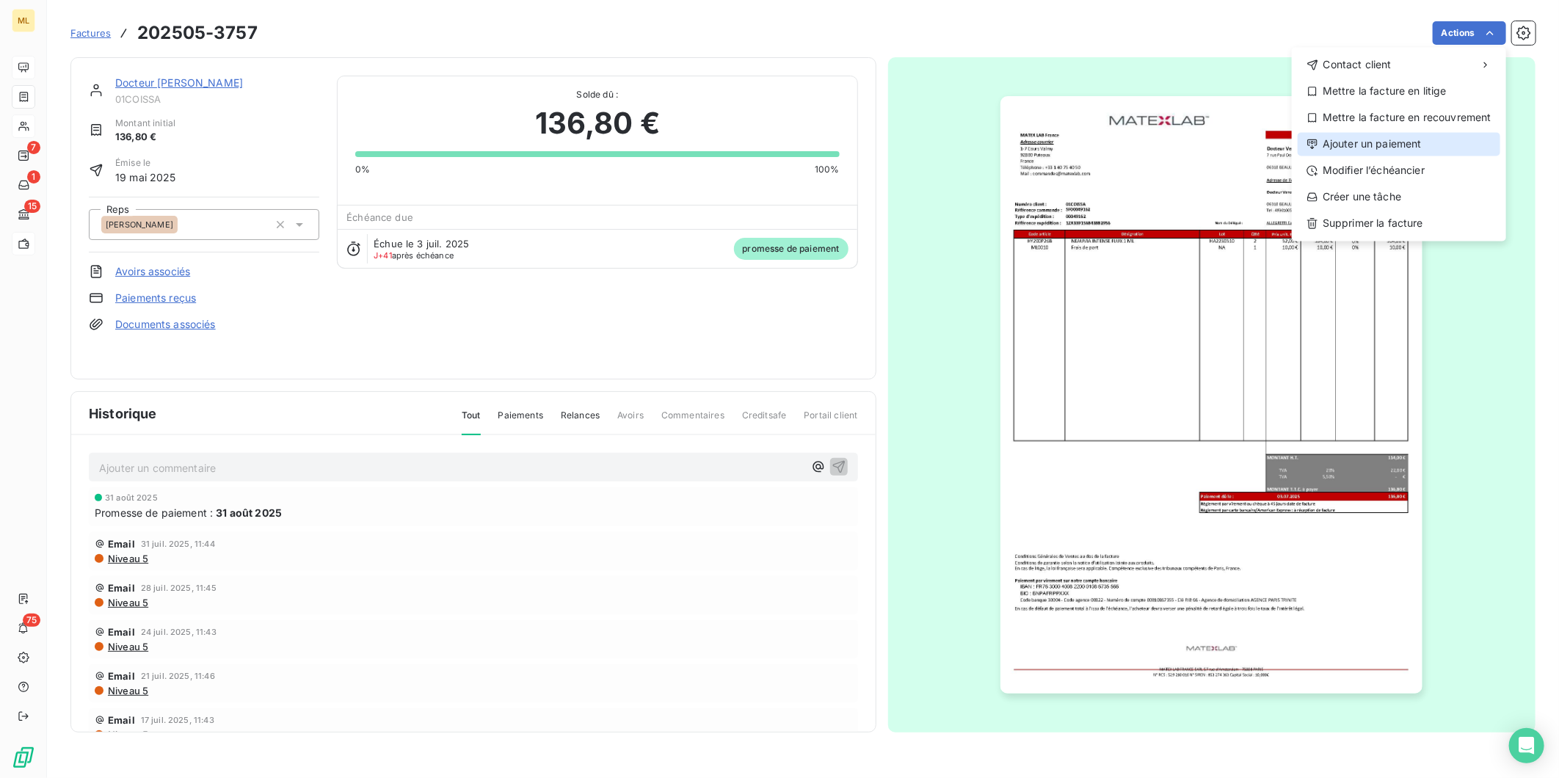
click at [1423, 145] on div "Ajouter un paiement" at bounding box center [1399, 143] width 203 height 23
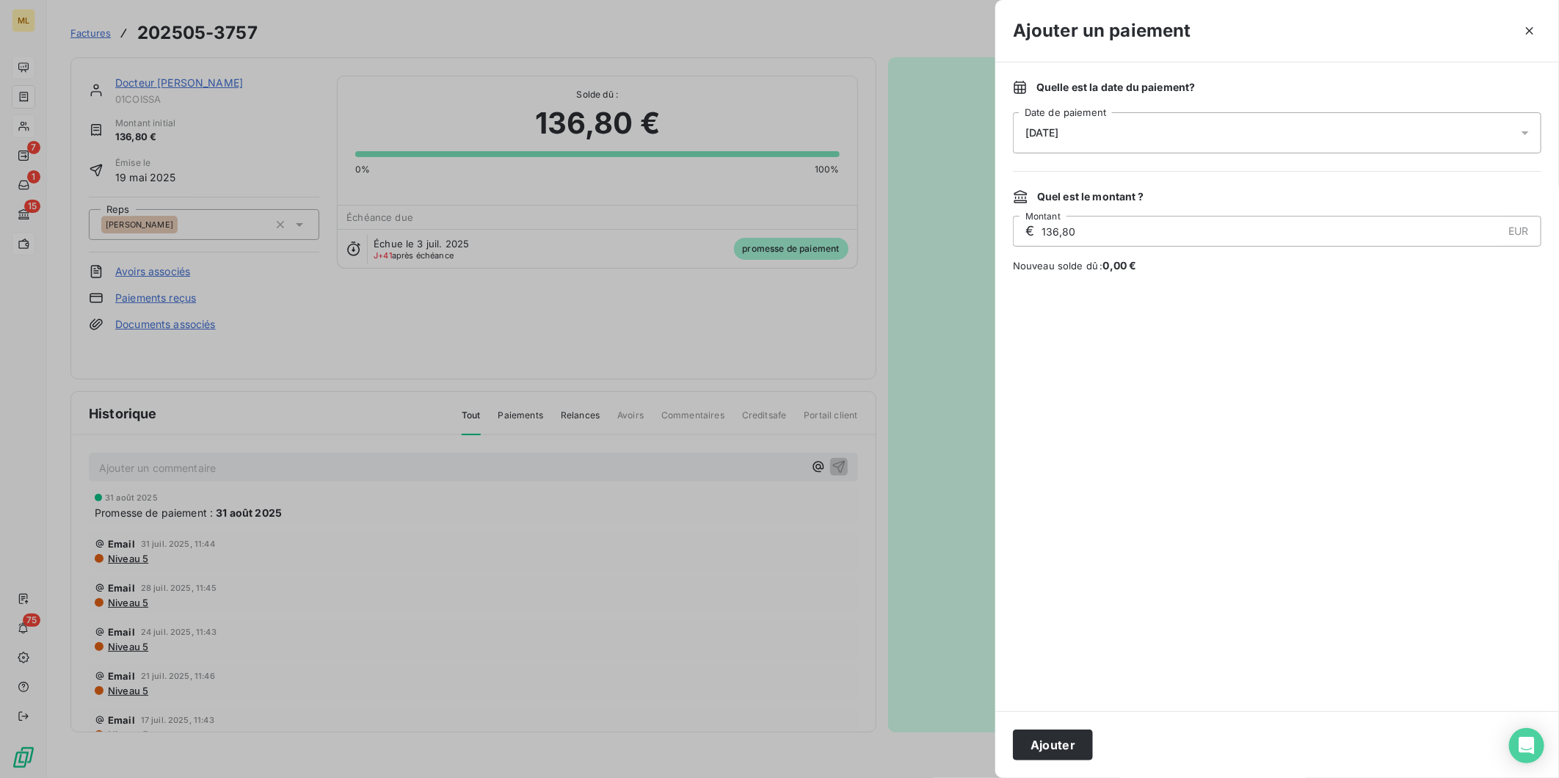
click at [758, 186] on div at bounding box center [779, 389] width 1559 height 778
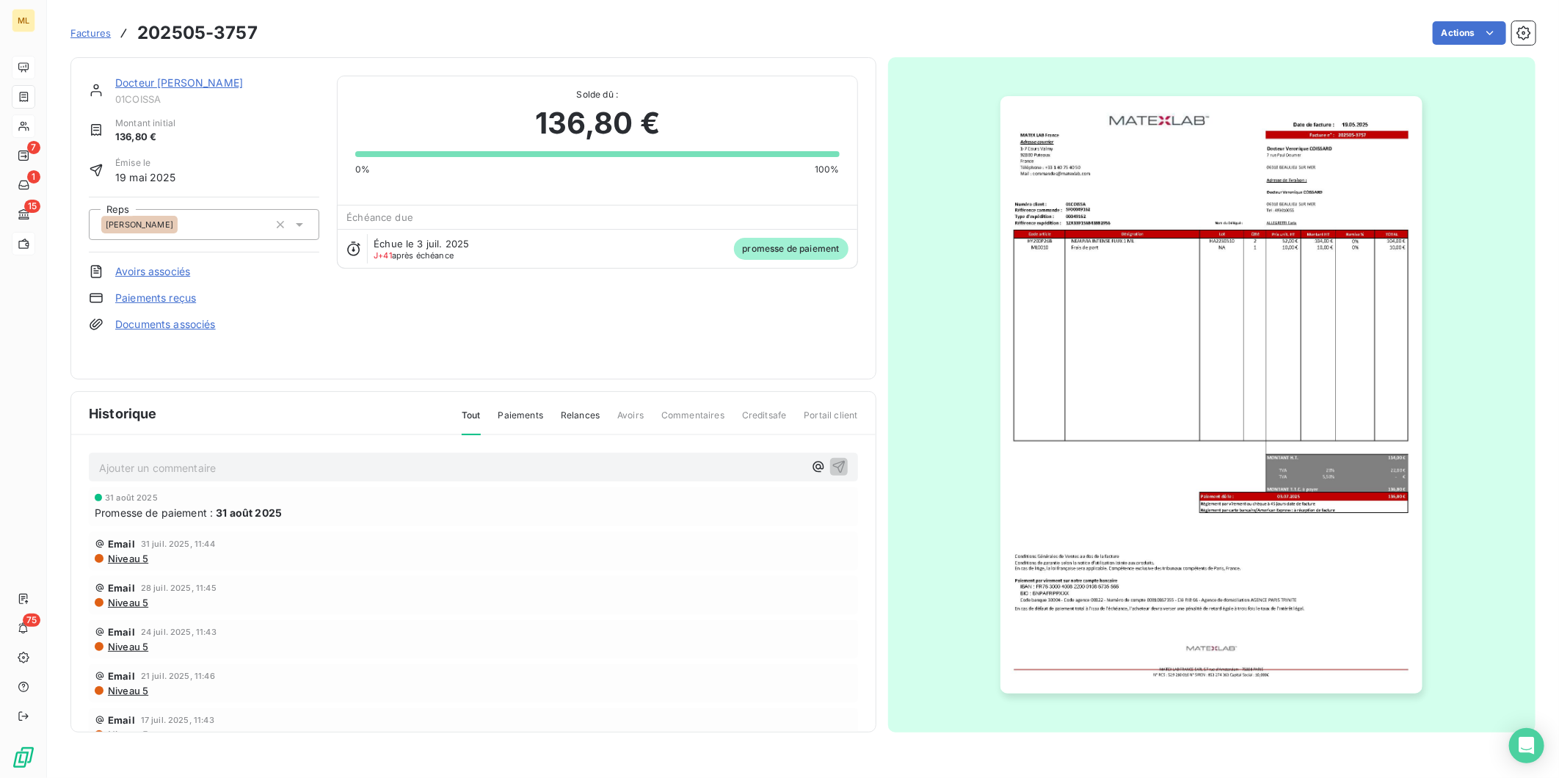
click at [173, 299] on link "Paiements reçus" at bounding box center [155, 298] width 81 height 15
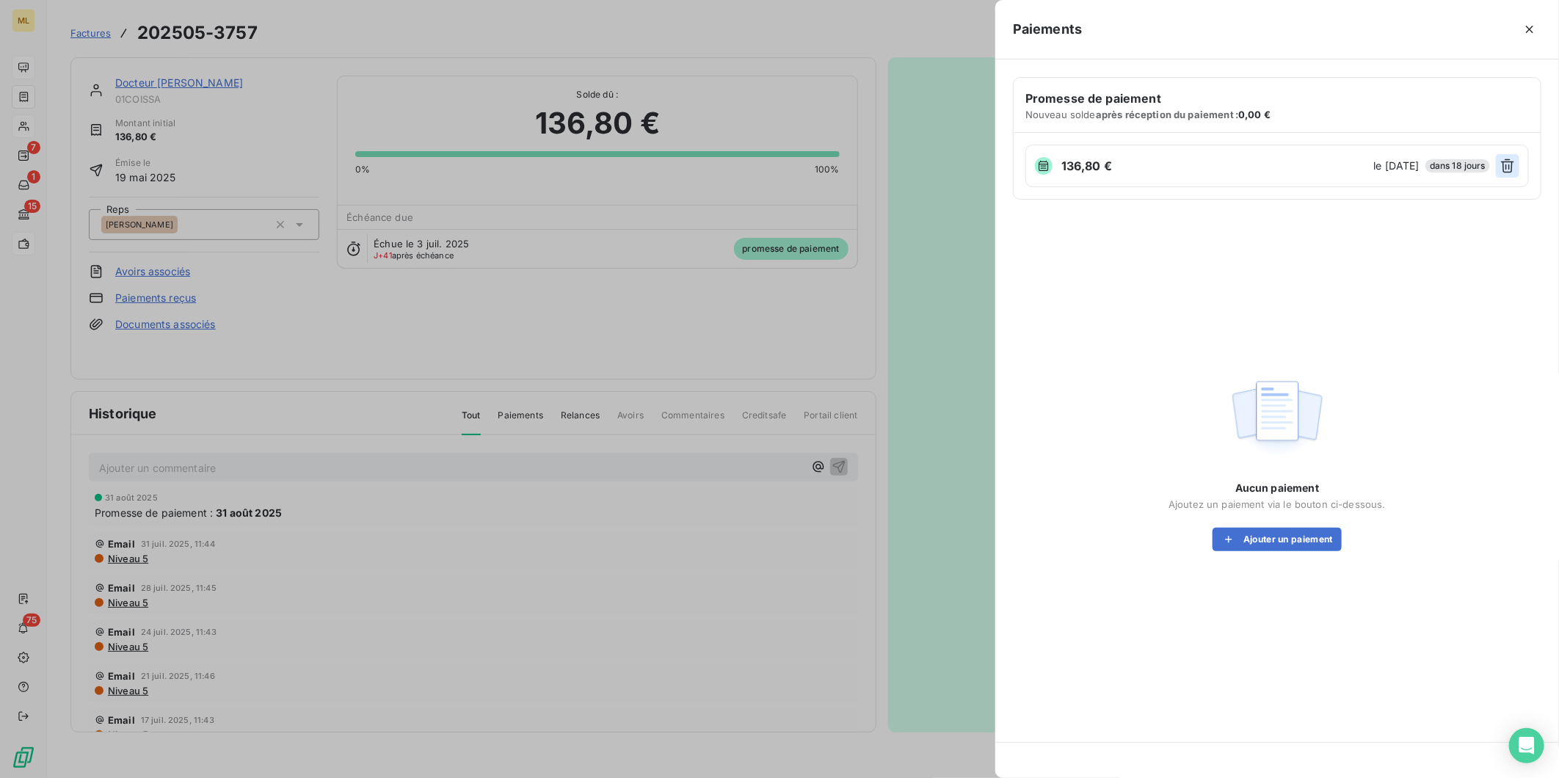
click at [1510, 170] on icon "button" at bounding box center [1508, 166] width 15 height 15
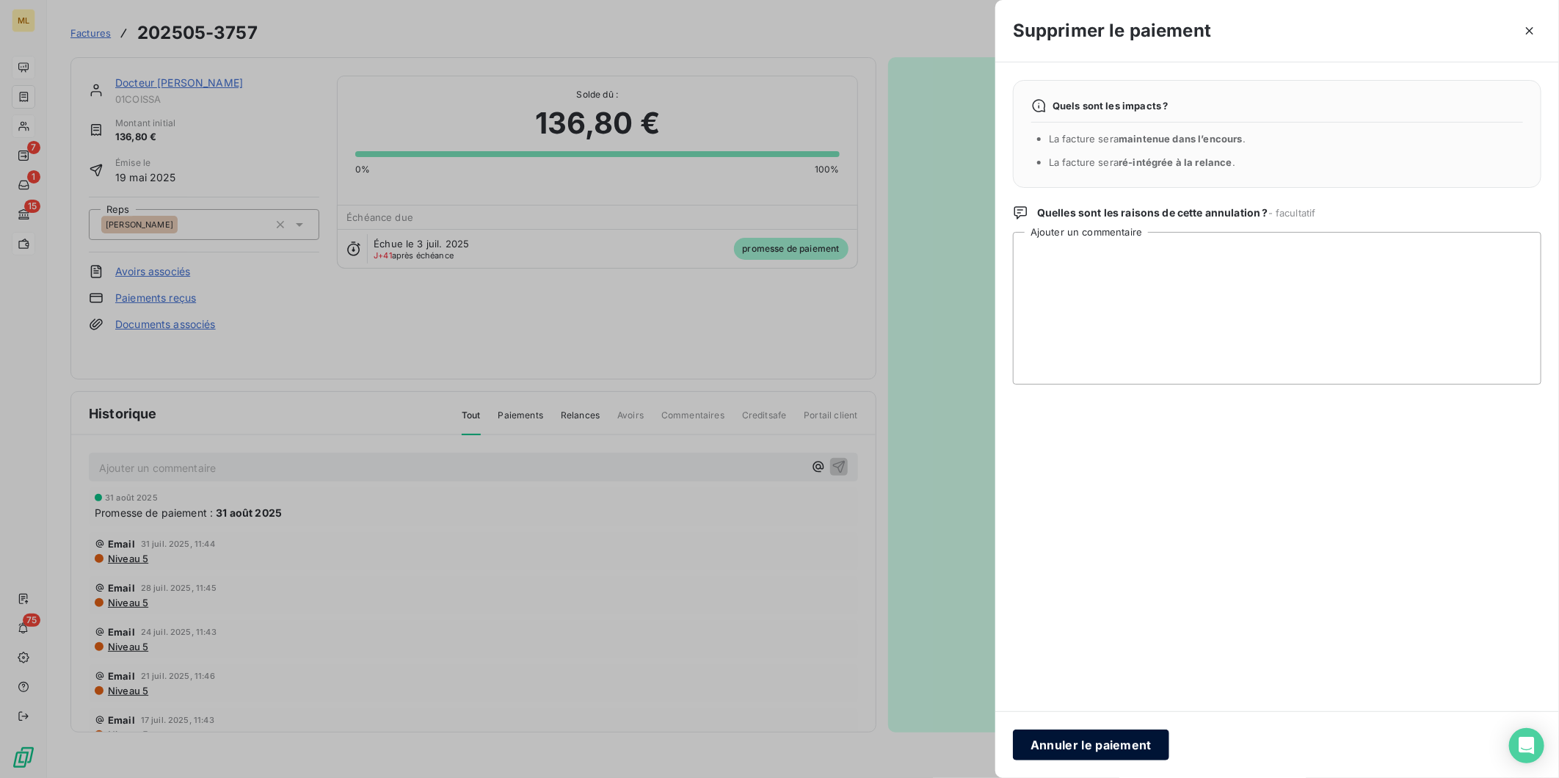
click at [1109, 744] on button "Annuler le paiement" at bounding box center [1091, 745] width 156 height 31
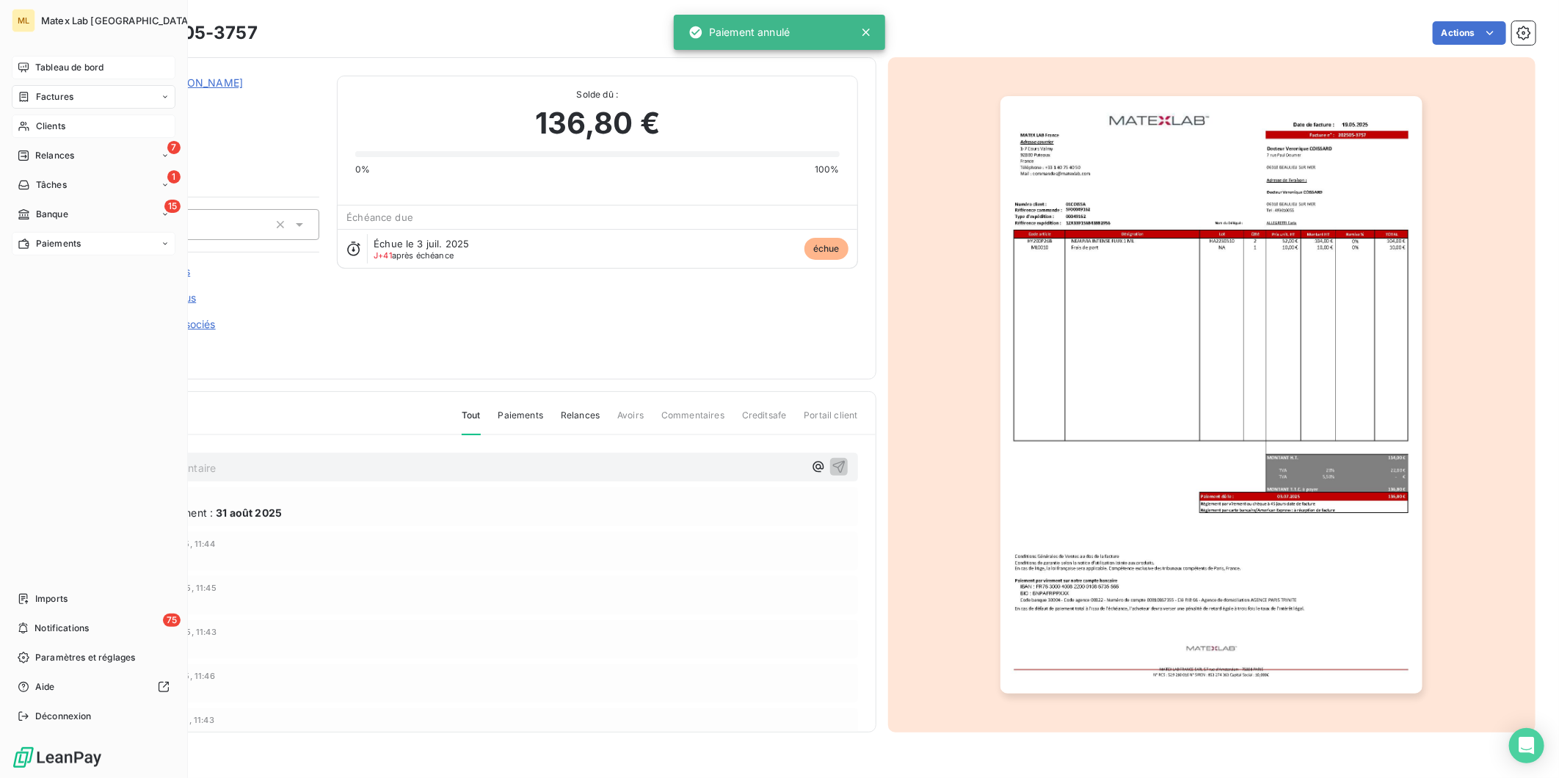
click at [36, 90] on span "Factures" at bounding box center [54, 96] width 37 height 13
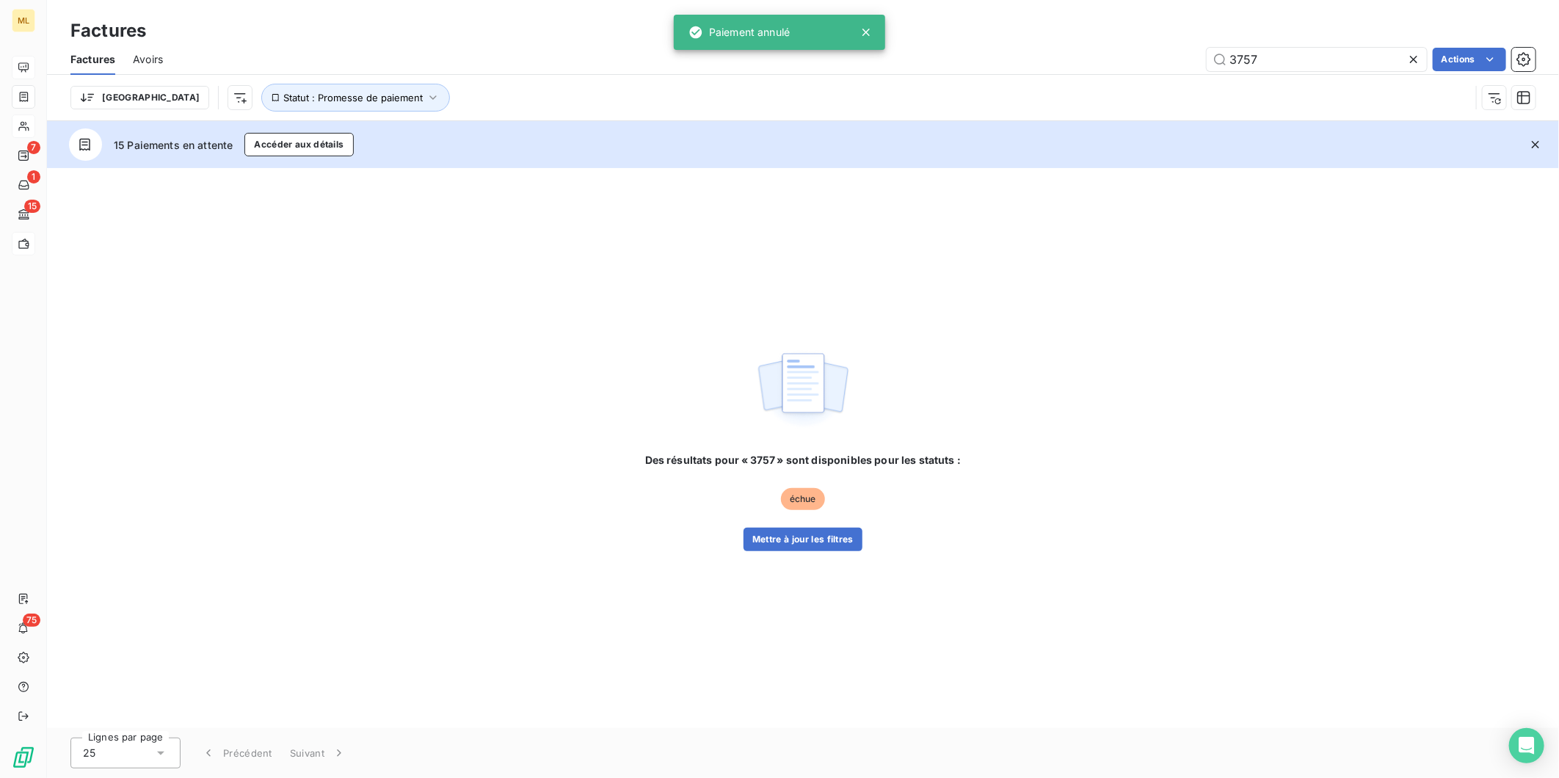
click at [147, 59] on span "Avoirs" at bounding box center [148, 59] width 30 height 15
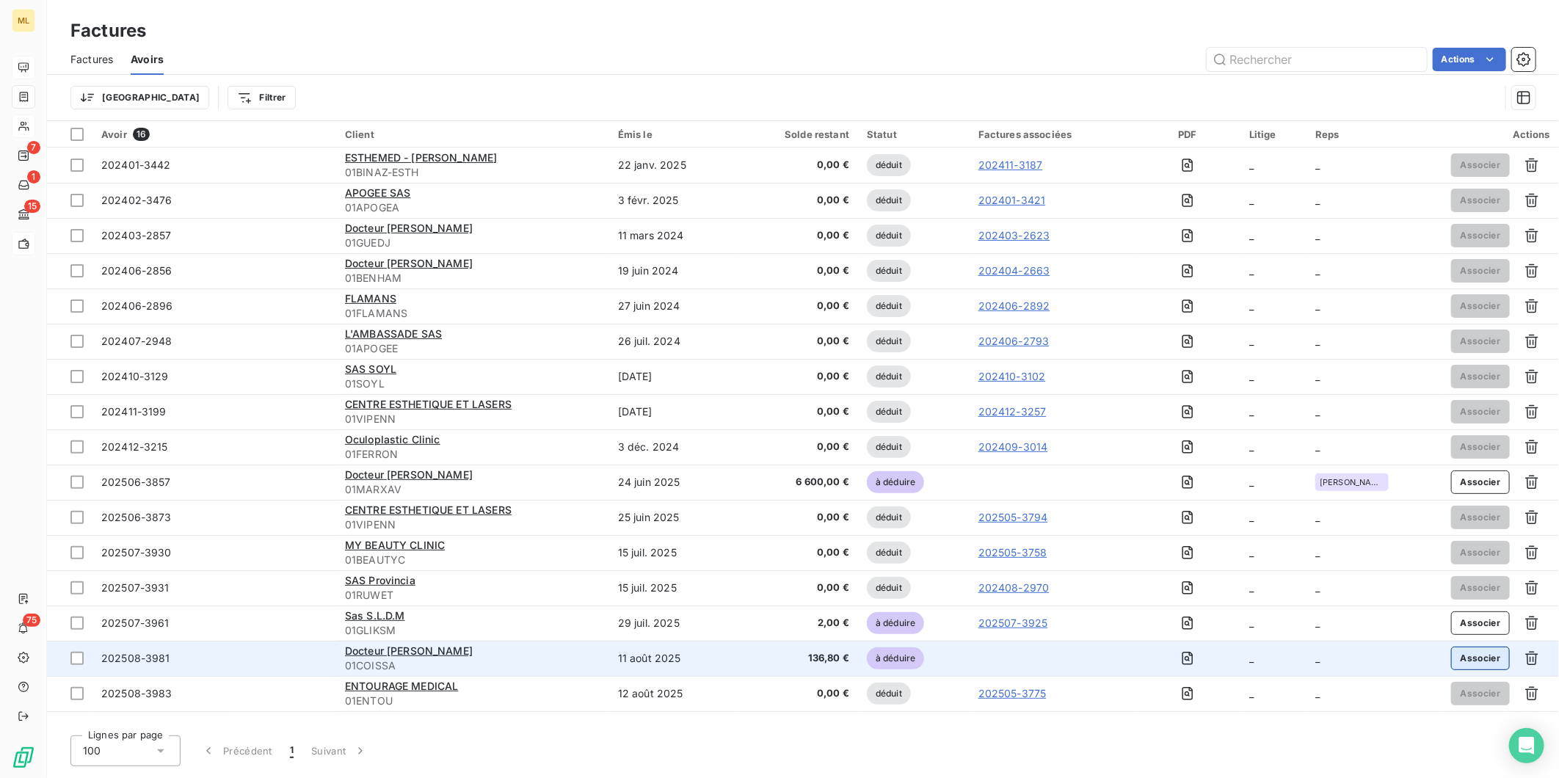
click at [1476, 658] on button "Associer" at bounding box center [1480, 658] width 59 height 23
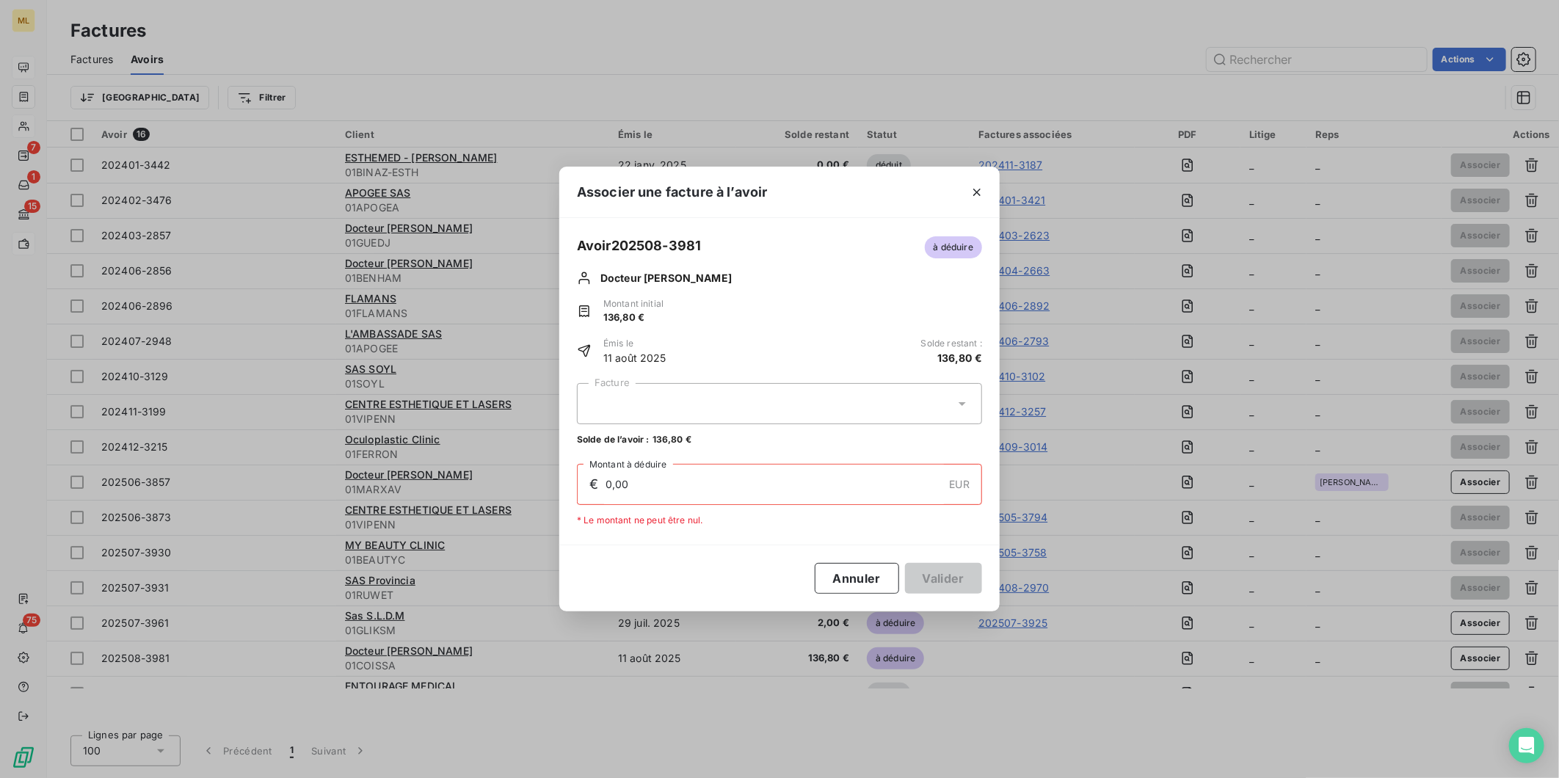
click at [839, 399] on div at bounding box center [779, 403] width 405 height 41
click at [967, 397] on icon at bounding box center [962, 403] width 15 height 15
click at [894, 434] on div "202505-3757 136,80 €" at bounding box center [780, 440] width 388 height 14
type input "136,80"
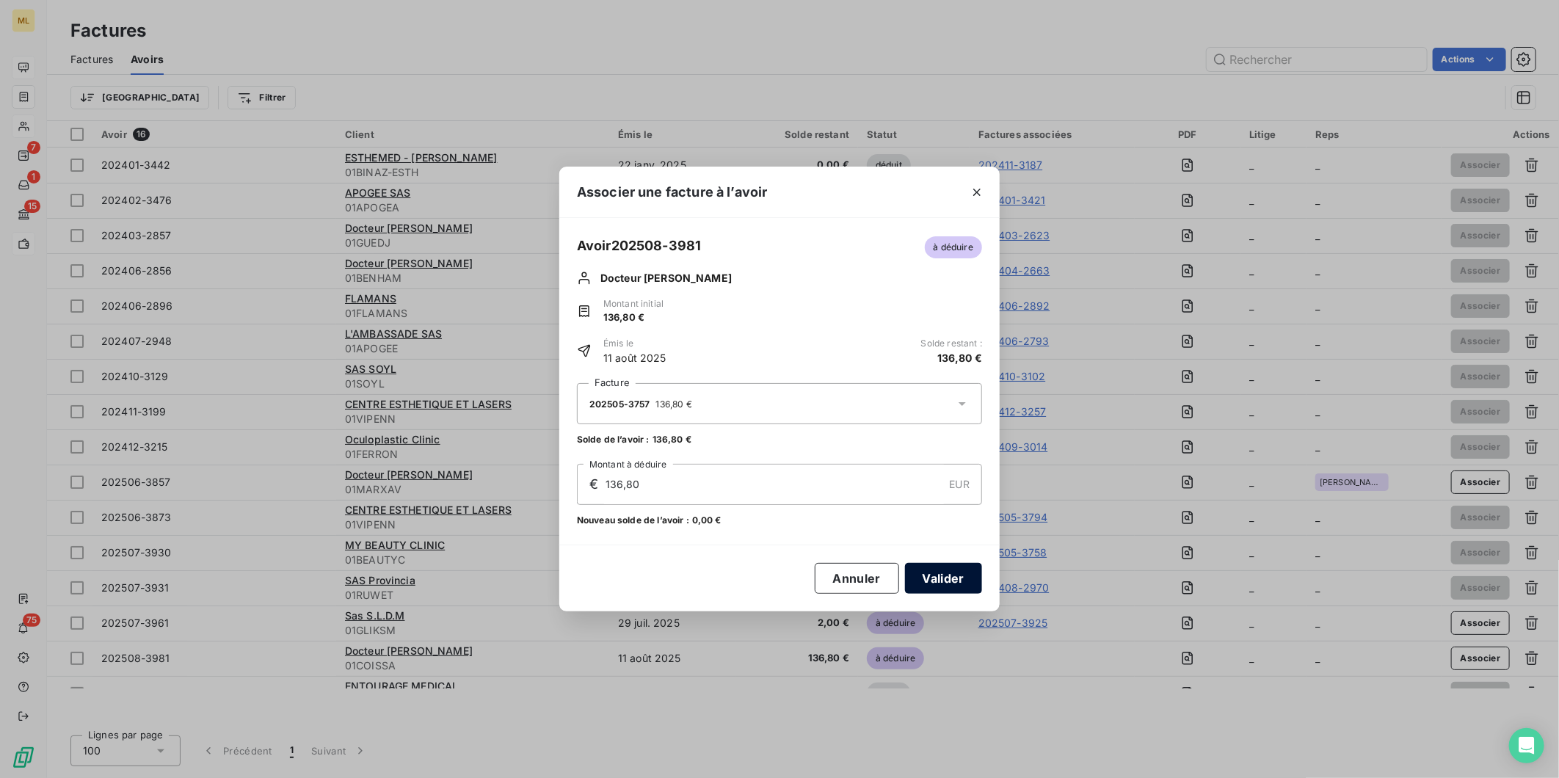
click at [963, 587] on button "Valider" at bounding box center [943, 578] width 77 height 31
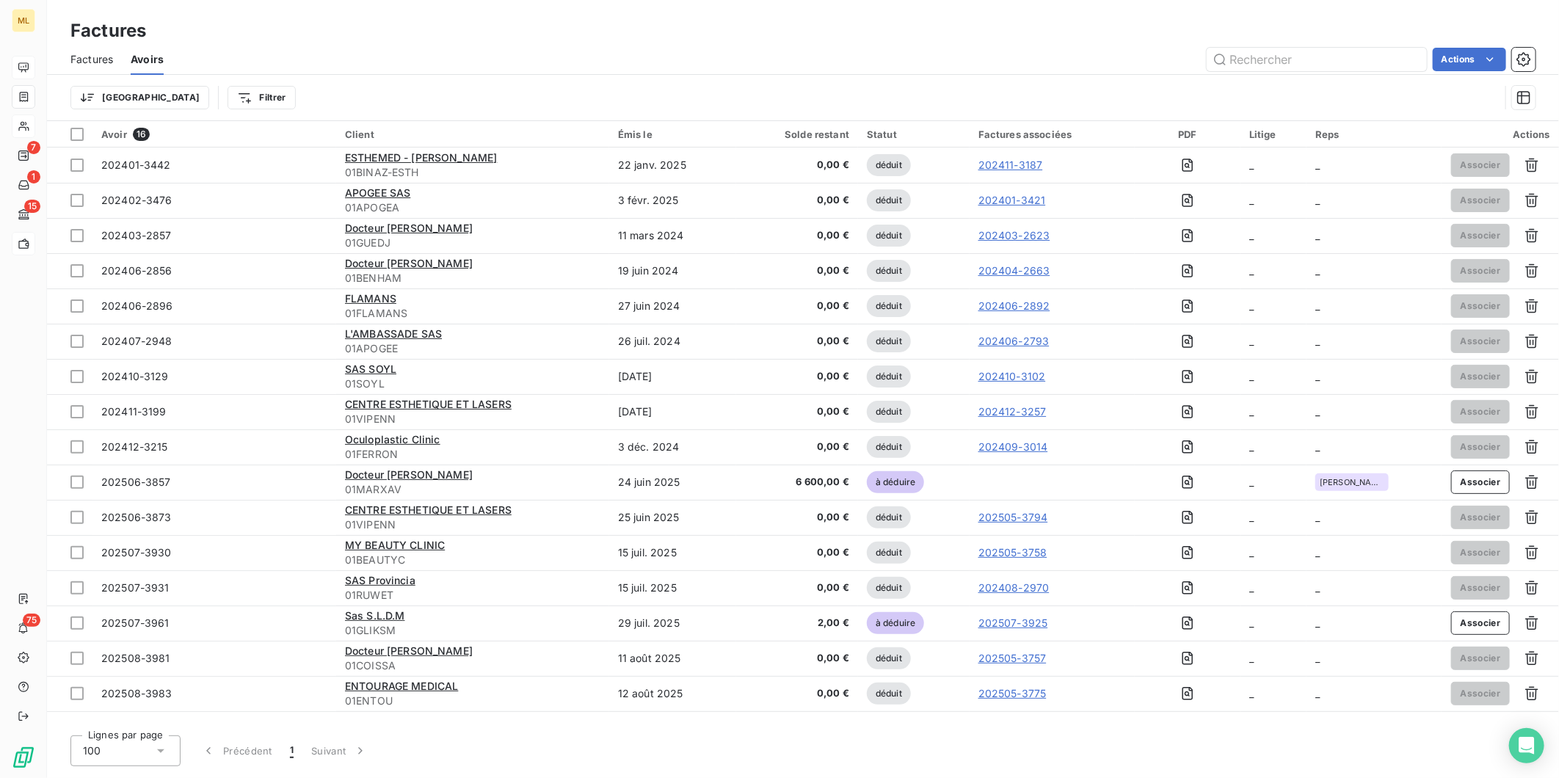
click at [93, 62] on span "Factures" at bounding box center [91, 59] width 43 height 15
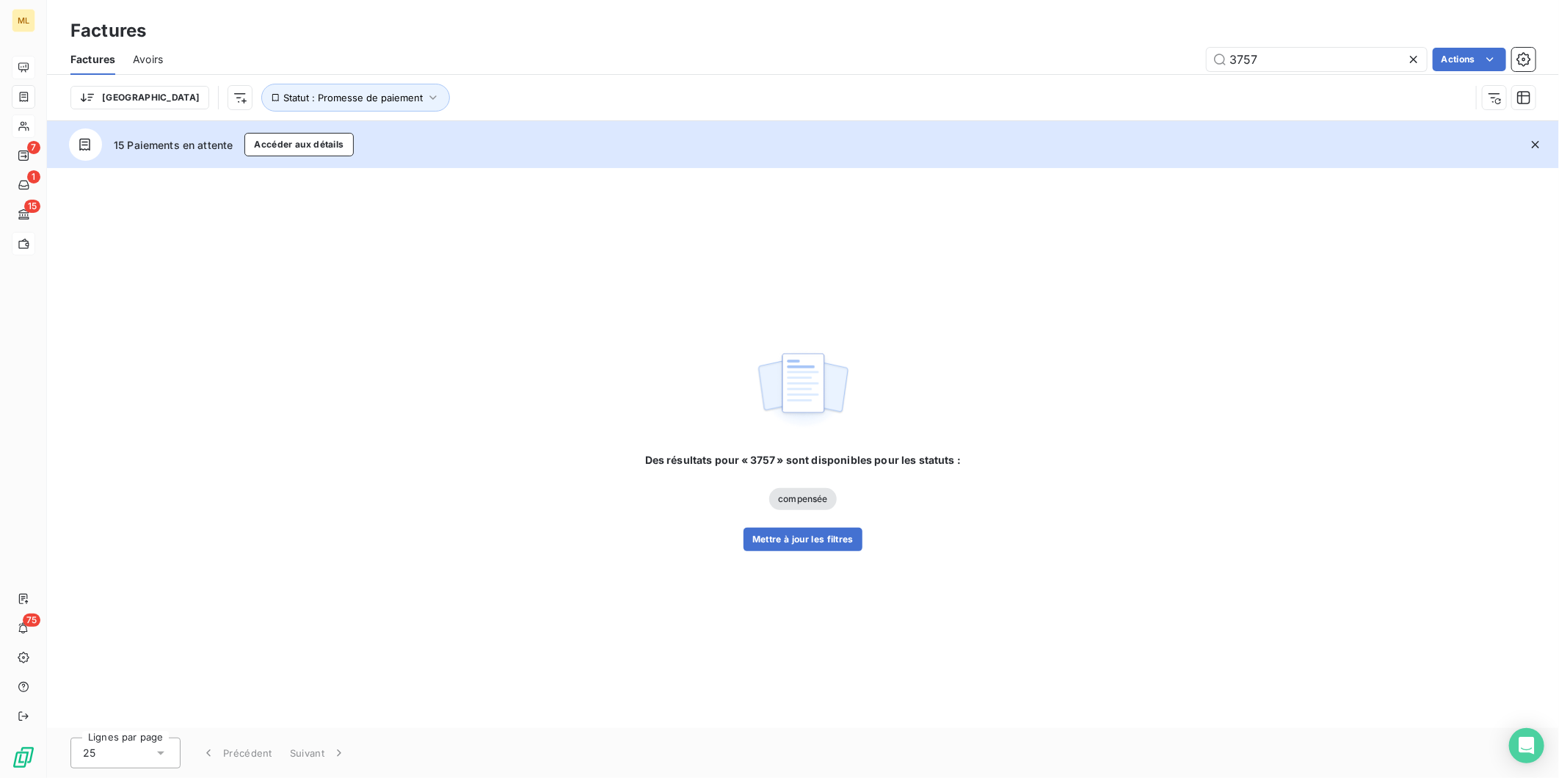
click at [1415, 55] on icon at bounding box center [1414, 59] width 15 height 15
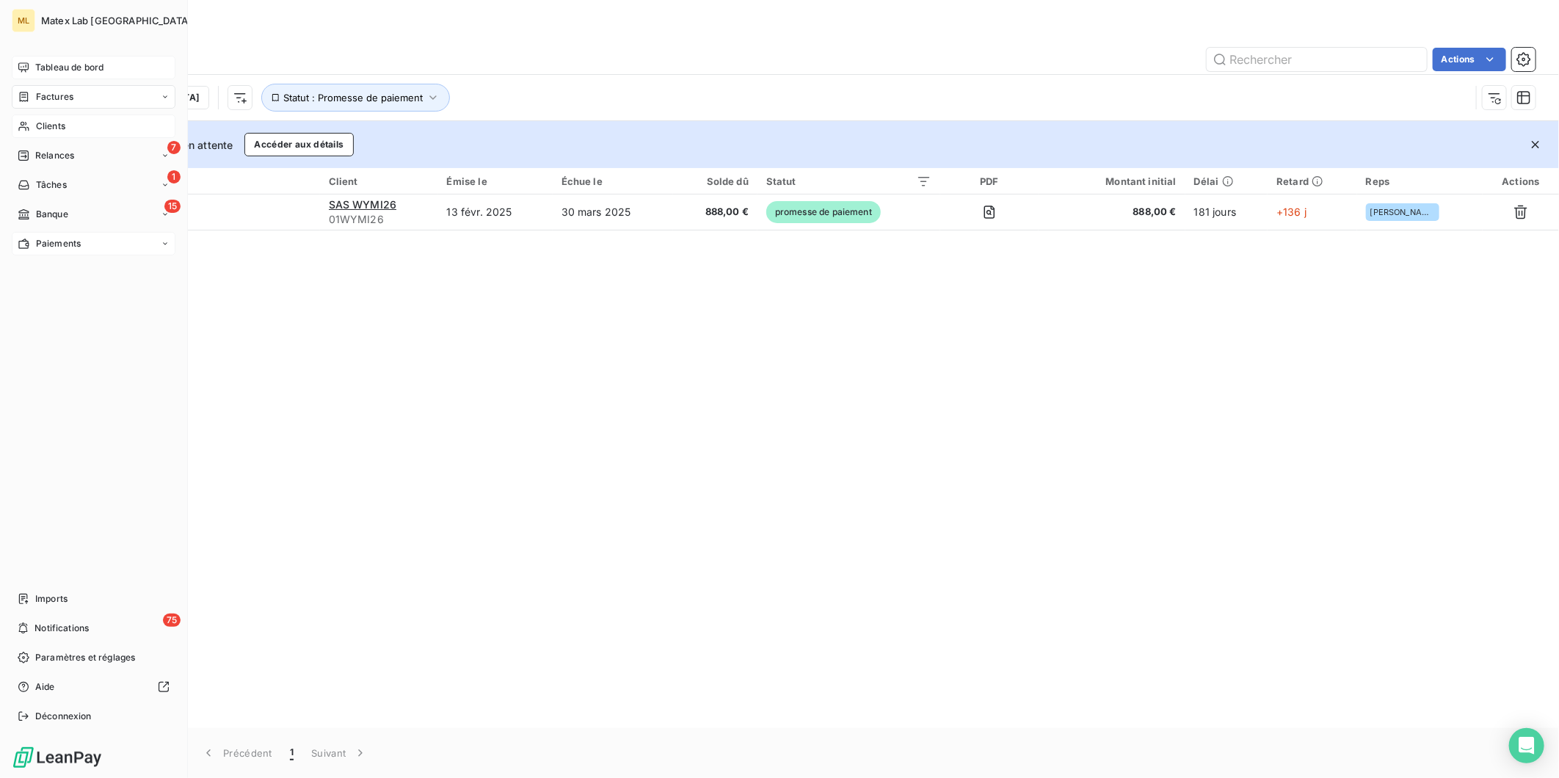
click at [63, 64] on span "Tableau de bord" at bounding box center [69, 67] width 68 height 13
